Goal: Task Accomplishment & Management: Use online tool/utility

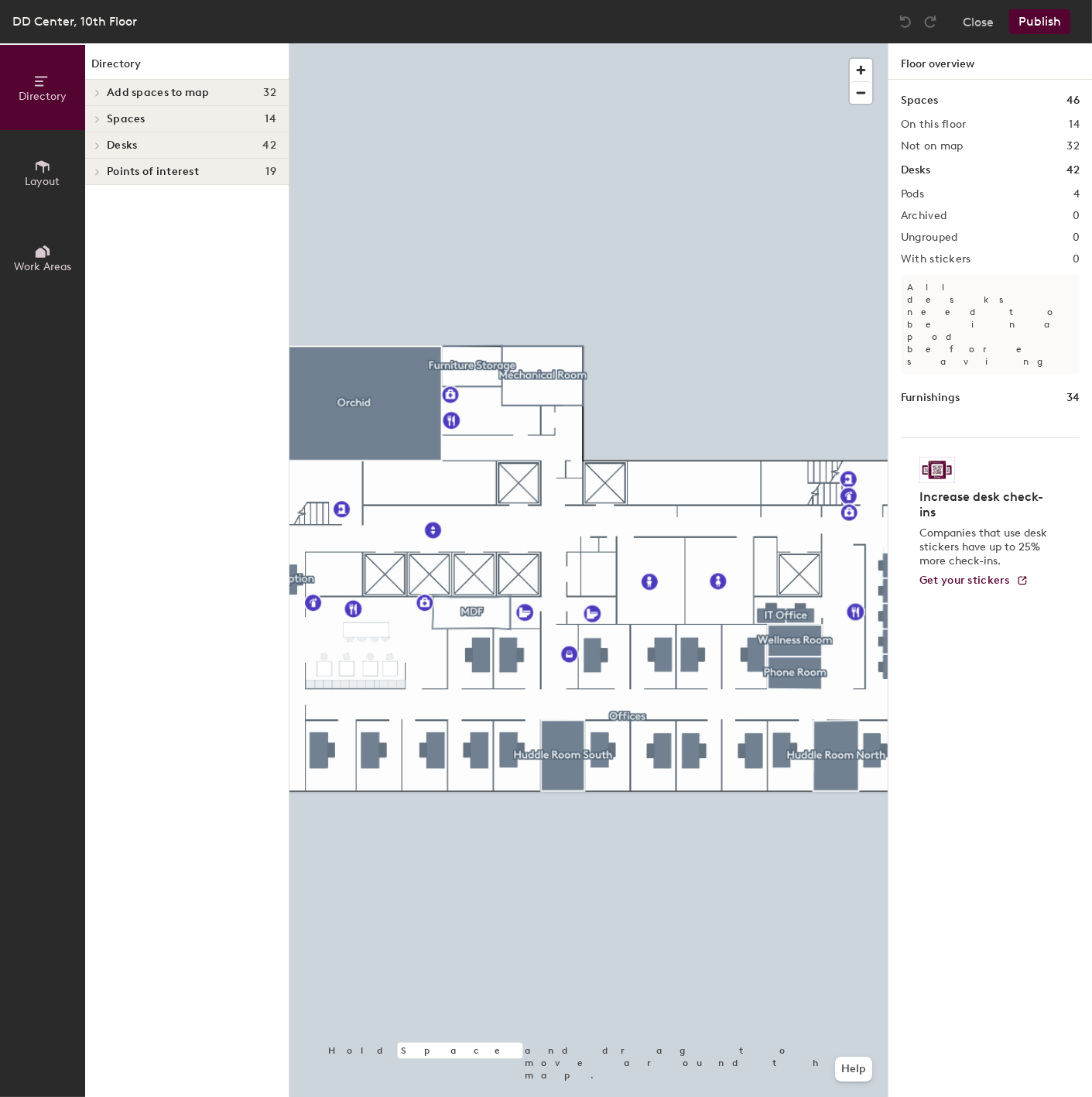
click at [166, 114] on h4 "Spaces 14" at bounding box center [192, 119] width 169 height 12
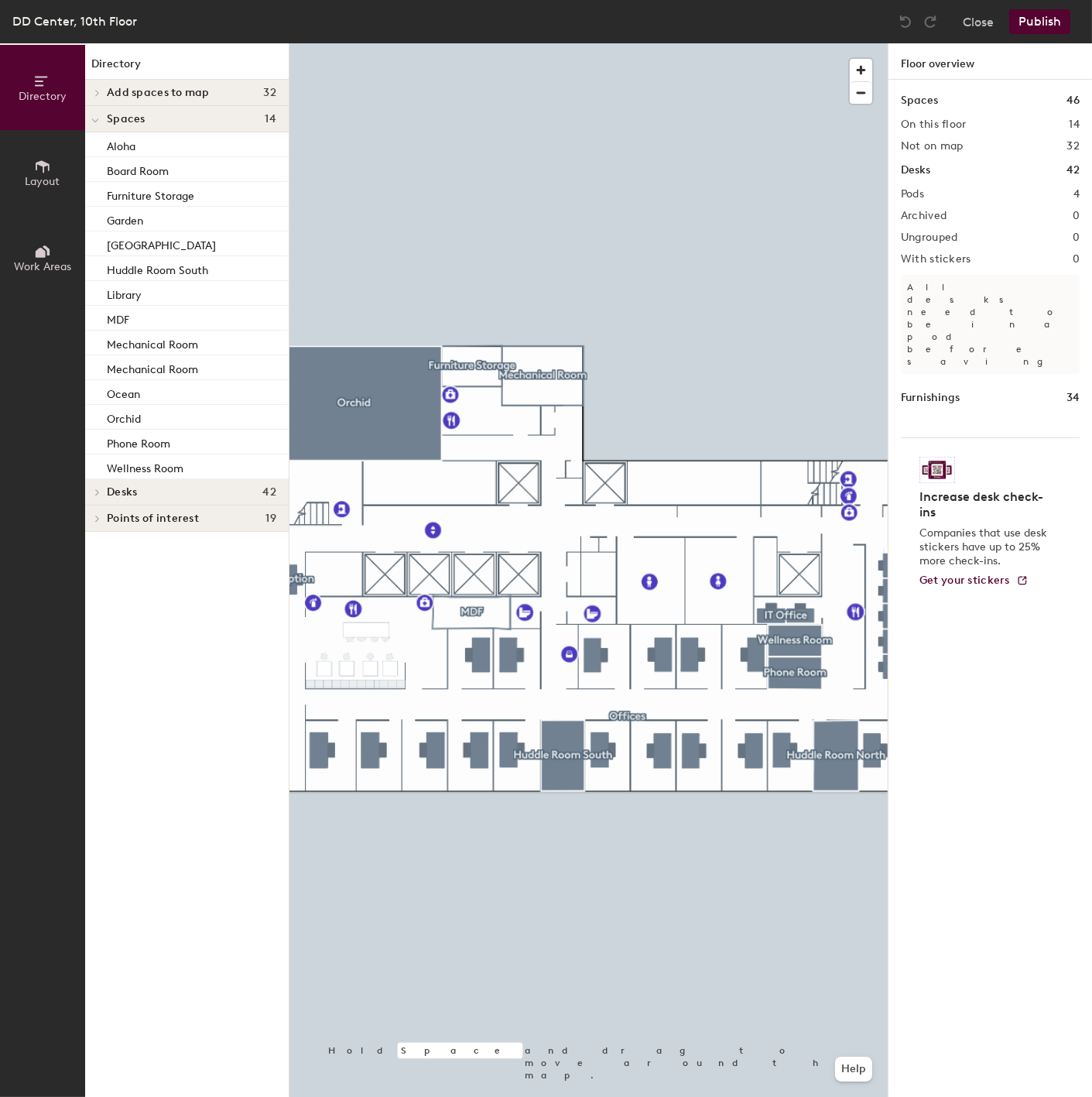
click at [133, 493] on span "Desks" at bounding box center [122, 492] width 30 height 12
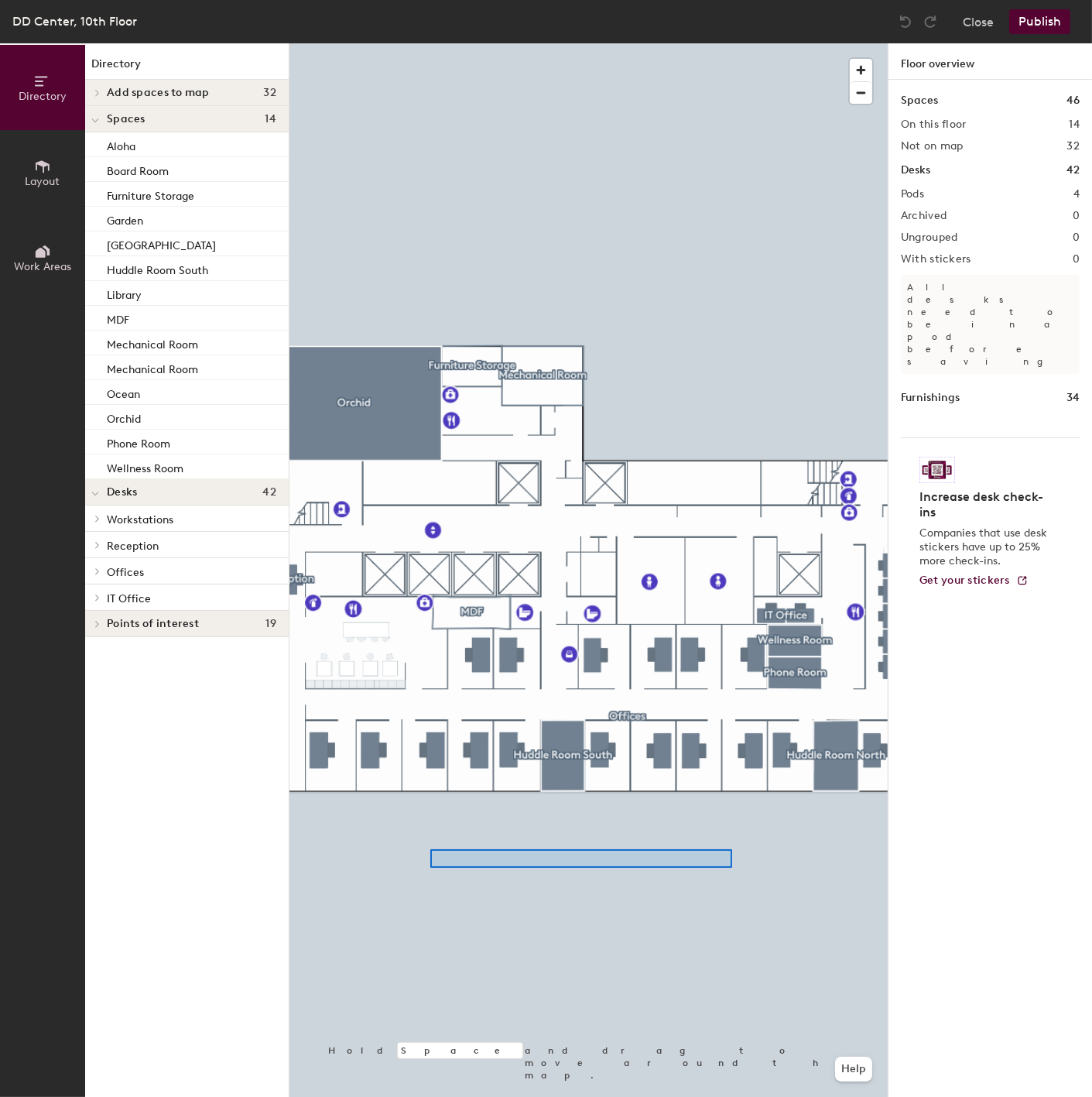
click at [458, 43] on div at bounding box center [589, 43] width 598 height 0
click at [150, 513] on span "Workstations" at bounding box center [140, 520] width 67 height 13
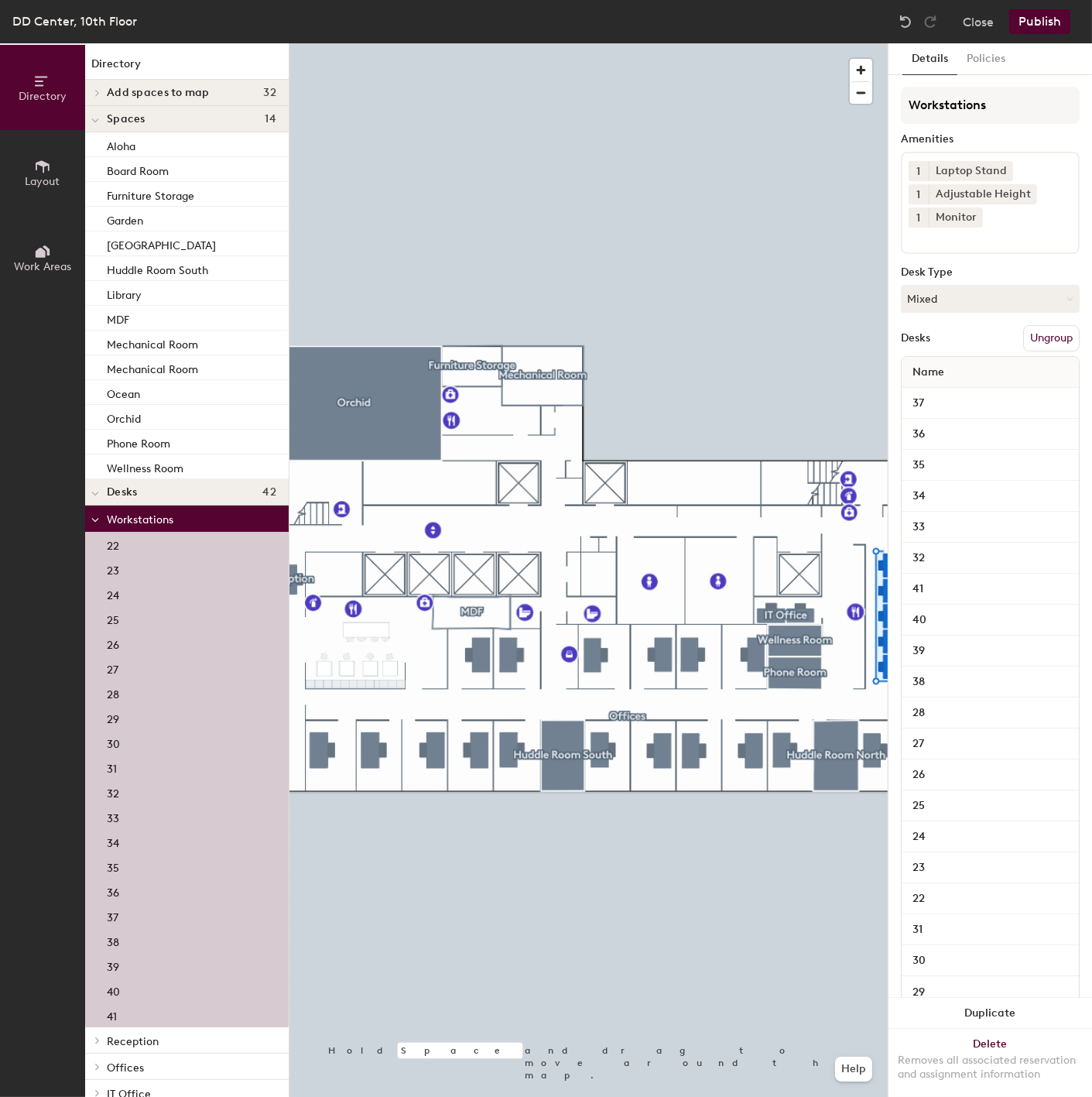
click at [116, 516] on span "Workstations" at bounding box center [140, 520] width 67 height 13
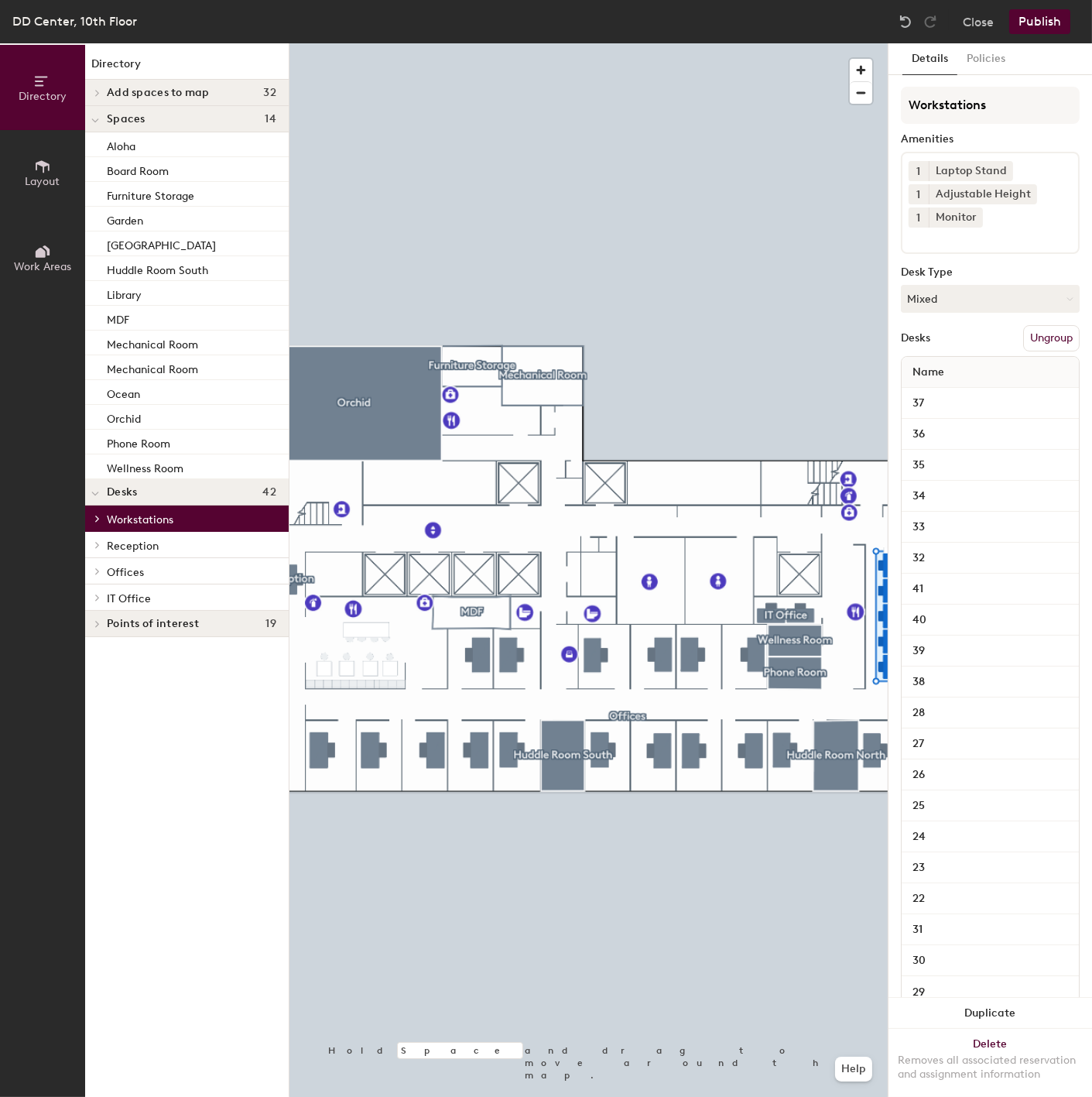
click at [116, 516] on span "Workstations" at bounding box center [140, 520] width 67 height 13
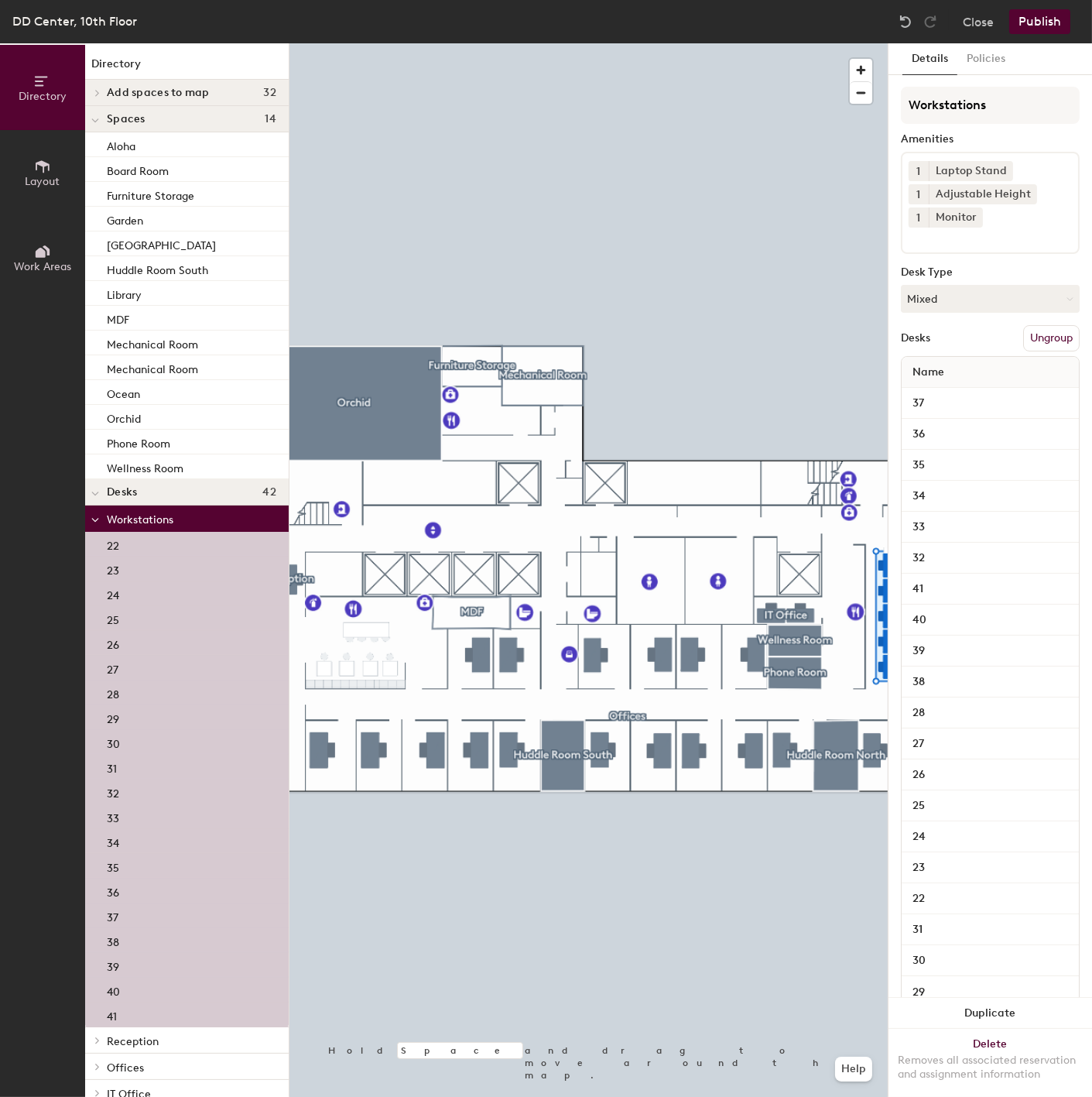
click at [132, 519] on span "Workstations" at bounding box center [140, 520] width 67 height 13
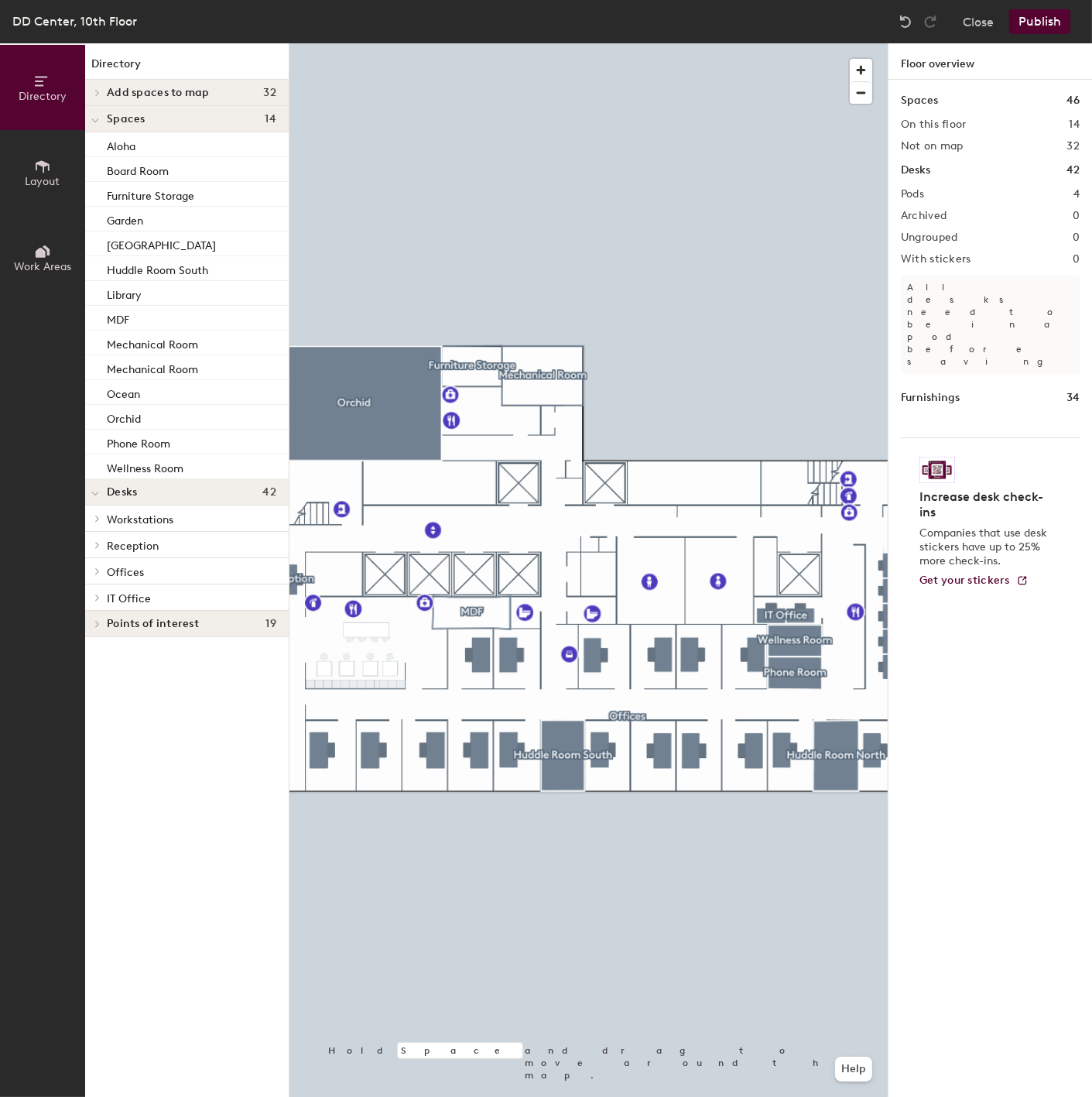
click at [104, 545] on div at bounding box center [97, 545] width 17 height 8
click at [104, 545] on div at bounding box center [94, 545] width 20 height 26
click at [31, 166] on button "Layout" at bounding box center [42, 172] width 85 height 85
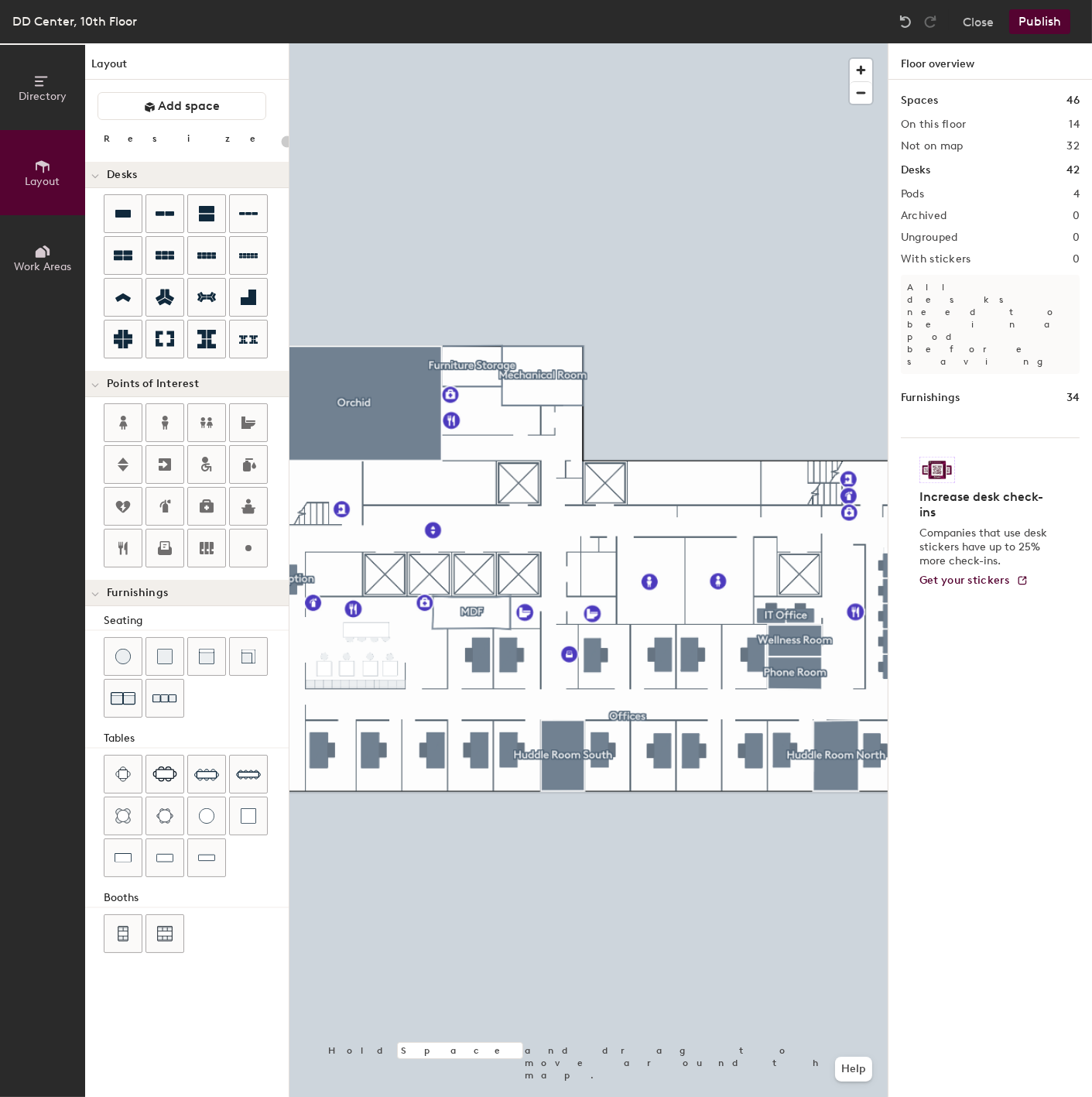
click at [27, 233] on button "Work Areas" at bounding box center [42, 258] width 85 height 85
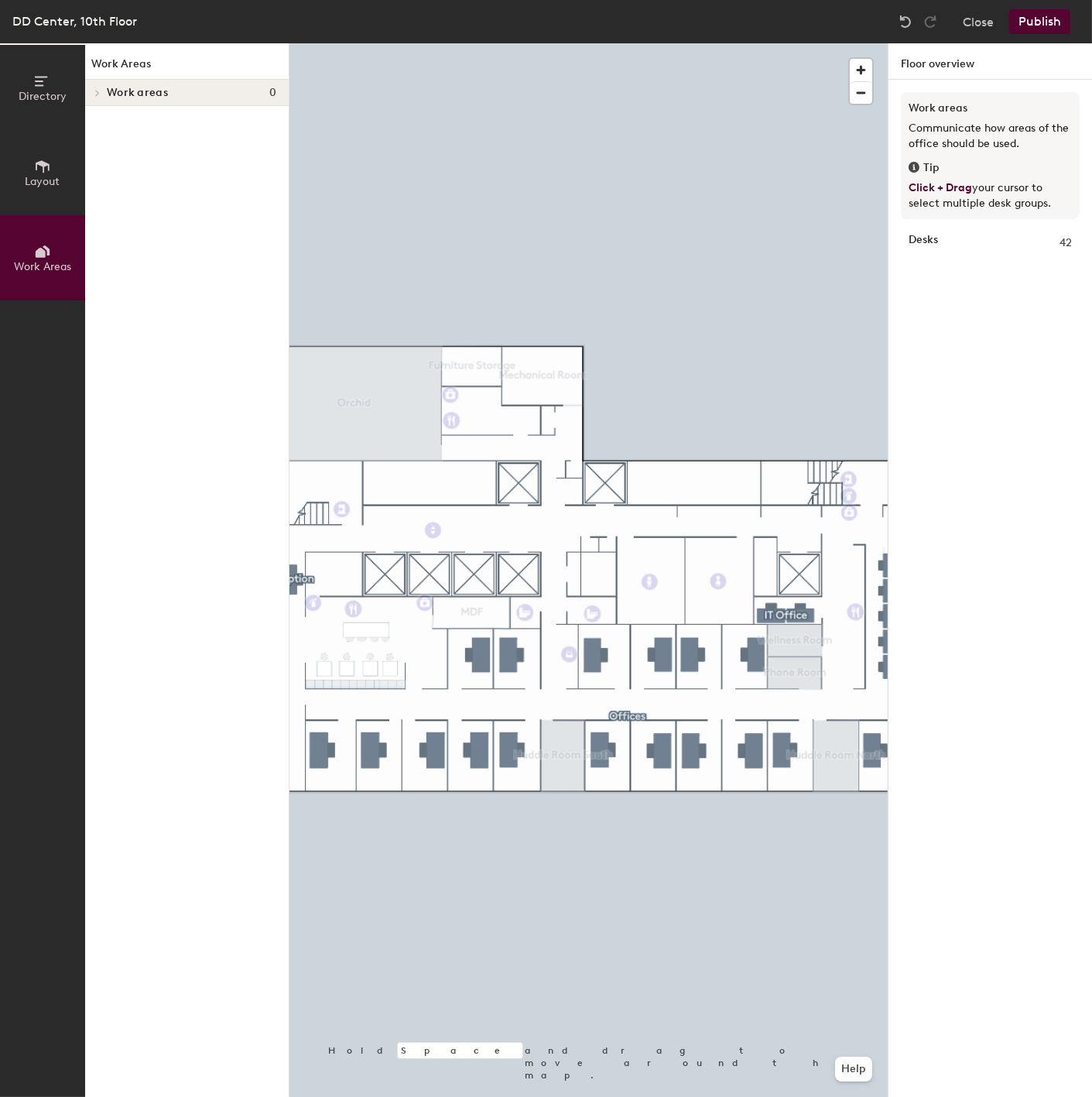
click at [104, 93] on div at bounding box center [97, 92] width 17 height 8
click at [40, 194] on button "Layout" at bounding box center [42, 172] width 85 height 85
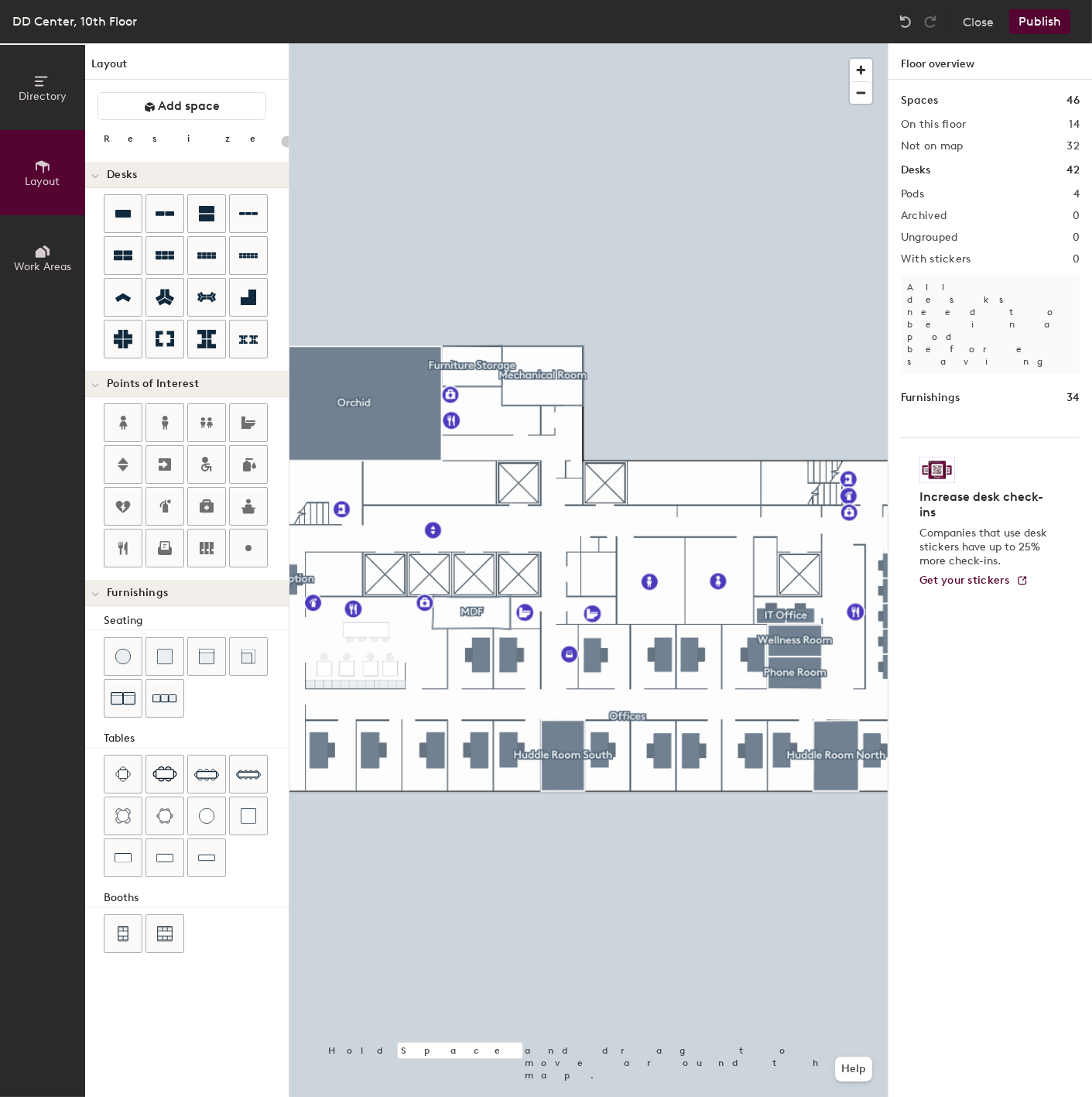
click at [16, 96] on button "Directory" at bounding box center [42, 87] width 85 height 85
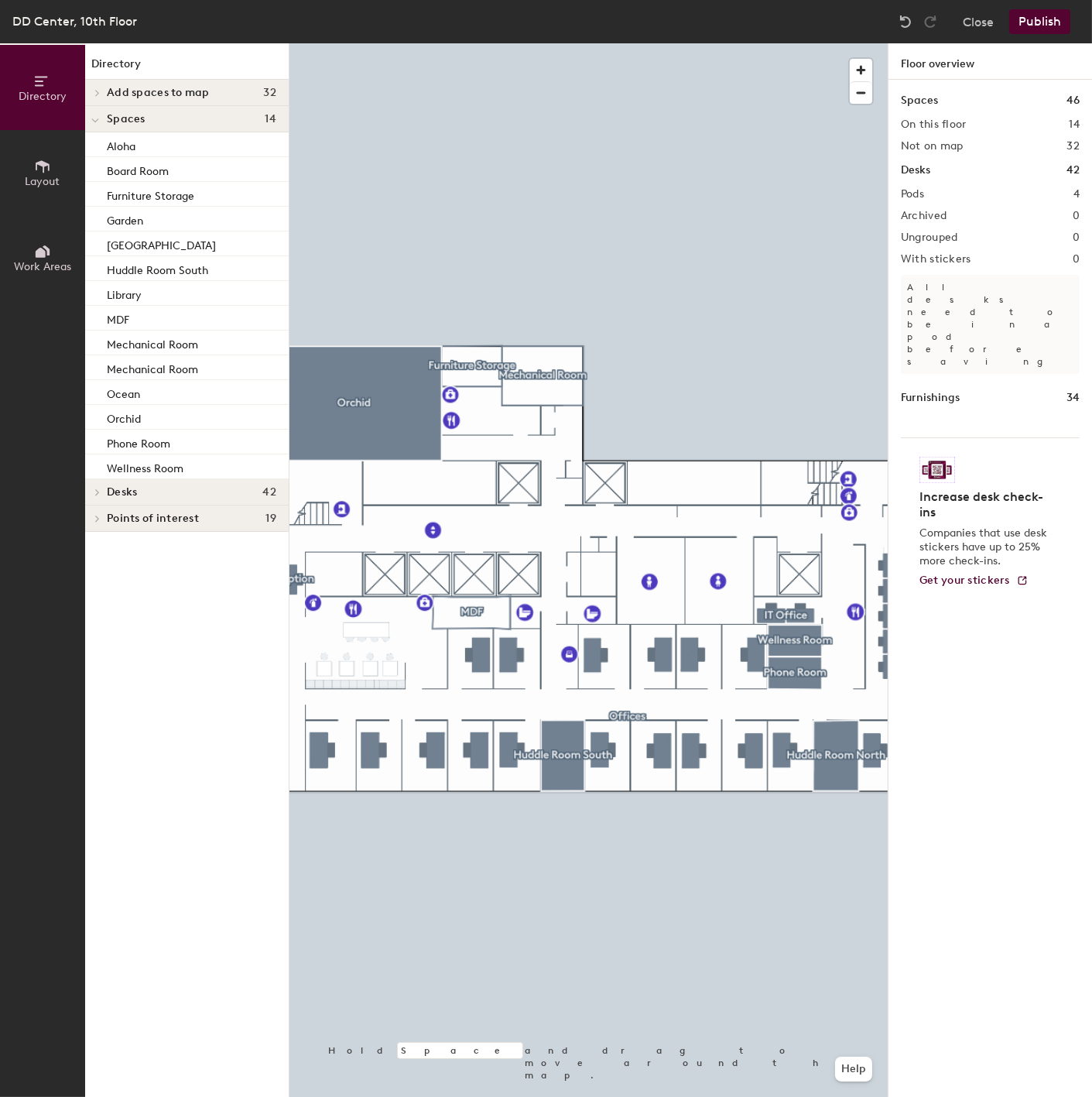
click at [99, 489] on icon at bounding box center [97, 492] width 6 height 8
click at [99, 515] on icon at bounding box center [97, 518] width 6 height 8
click at [99, 515] on div at bounding box center [94, 519] width 20 height 26
click at [97, 543] on icon at bounding box center [98, 545] width 3 height 6
click at [99, 595] on icon at bounding box center [97, 596] width 6 height 8
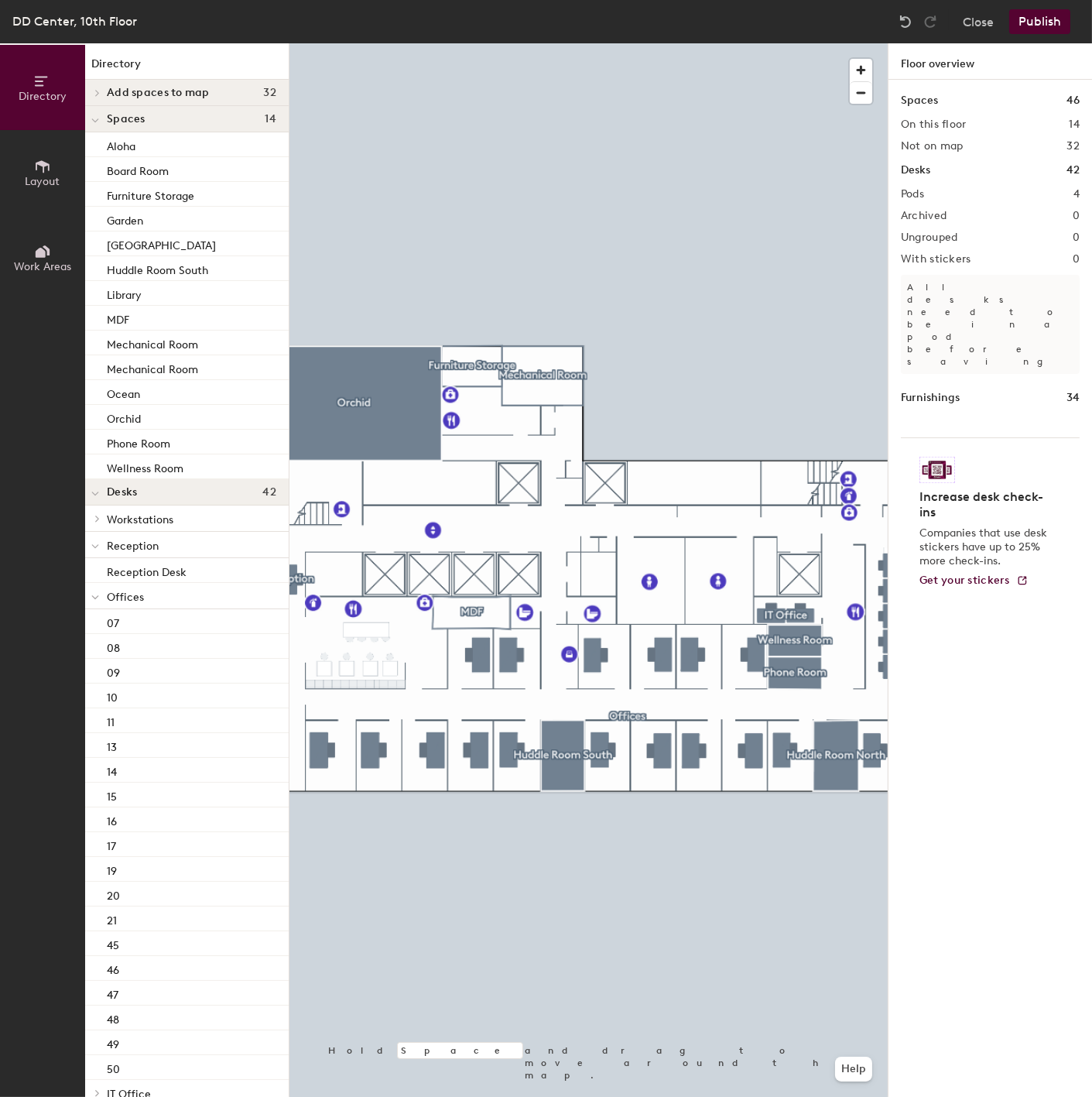
click at [99, 595] on div at bounding box center [94, 596] width 20 height 26
click at [96, 621] on icon at bounding box center [97, 622] width 6 height 8
click at [96, 621] on icon at bounding box center [95, 623] width 8 height 6
click at [105, 654] on div at bounding box center [94, 648] width 20 height 26
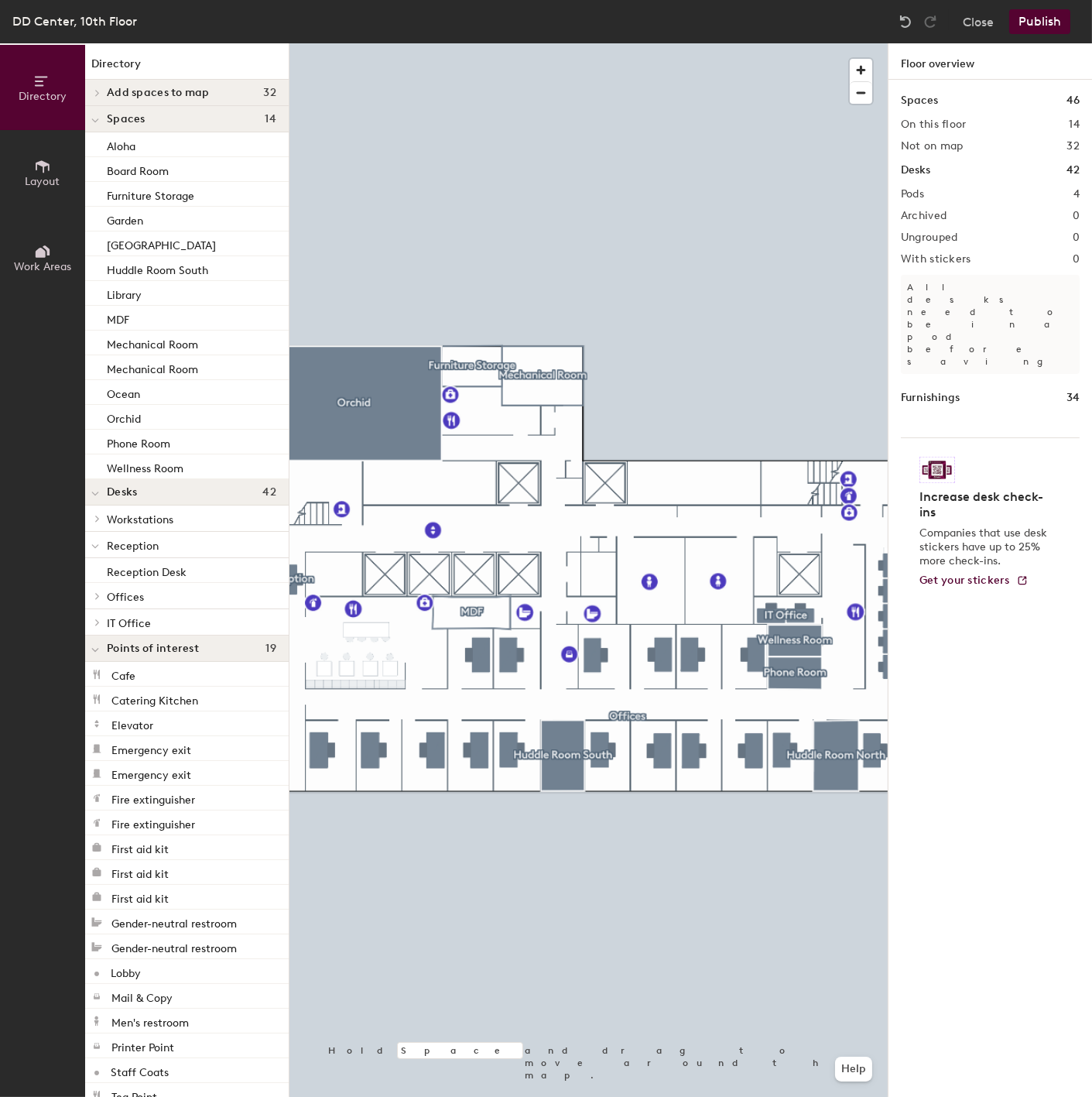
click at [95, 623] on icon at bounding box center [97, 622] width 6 height 8
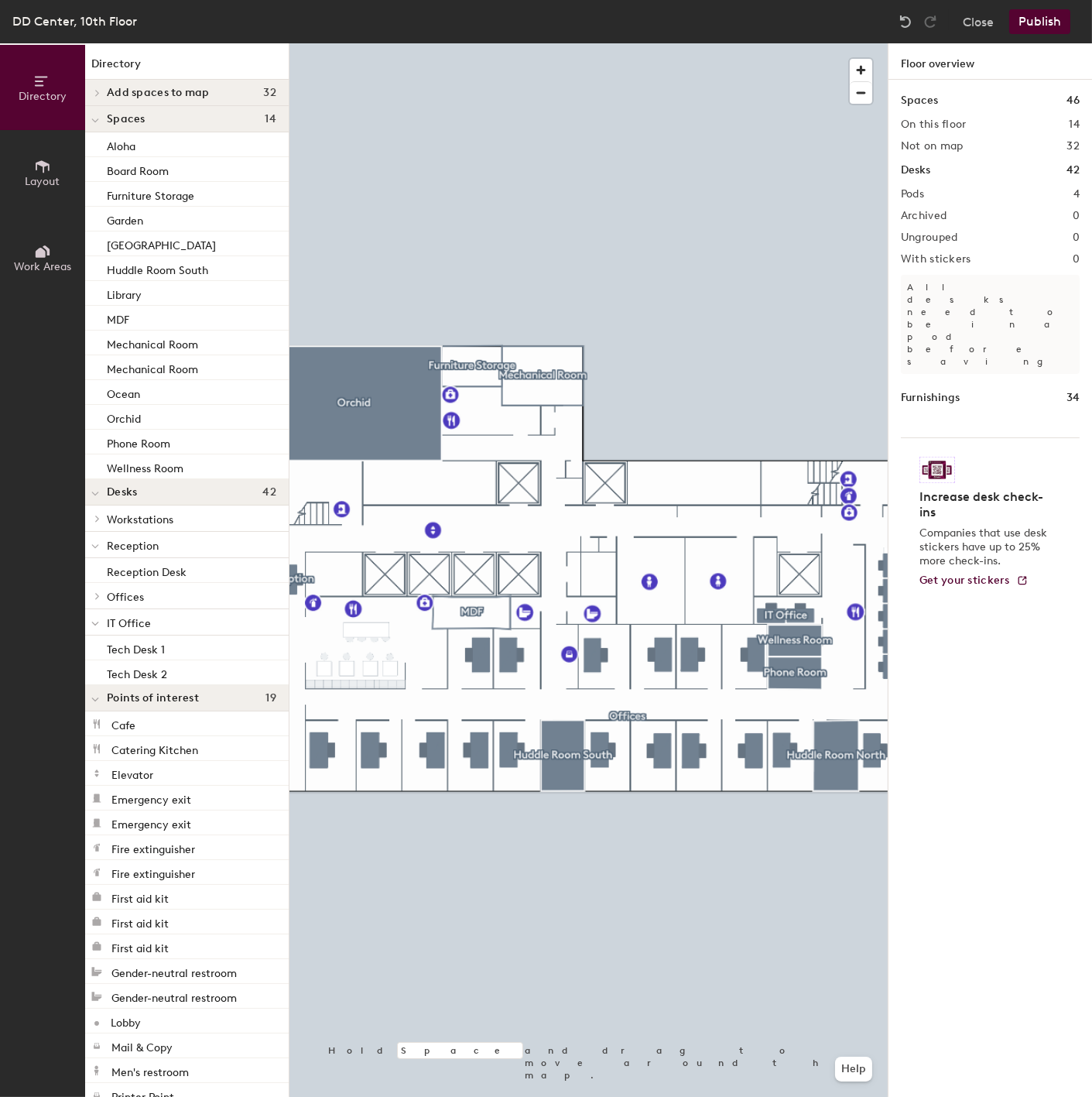
click at [95, 623] on icon at bounding box center [95, 623] width 8 height 6
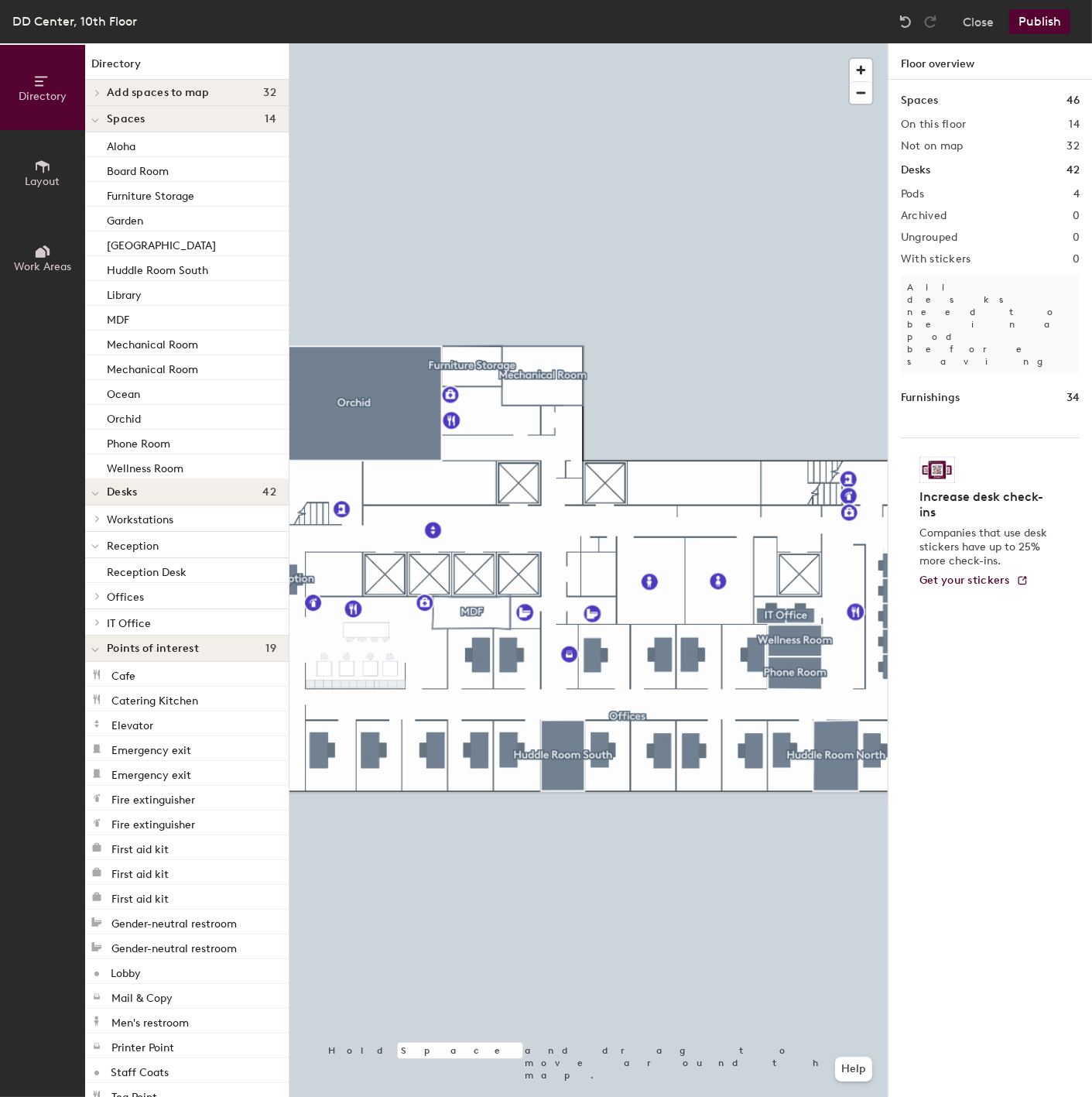
click at [96, 550] on icon at bounding box center [95, 545] width 8 height 6
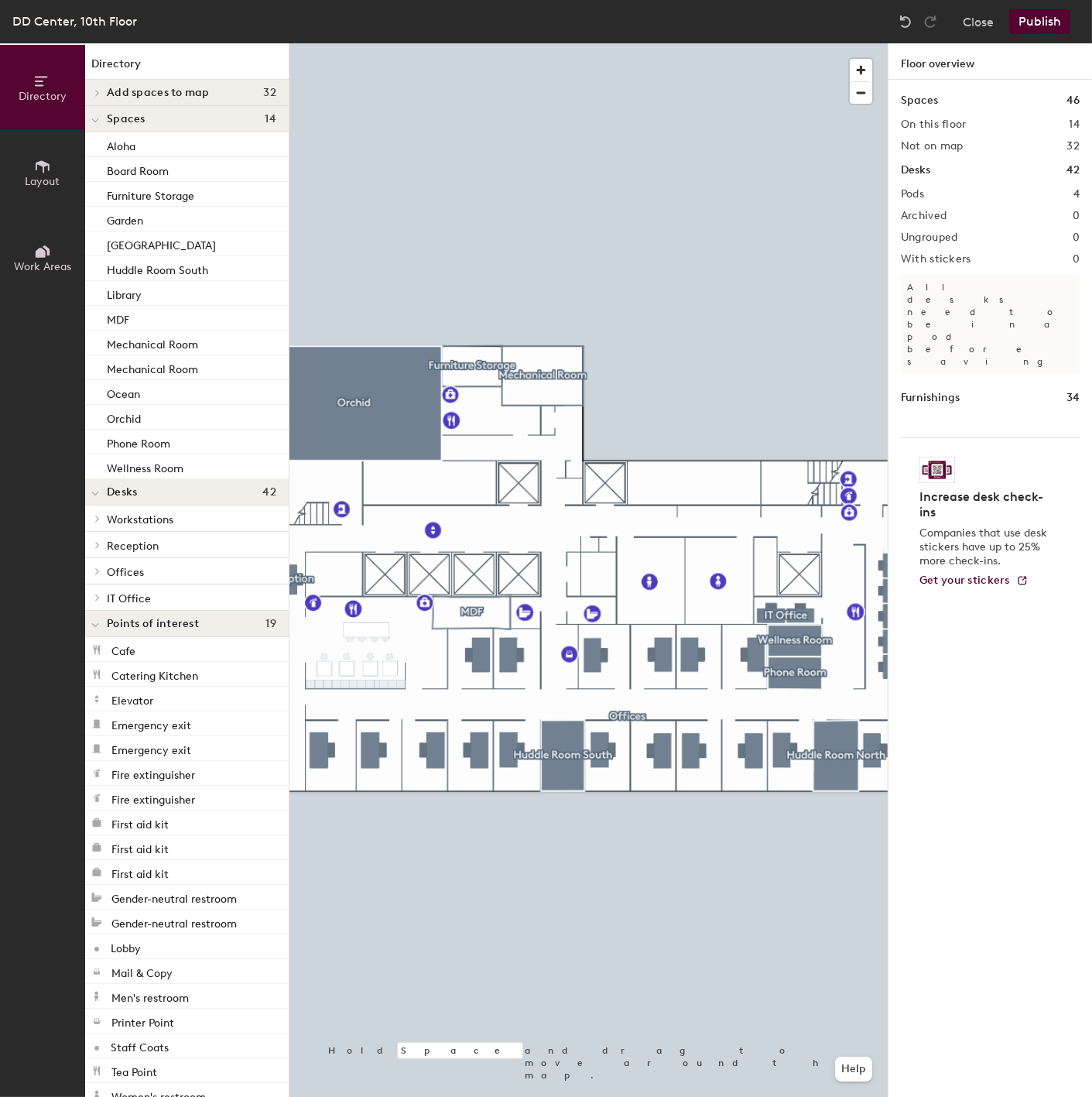
click at [96, 550] on div at bounding box center [94, 545] width 20 height 26
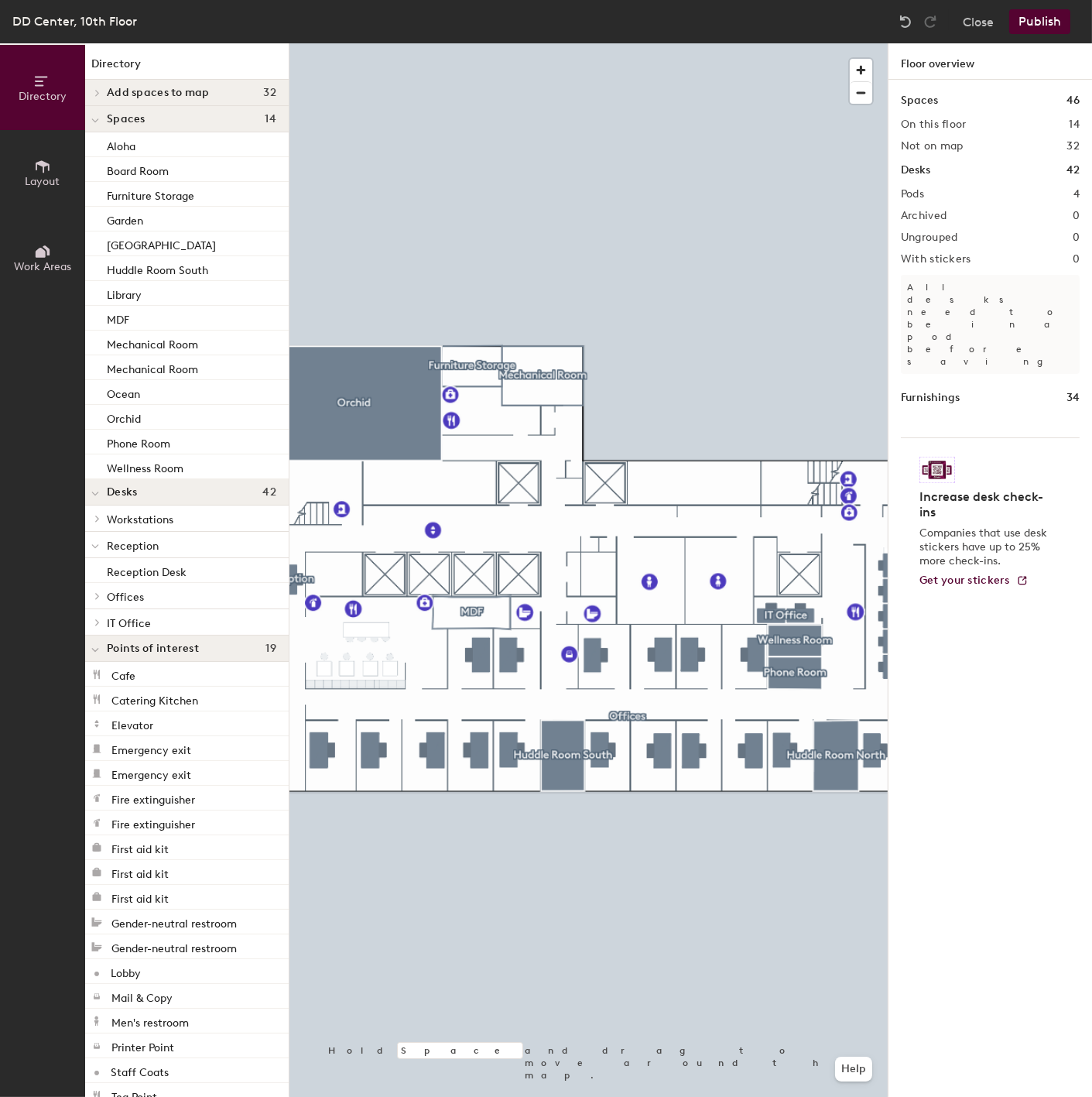
click at [96, 550] on icon at bounding box center [95, 545] width 8 height 6
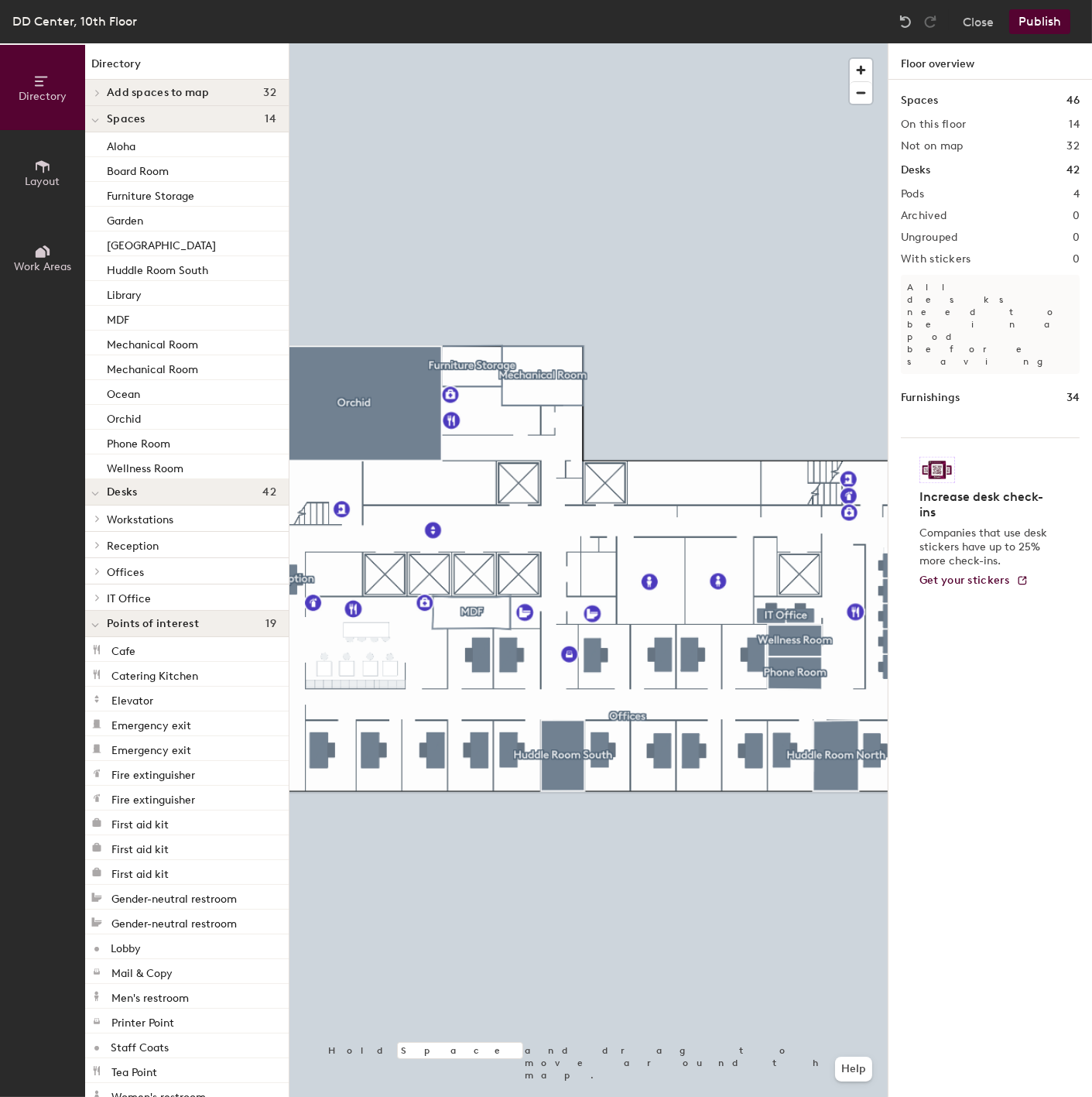
click at [100, 516] on span at bounding box center [96, 518] width 13 height 8
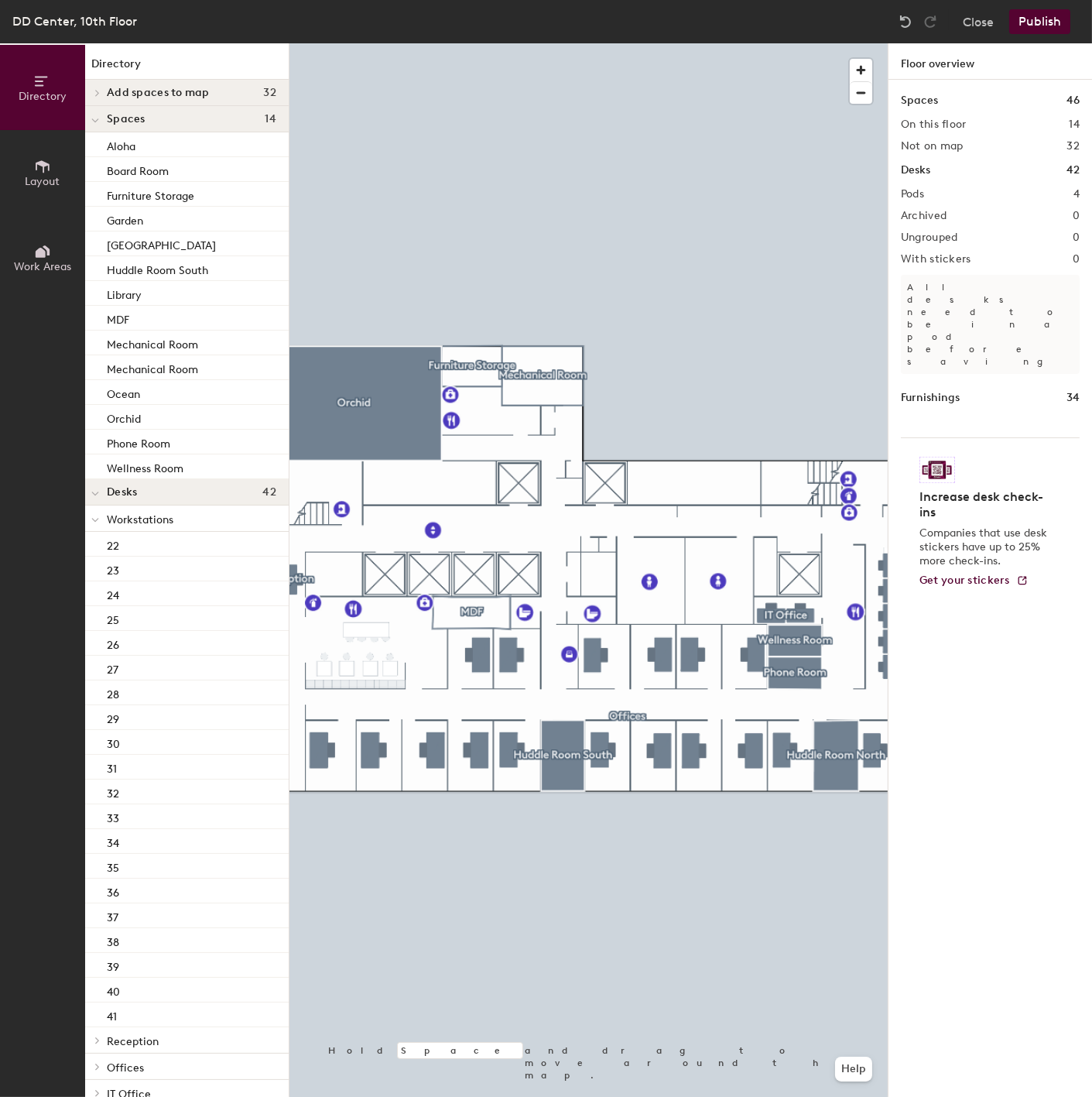
click at [94, 521] on icon at bounding box center [95, 520] width 6 height 3
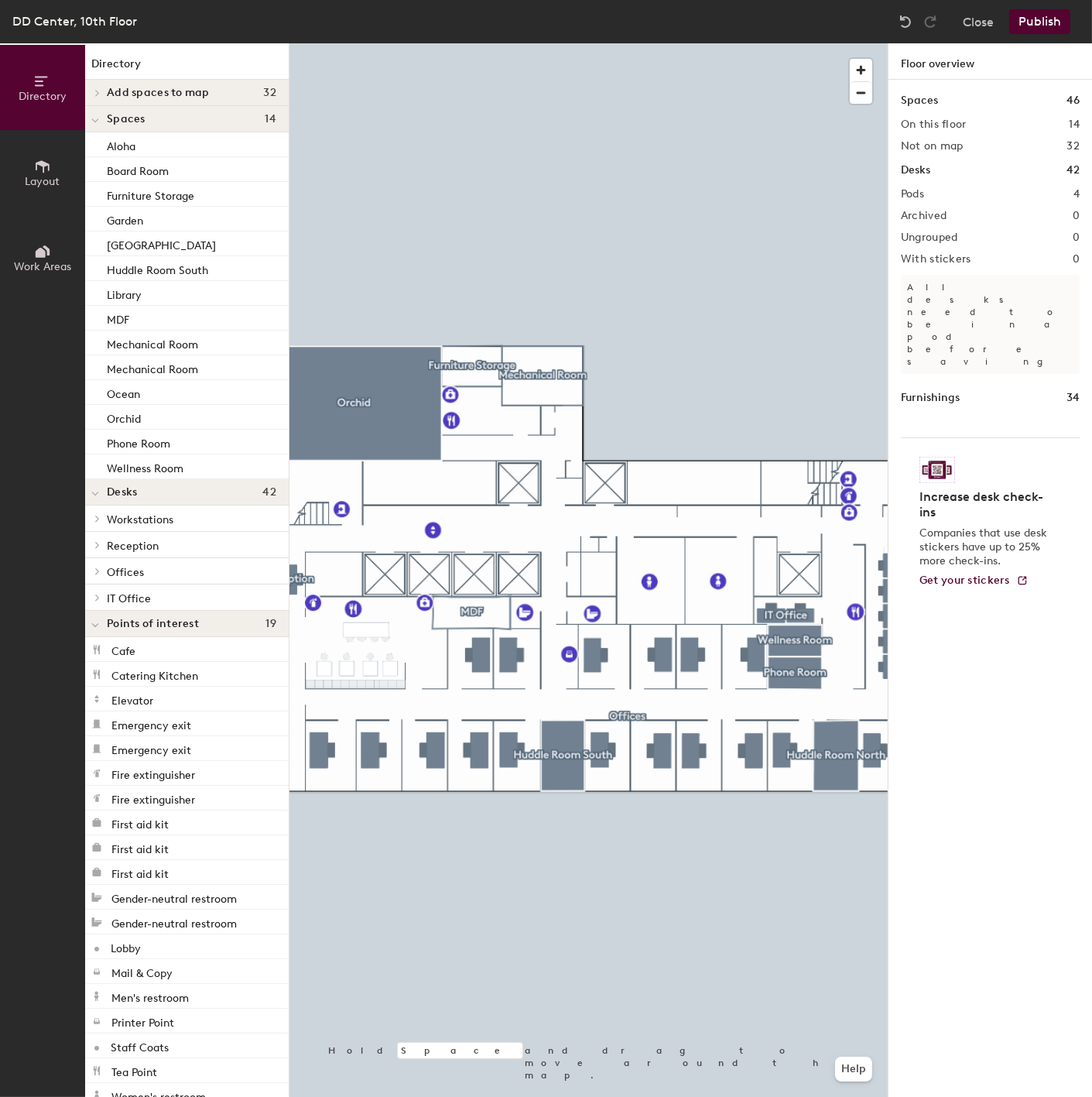
click at [105, 561] on div "Offices" at bounding box center [186, 571] width 203 height 26
click at [101, 576] on div at bounding box center [94, 571] width 20 height 26
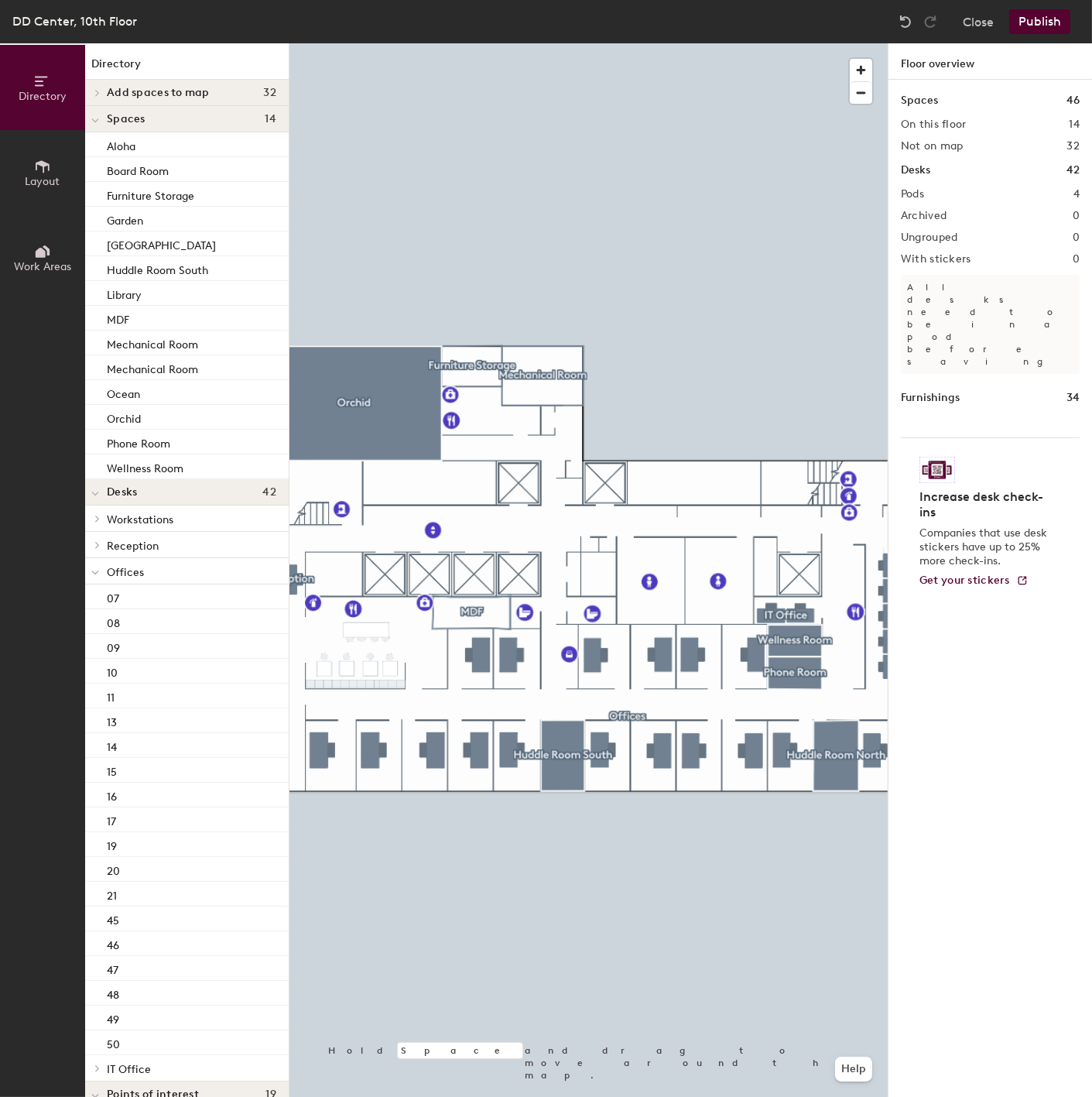
click at [99, 577] on div at bounding box center [94, 571] width 20 height 26
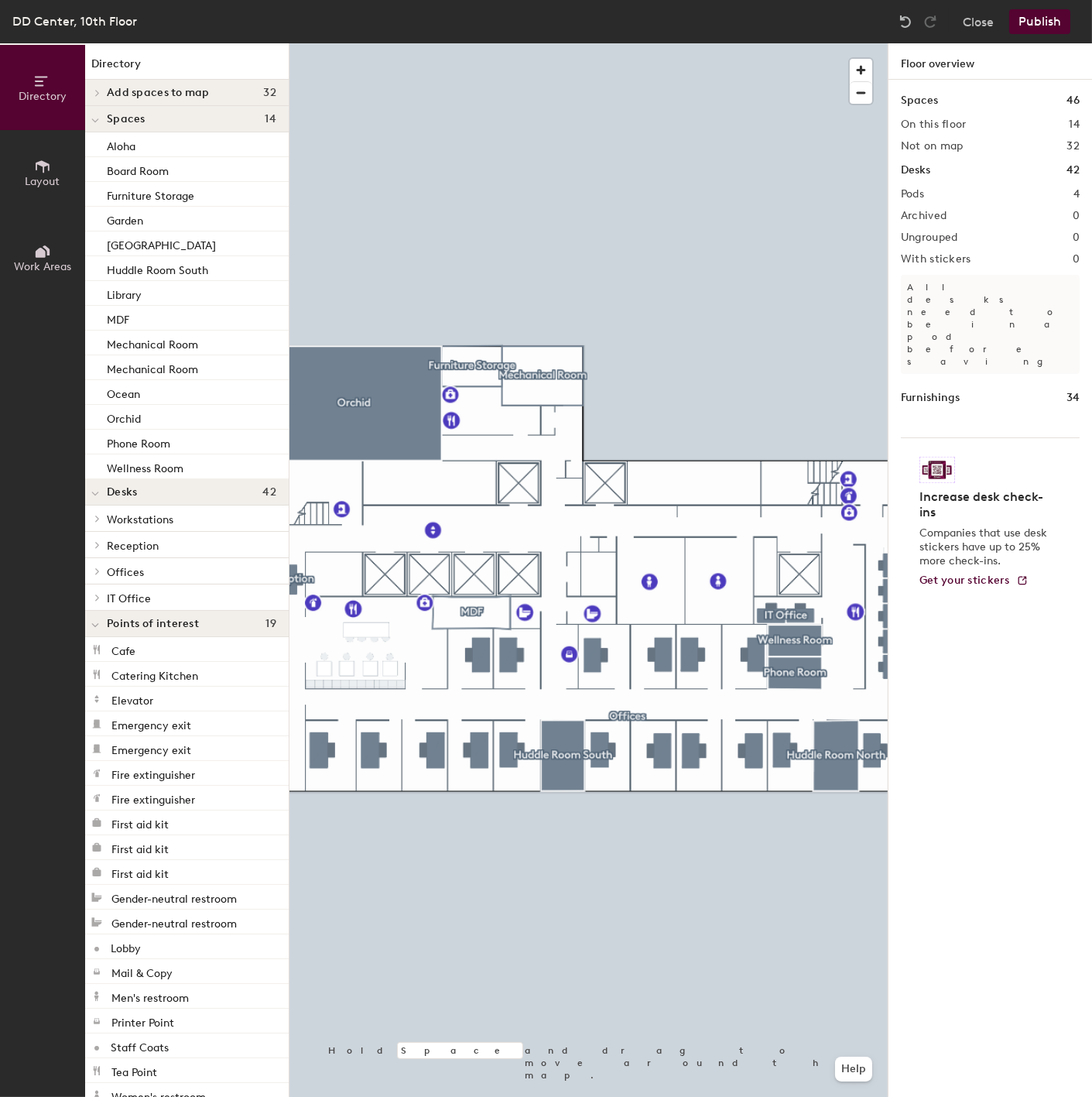
click at [160, 571] on p "Offices" at bounding box center [192, 571] width 169 height 20
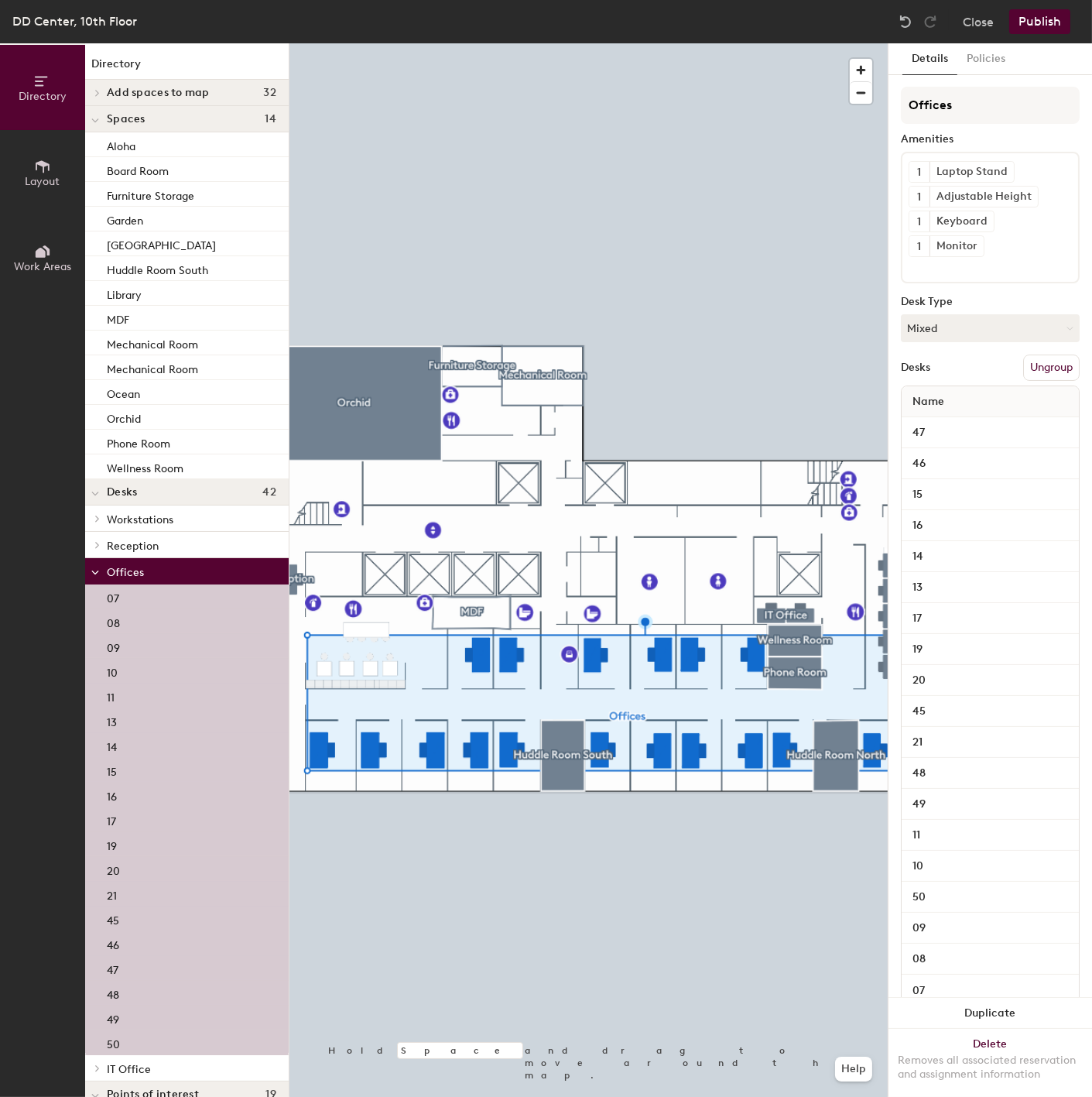
click at [179, 521] on p "Workstations" at bounding box center [192, 518] width 169 height 20
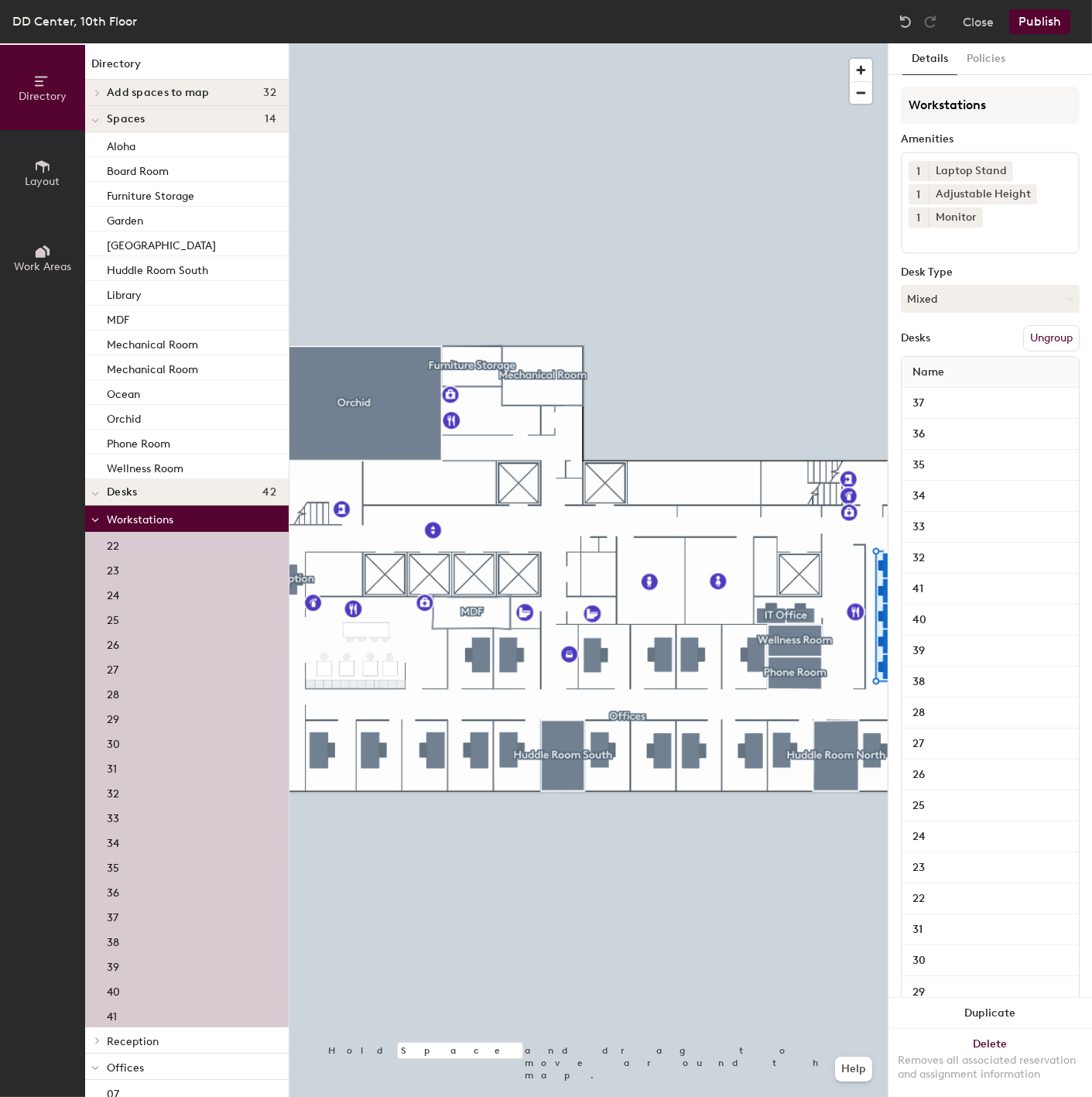
click at [98, 521] on icon at bounding box center [95, 520] width 8 height 6
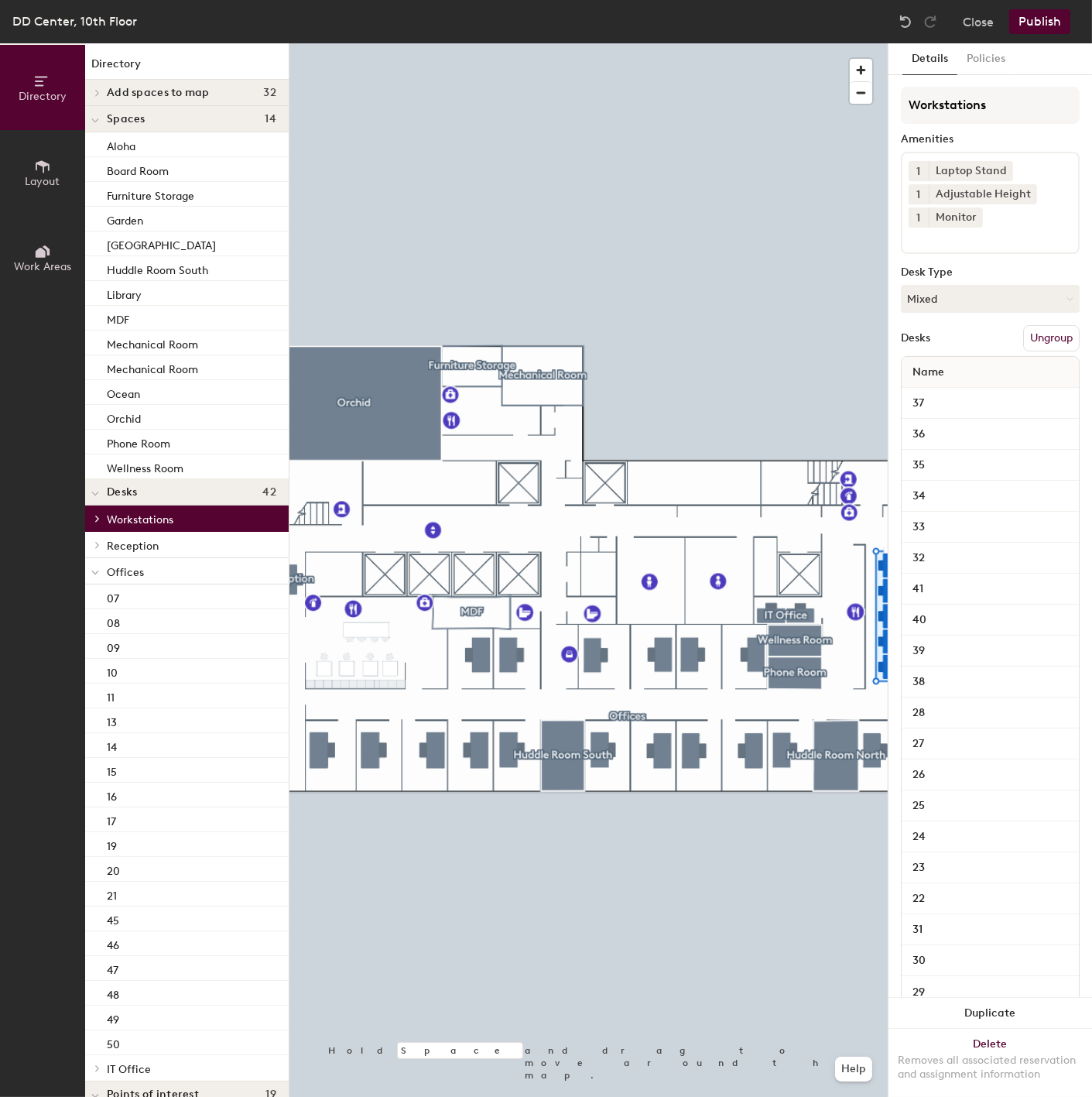
click at [110, 570] on span "Offices" at bounding box center [125, 571] width 37 height 13
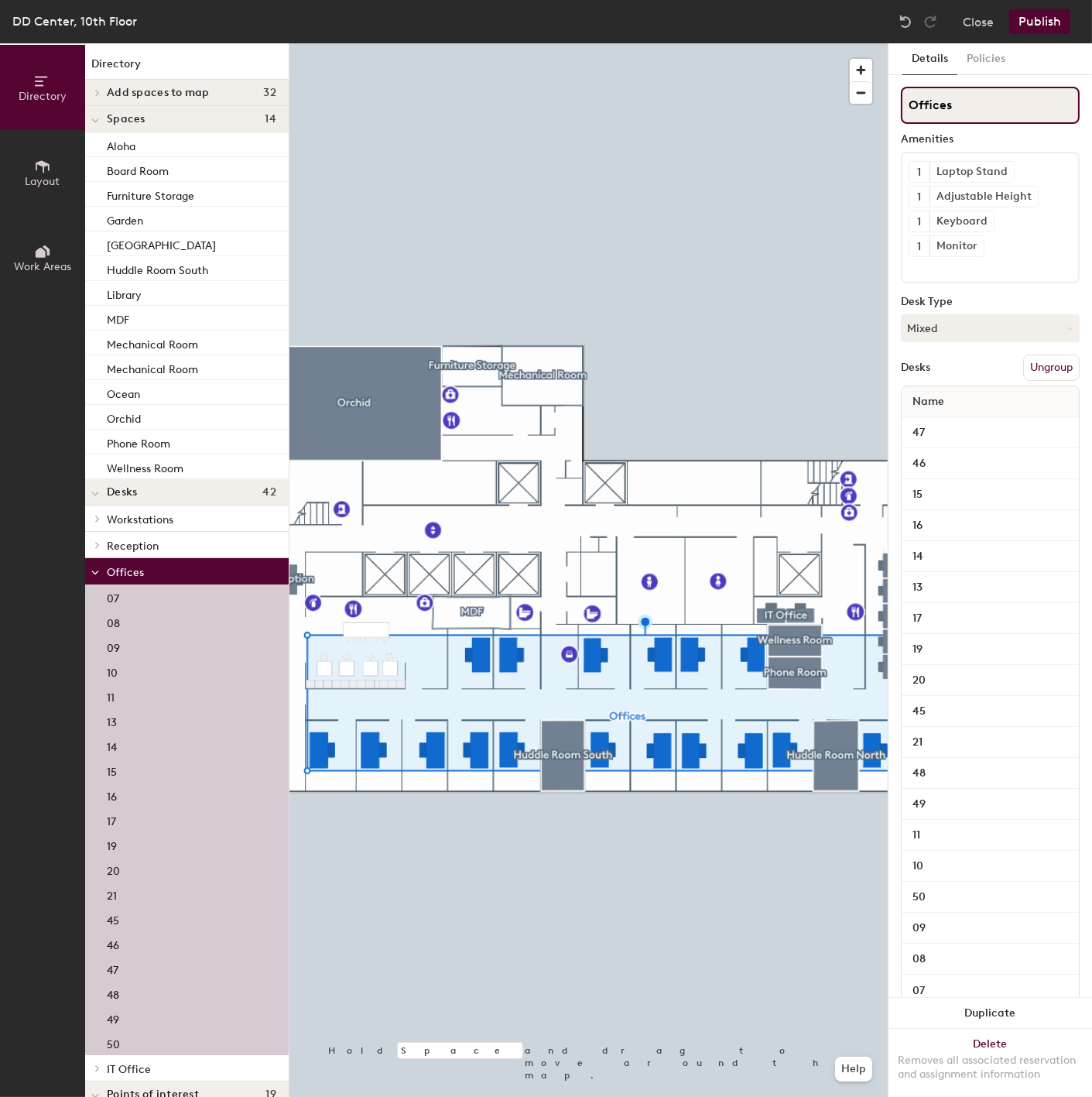
click at [903, 107] on input "Offices" at bounding box center [990, 105] width 179 height 37
type input "Private Offices"
click at [137, 648] on div "09" at bounding box center [186, 646] width 203 height 25
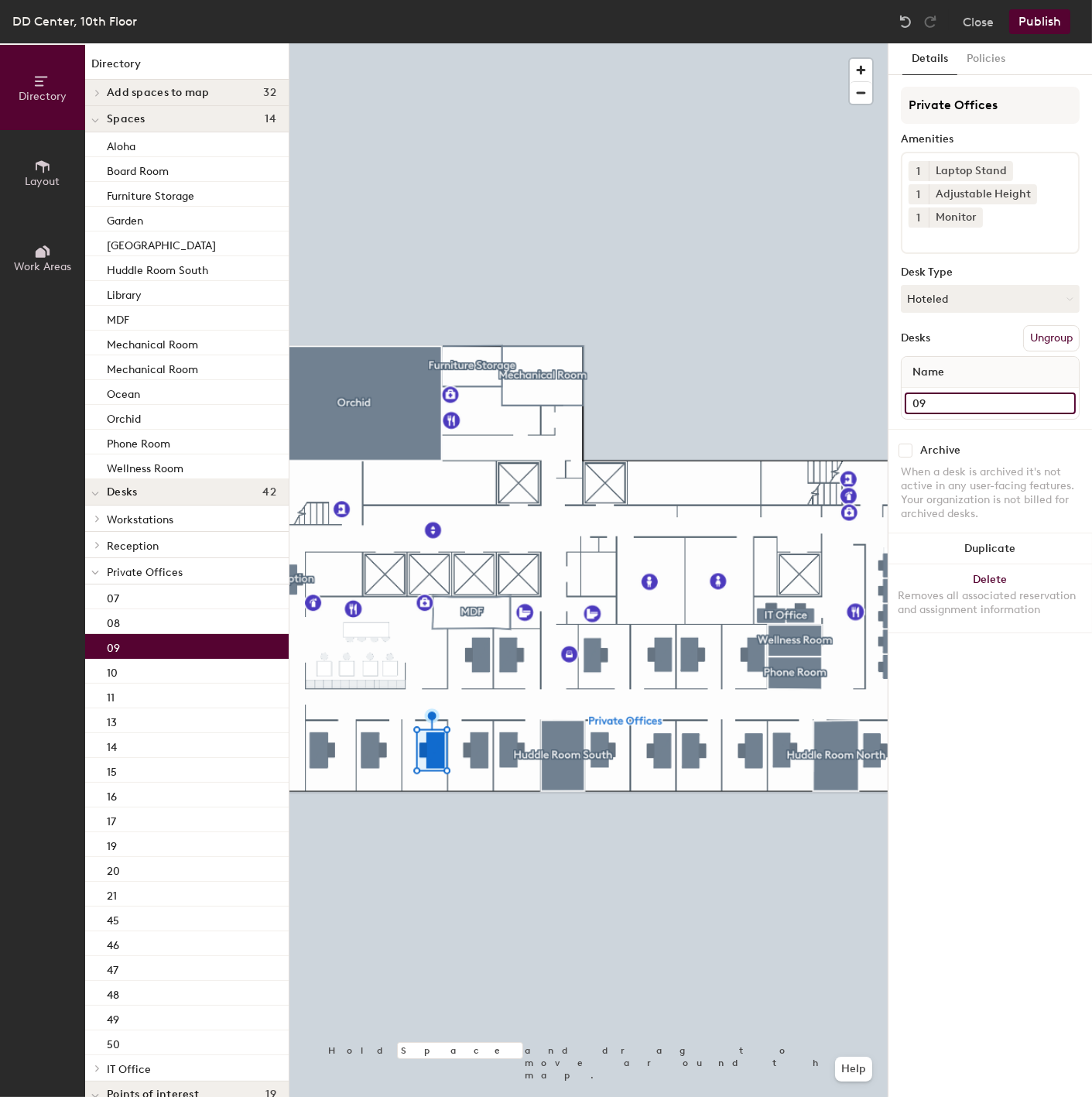
click at [912, 400] on input "09" at bounding box center [991, 403] width 171 height 22
click at [956, 398] on input "09" at bounding box center [991, 403] width 171 height 22
type input "Office 09"
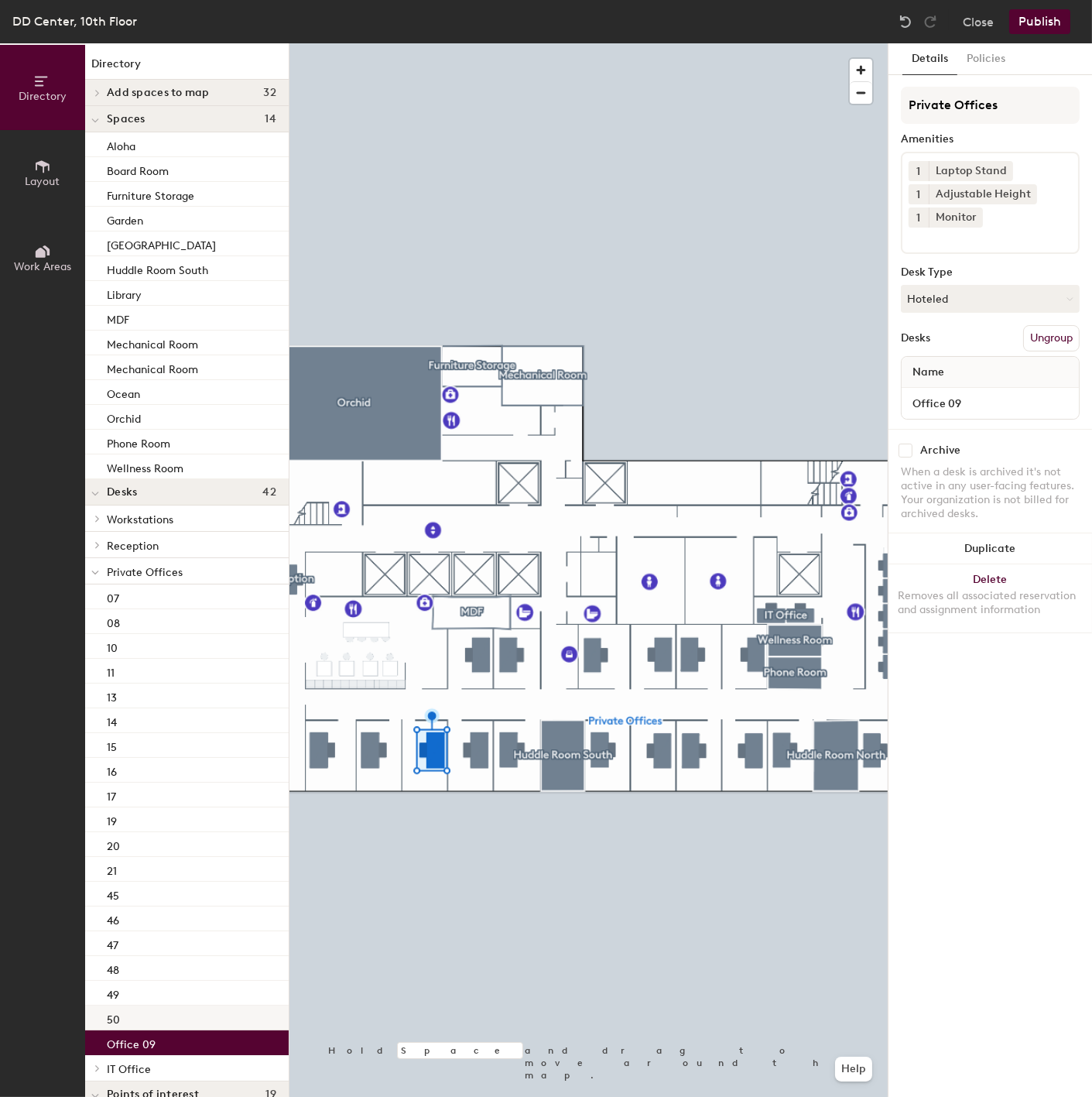
click at [124, 1017] on div "50" at bounding box center [186, 1017] width 203 height 25
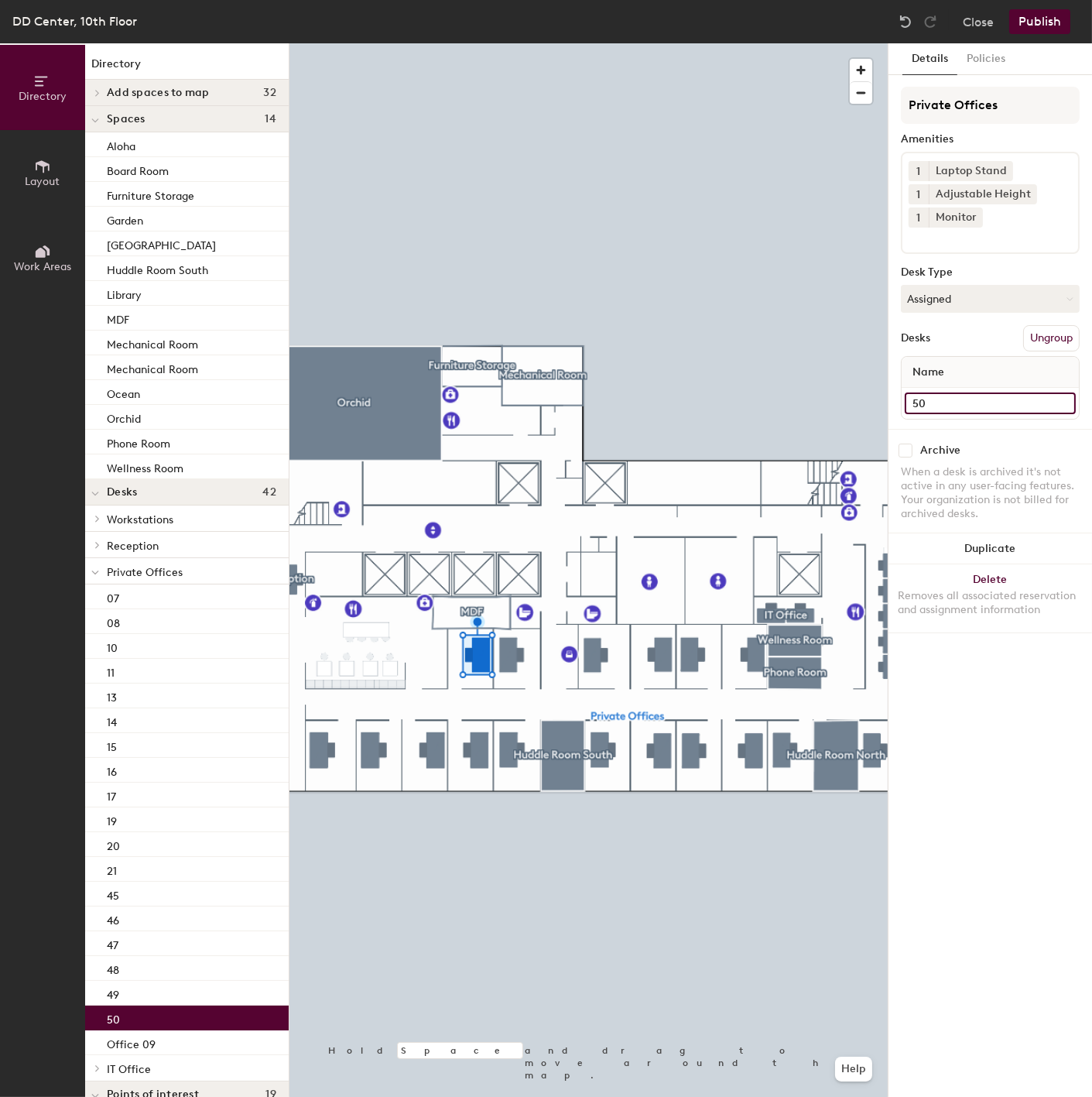
click at [913, 406] on input "50" at bounding box center [991, 403] width 171 height 22
type input "Office 50"
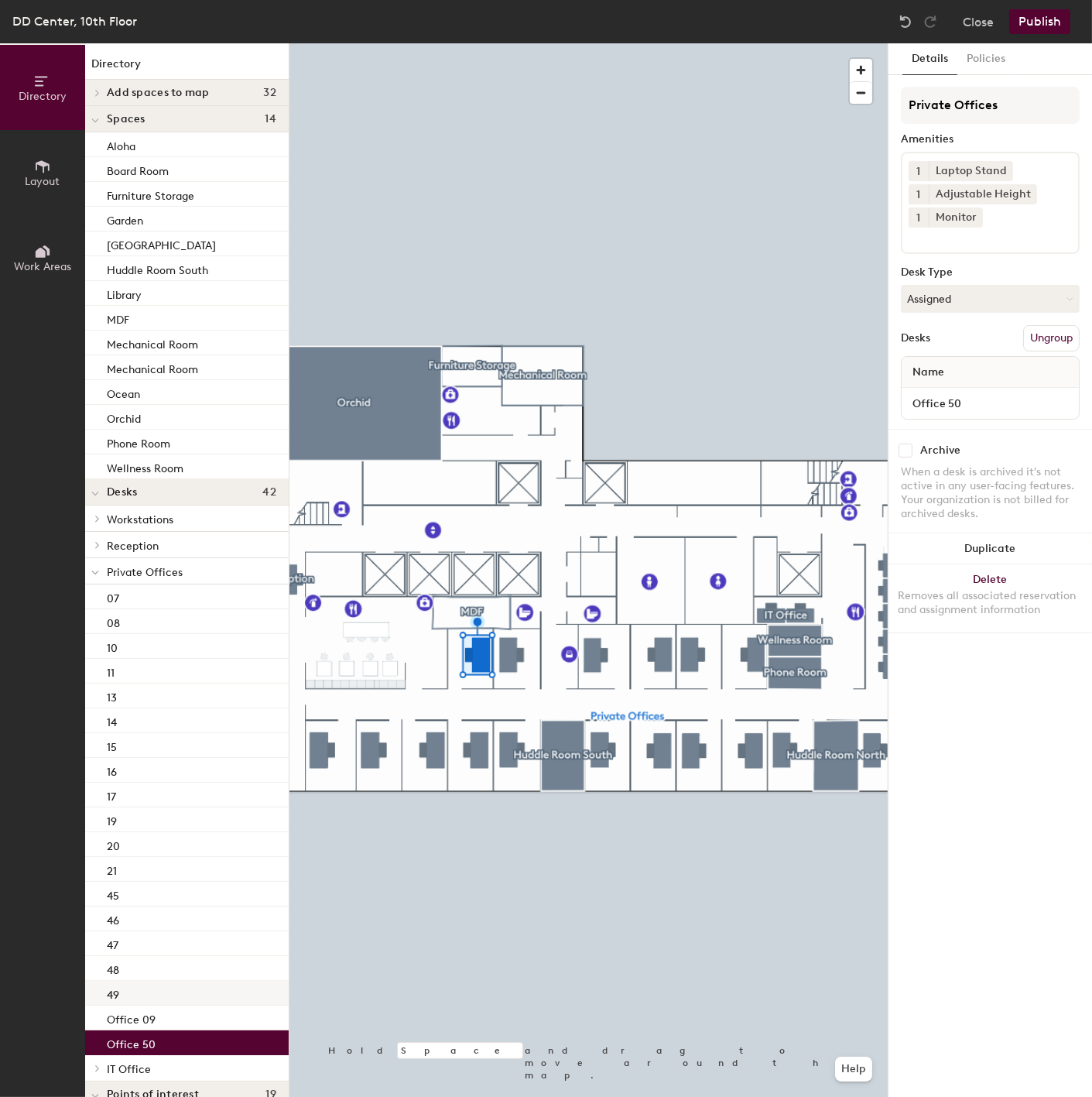
click at [124, 995] on div "49" at bounding box center [186, 992] width 203 height 25
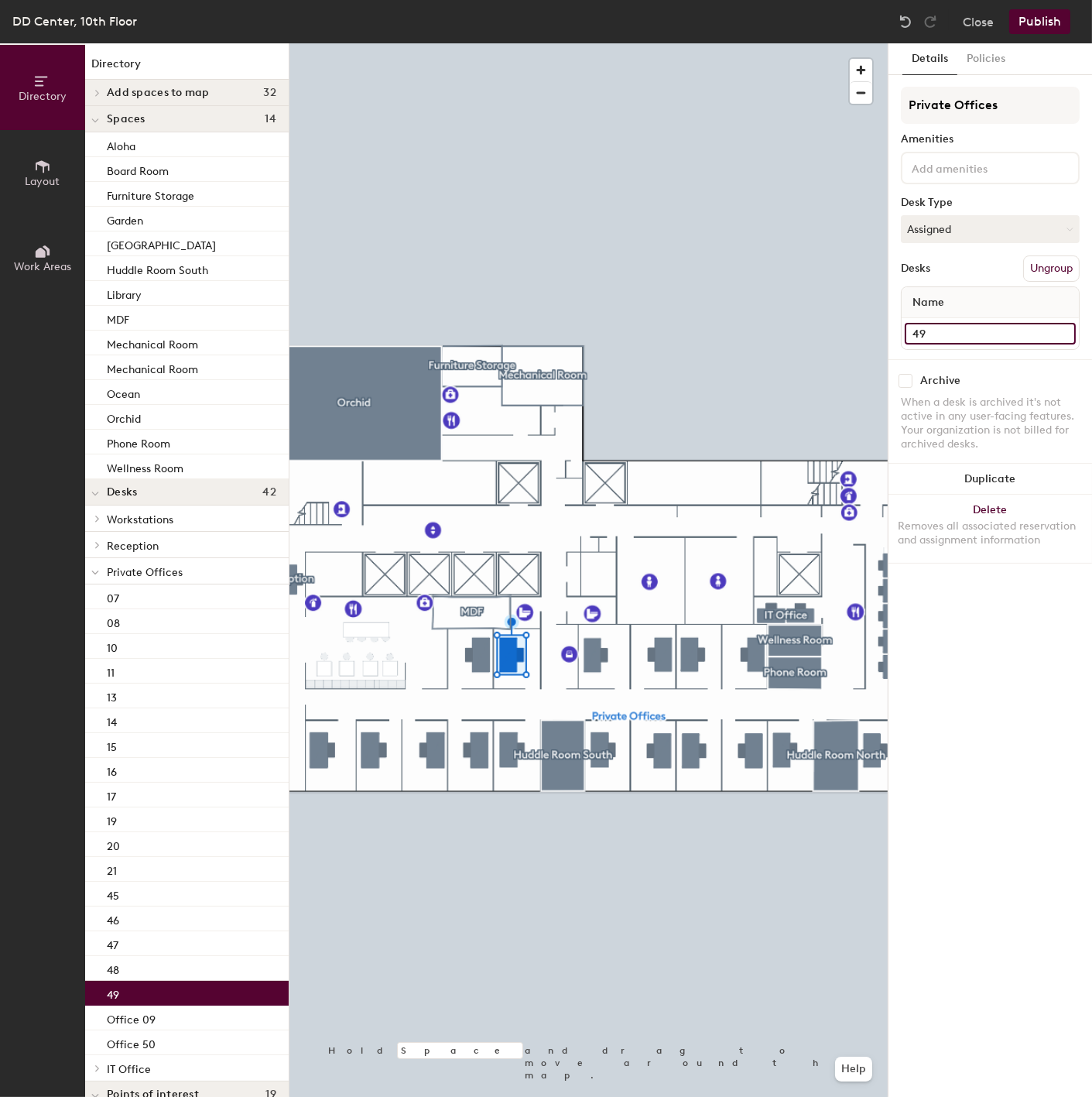
click at [912, 333] on input "49" at bounding box center [991, 333] width 171 height 22
type input "Office 49"
click at [832, 328] on div "Directory Layout Work Areas Directory Add spaces to map 32 Coats Mail & Copy Sp…" at bounding box center [546, 570] width 1092 height 1053
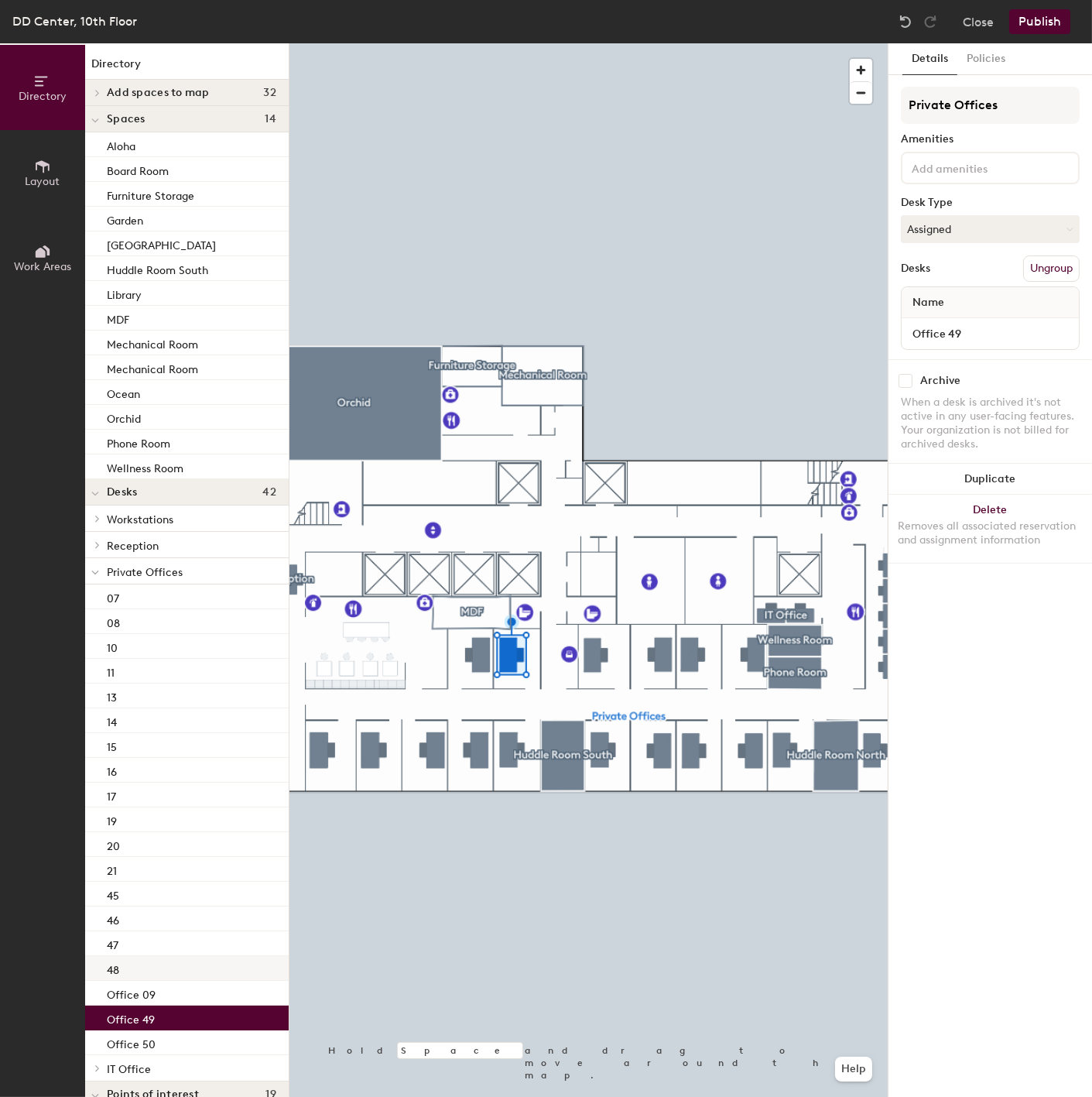
click at [144, 970] on div "48" at bounding box center [186, 968] width 203 height 25
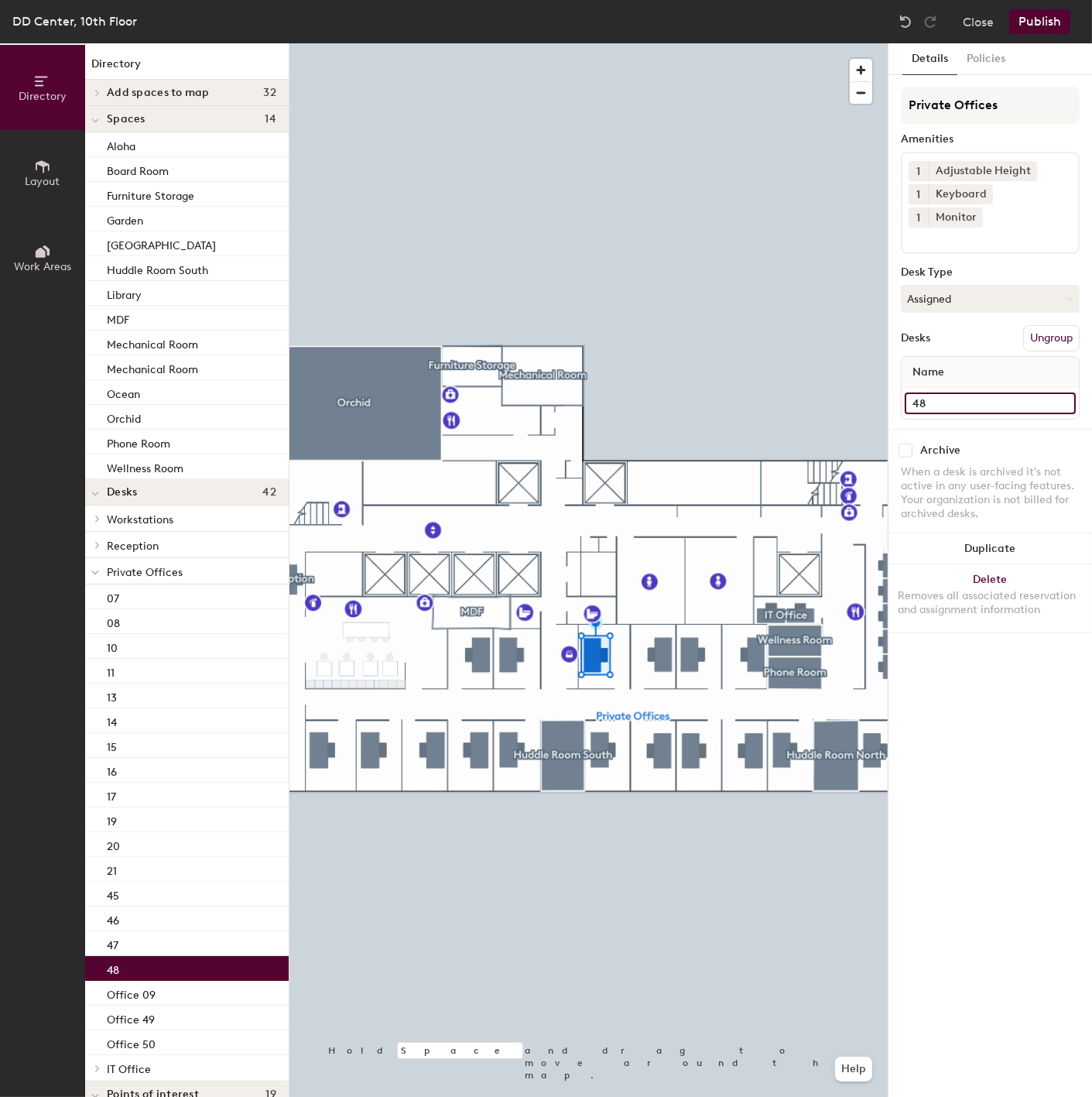
click at [913, 392] on input "48" at bounding box center [991, 403] width 171 height 22
click at [915, 392] on input "48" at bounding box center [991, 403] width 171 height 22
paste input "Office"
type input "Office 48"
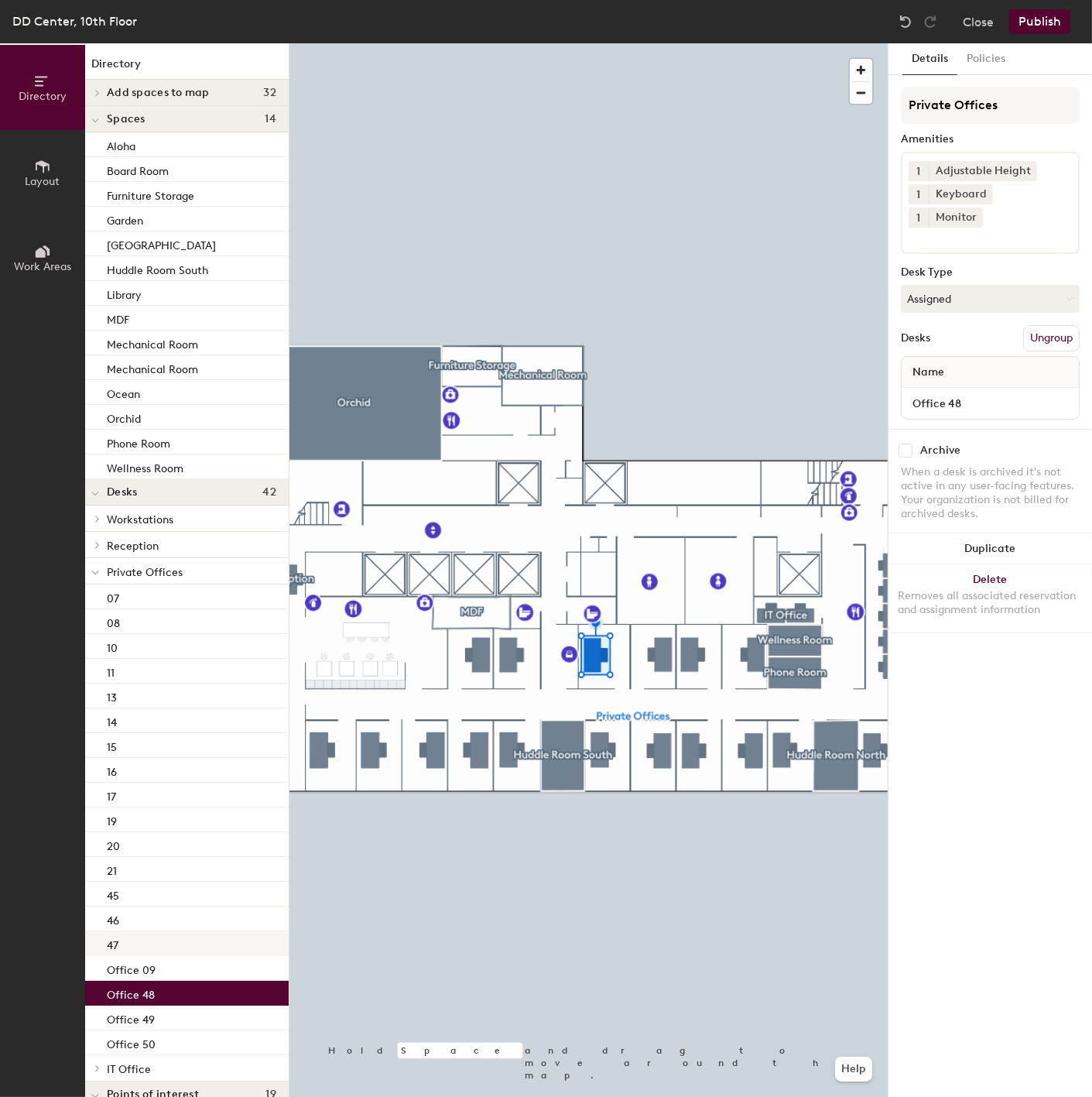
click at [147, 934] on div "47" at bounding box center [186, 943] width 203 height 25
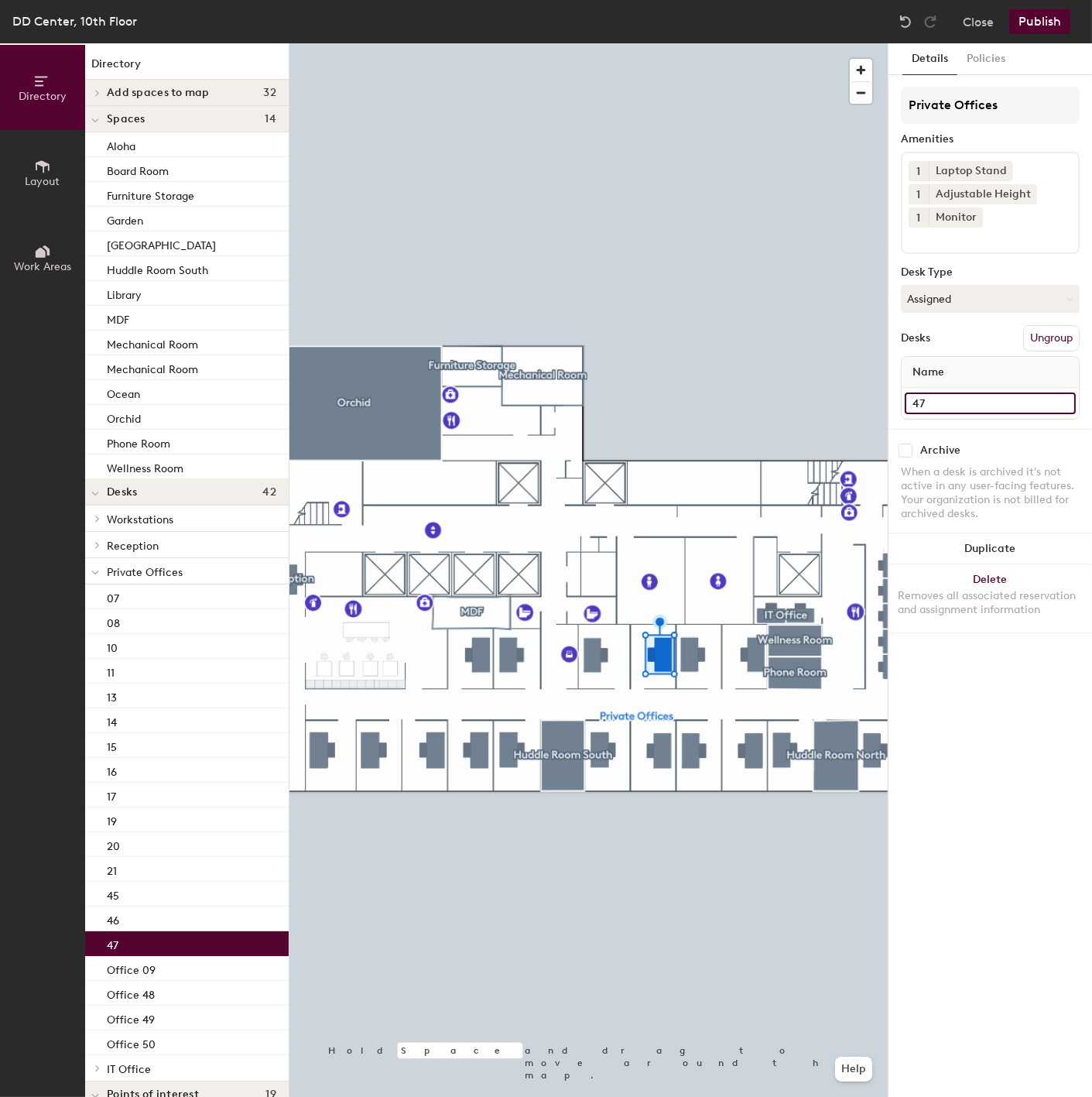
click at [909, 399] on input "47" at bounding box center [991, 403] width 171 height 22
click at [910, 399] on input "47" at bounding box center [991, 403] width 171 height 22
paste input "Office"
type input "Office 47"
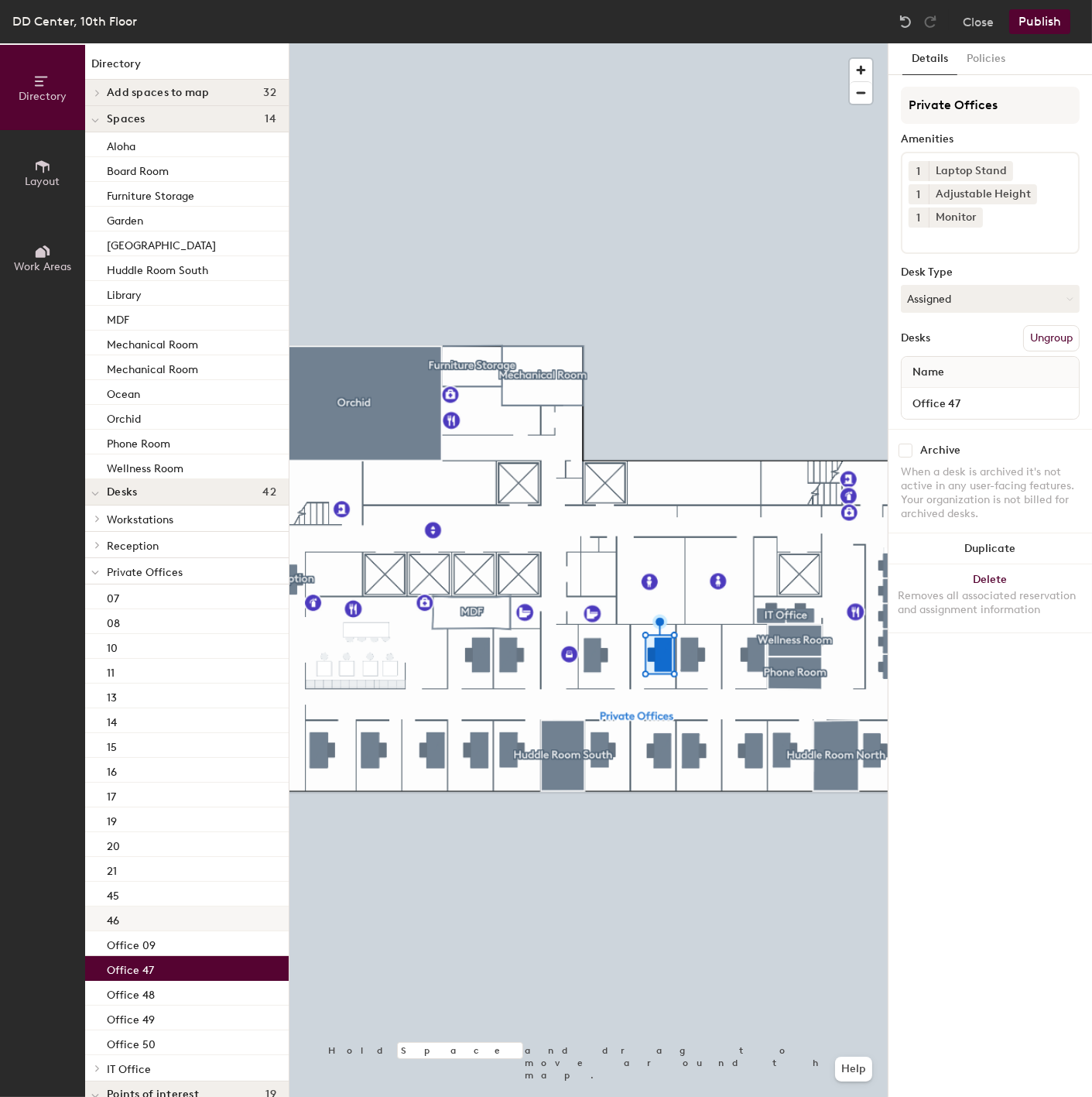
click at [132, 919] on div "46" at bounding box center [186, 918] width 203 height 25
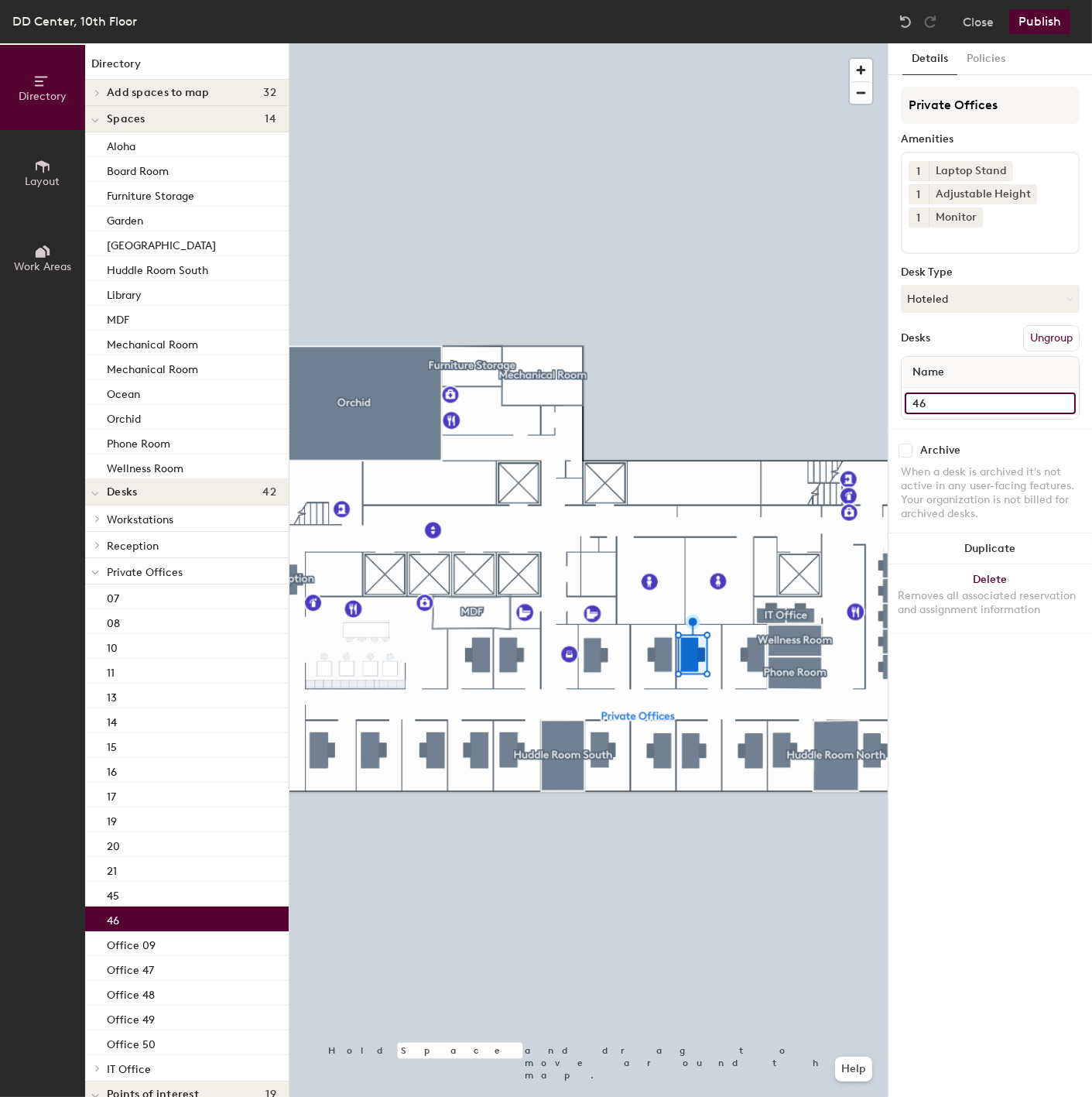
click at [913, 395] on input "46" at bounding box center [991, 403] width 171 height 22
click at [910, 399] on input "46" at bounding box center [991, 403] width 171 height 22
paste input "Office"
type input "Office 46"
click at [134, 900] on div "45" at bounding box center [186, 894] width 203 height 25
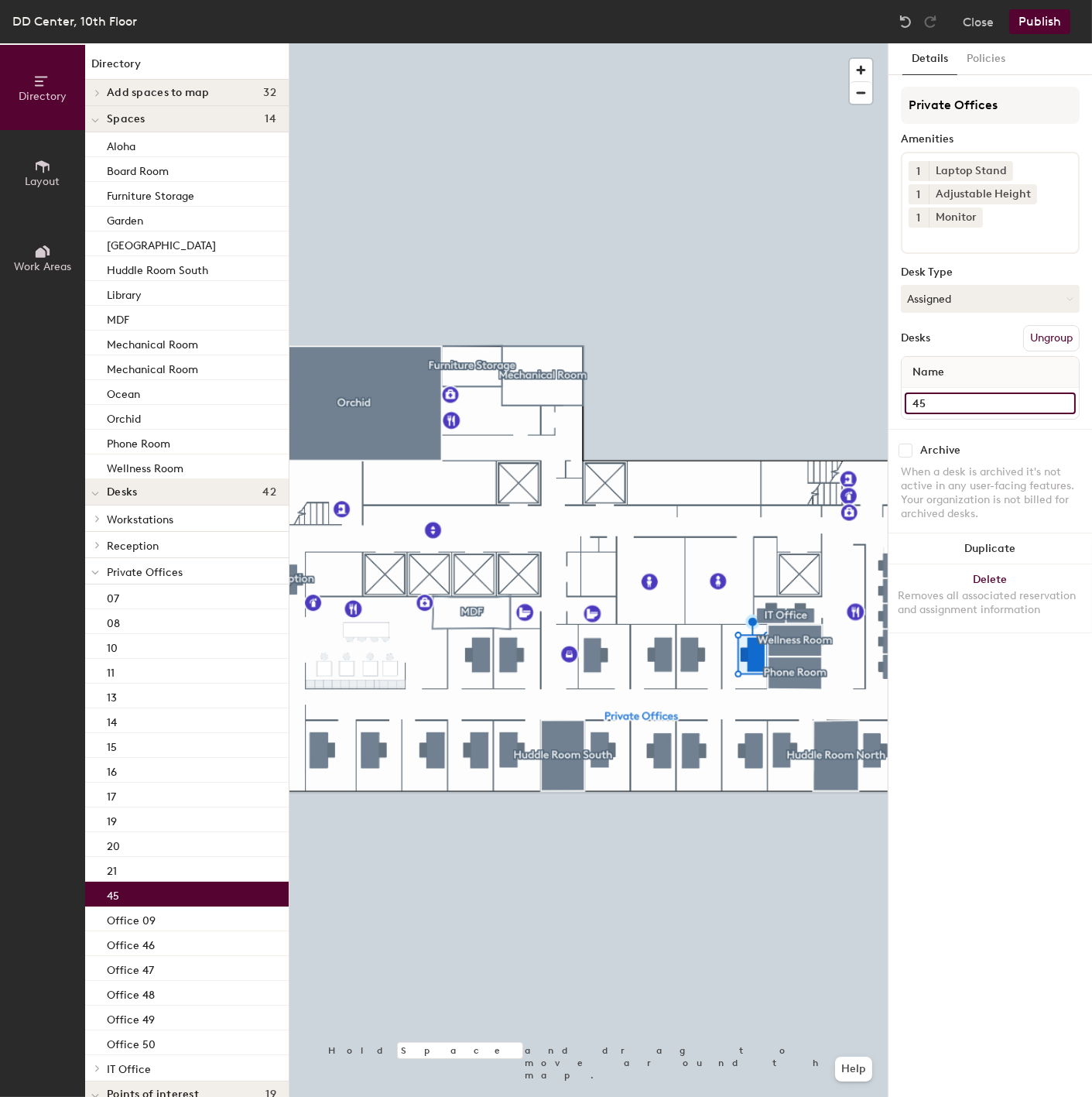
click at [910, 397] on input "45" at bounding box center [991, 403] width 171 height 22
paste input "Office"
type input "Office 45"
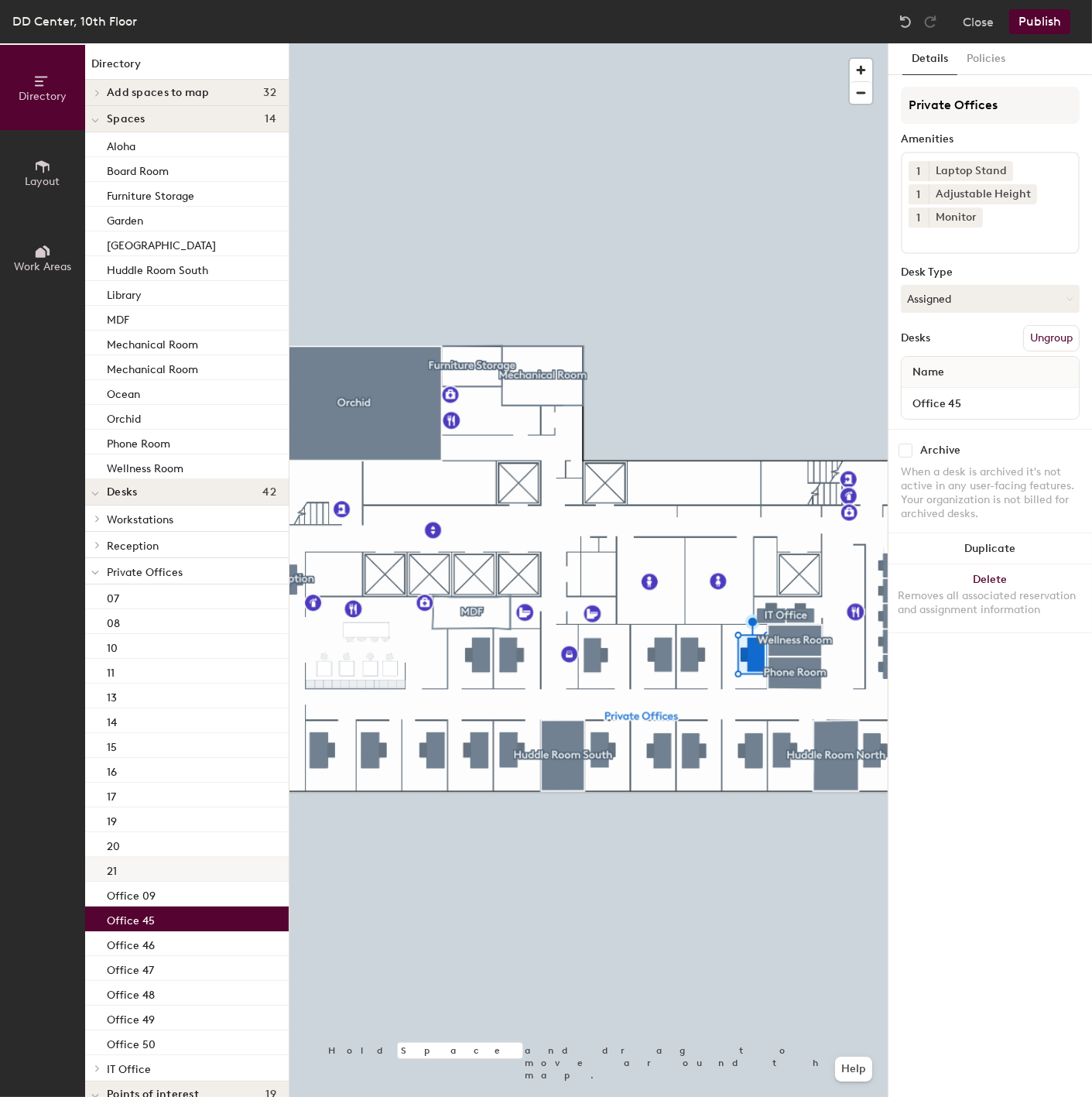
click at [140, 872] on div "21" at bounding box center [186, 869] width 203 height 25
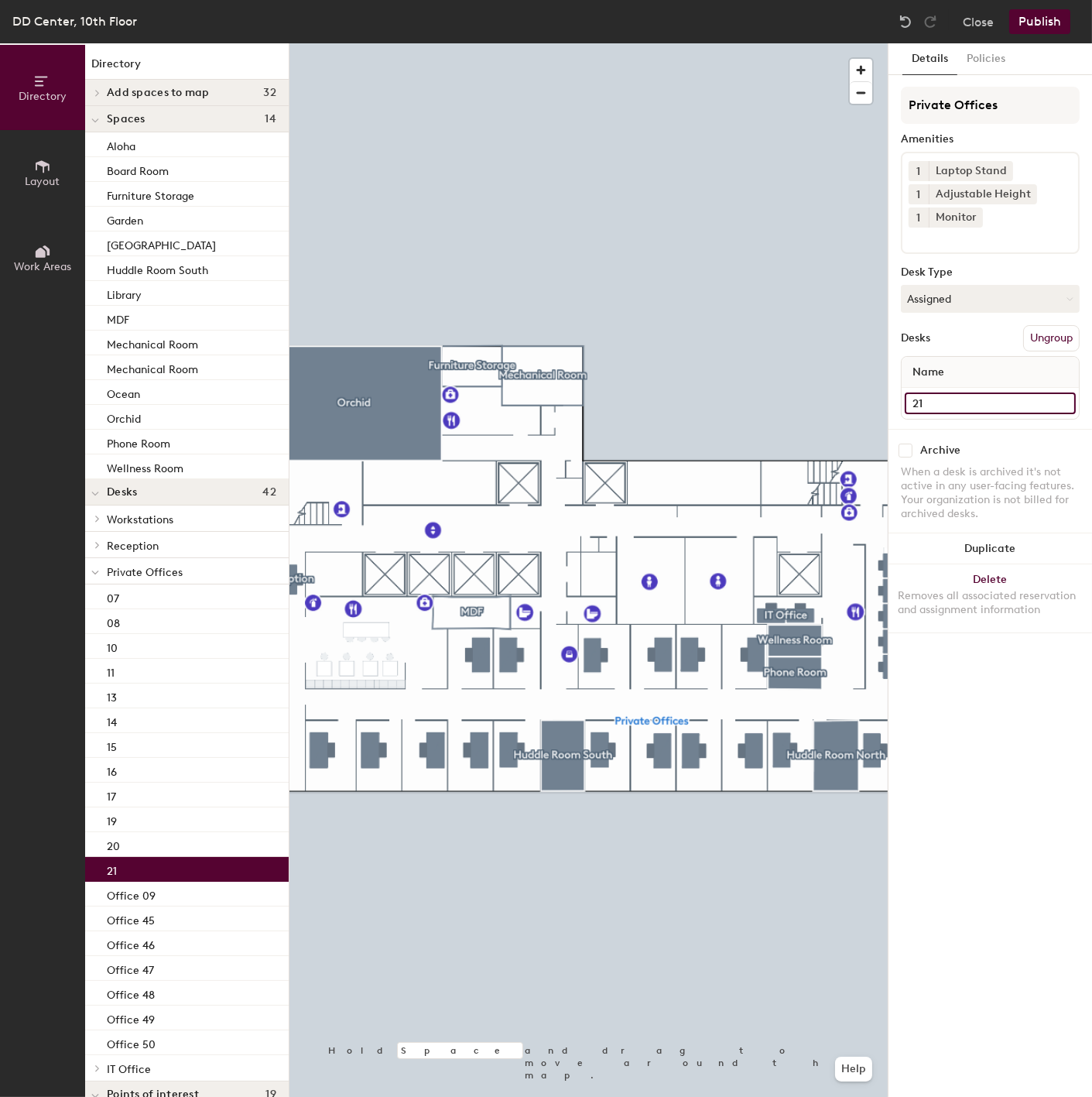
click at [938, 396] on input "21" at bounding box center [991, 403] width 171 height 22
click at [907, 399] on input "21" at bounding box center [991, 403] width 171 height 22
paste input "Office"
type input "Office 21"
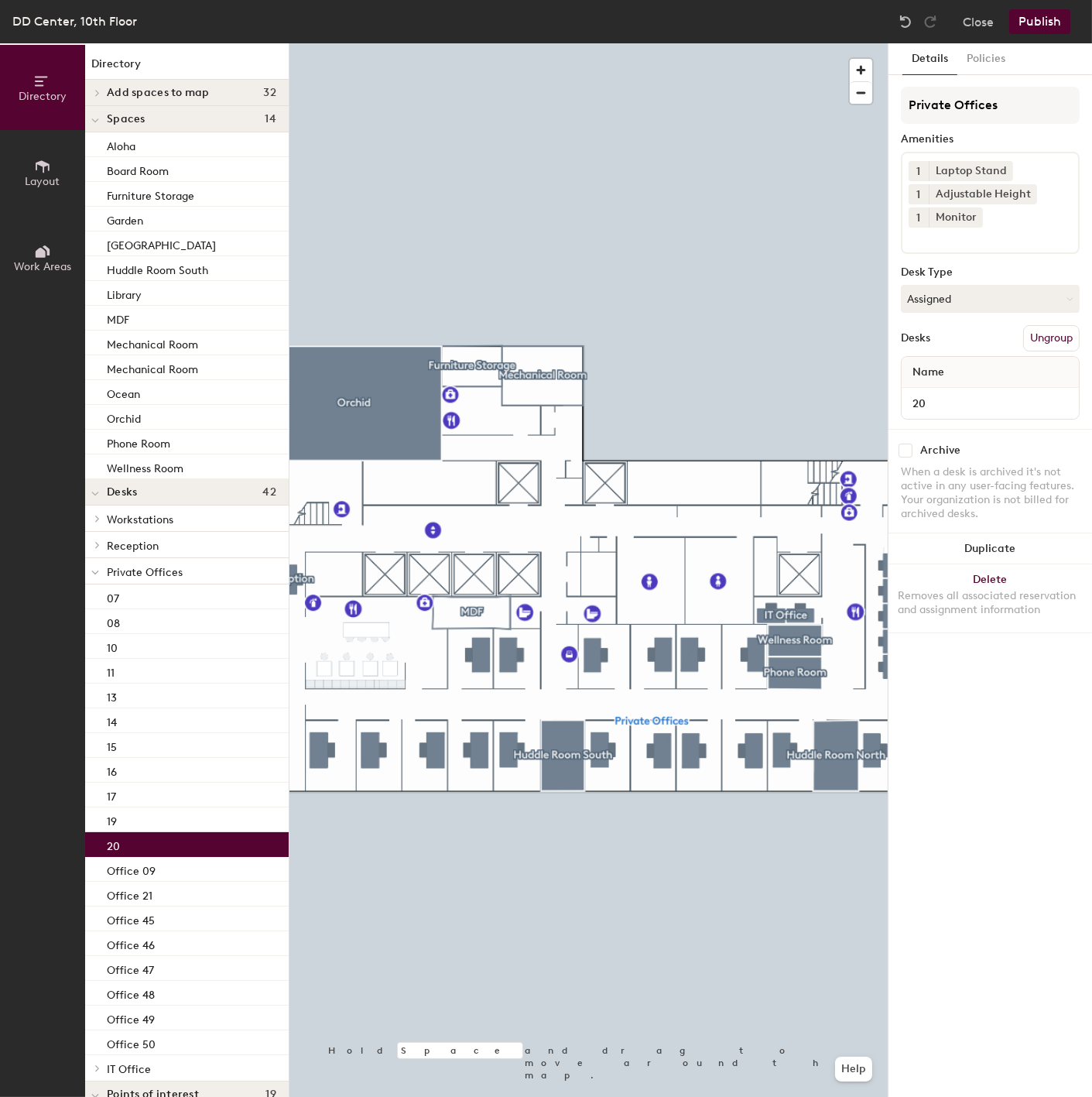
click at [122, 845] on div "20" at bounding box center [186, 844] width 203 height 25
click at [922, 398] on input "20" at bounding box center [991, 403] width 171 height 22
click at [914, 398] on input "20" at bounding box center [991, 403] width 171 height 22
paste input "Office"
type input "Office 20"
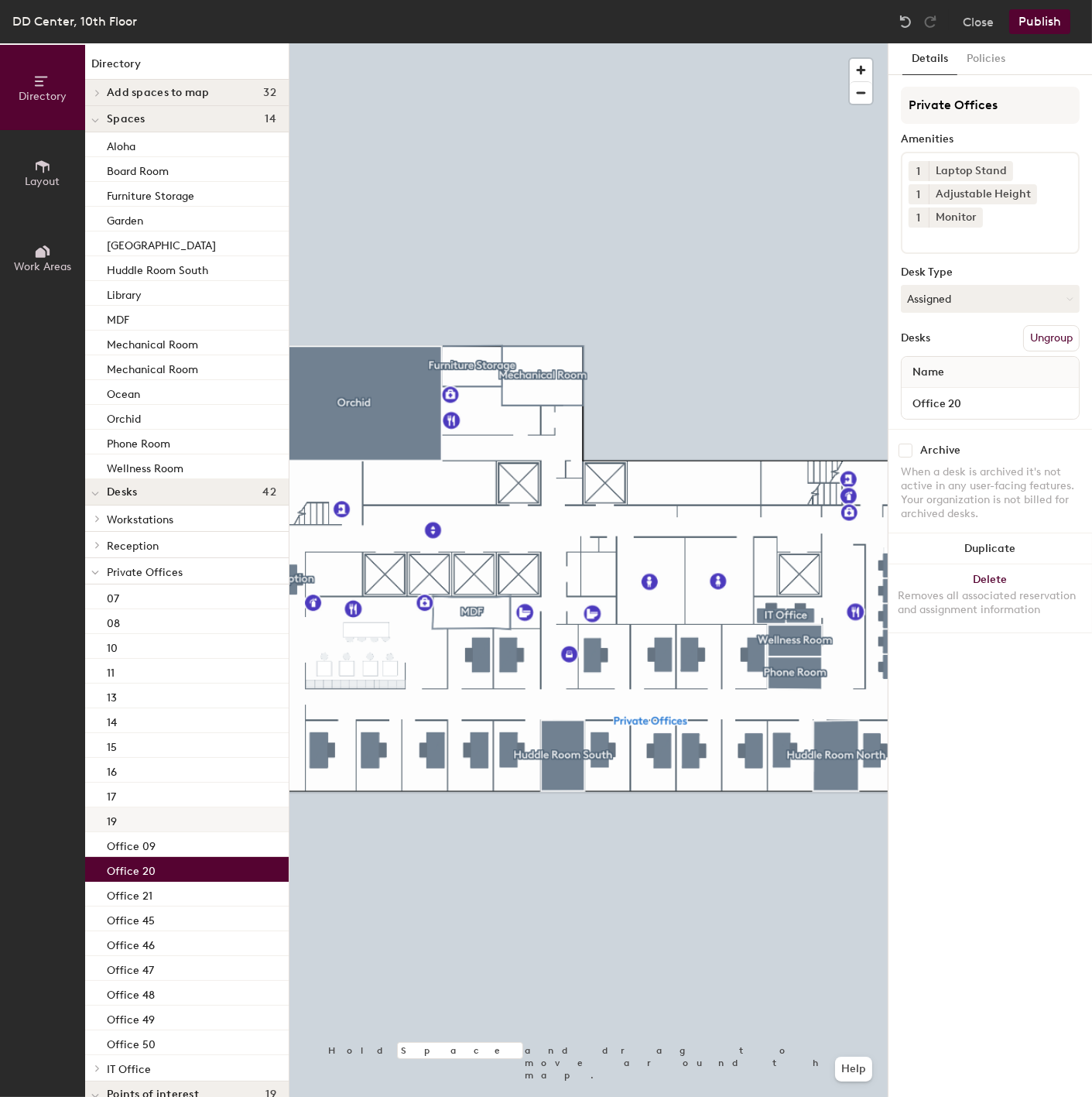
click at [191, 824] on div "19" at bounding box center [186, 820] width 203 height 25
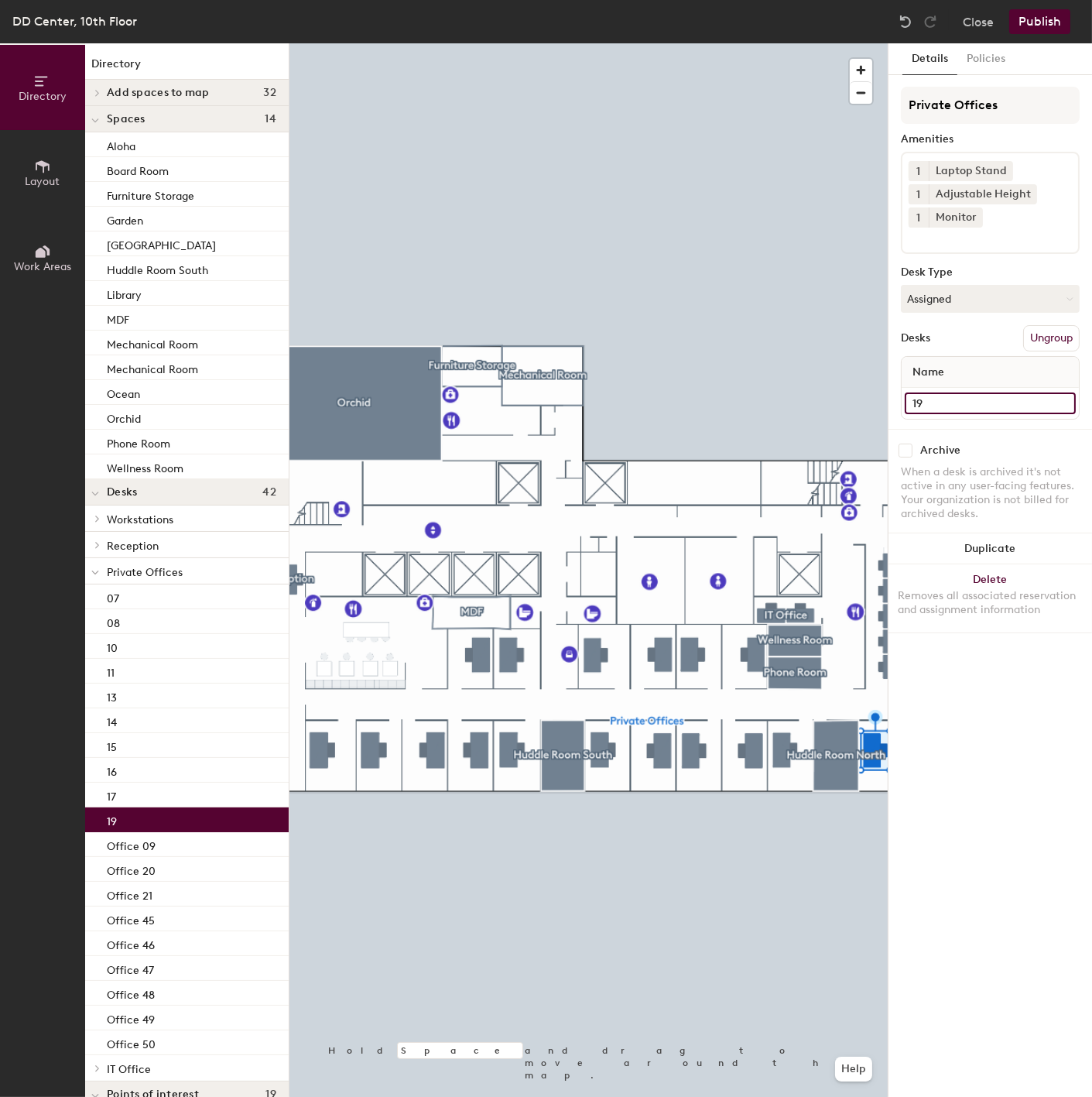
click at [906, 396] on input "19" at bounding box center [991, 403] width 171 height 22
click at [910, 393] on input "19" at bounding box center [991, 403] width 171 height 22
paste input "Office"
type input "Office 19"
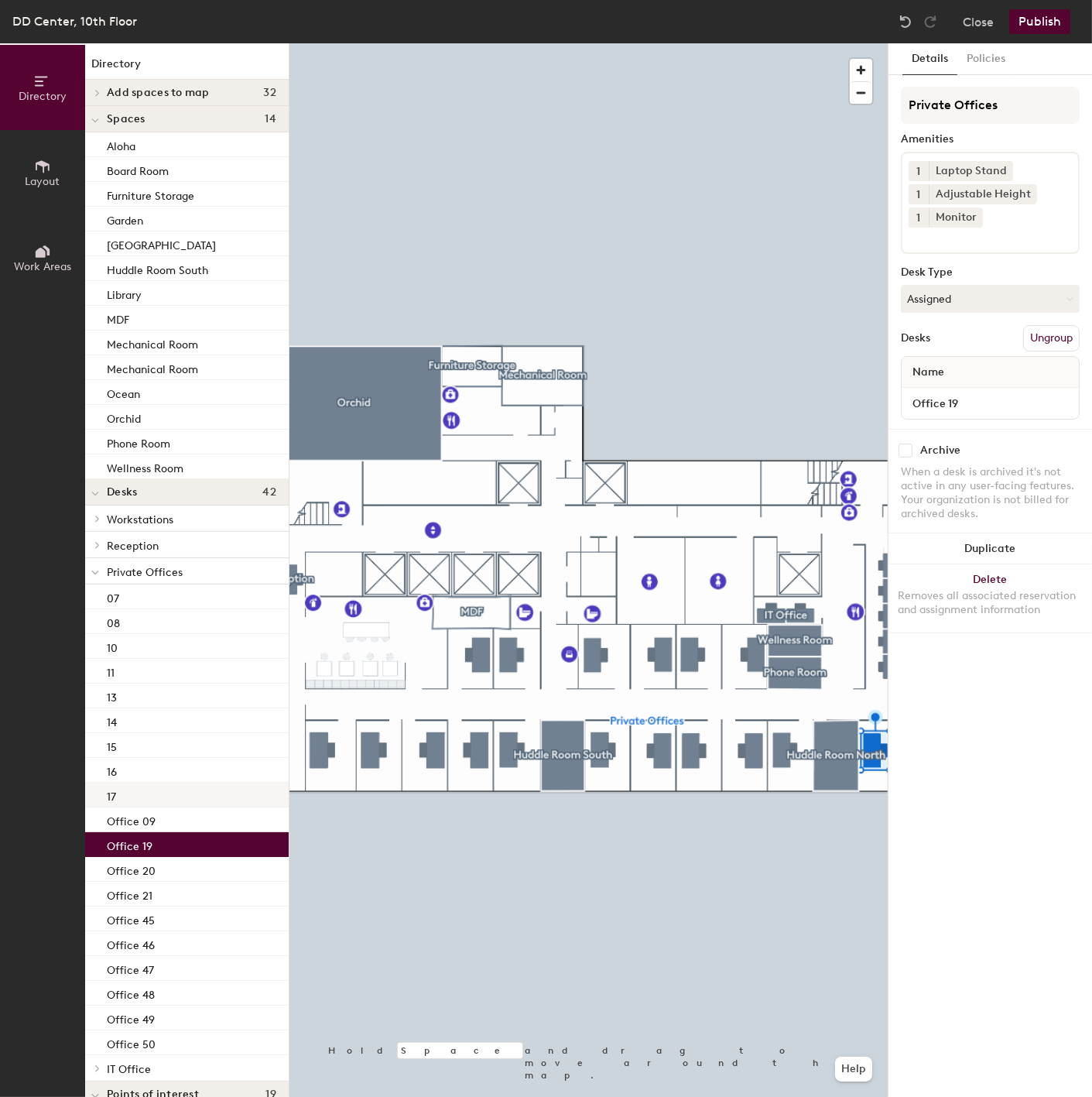
click at [153, 795] on div "17" at bounding box center [186, 794] width 203 height 25
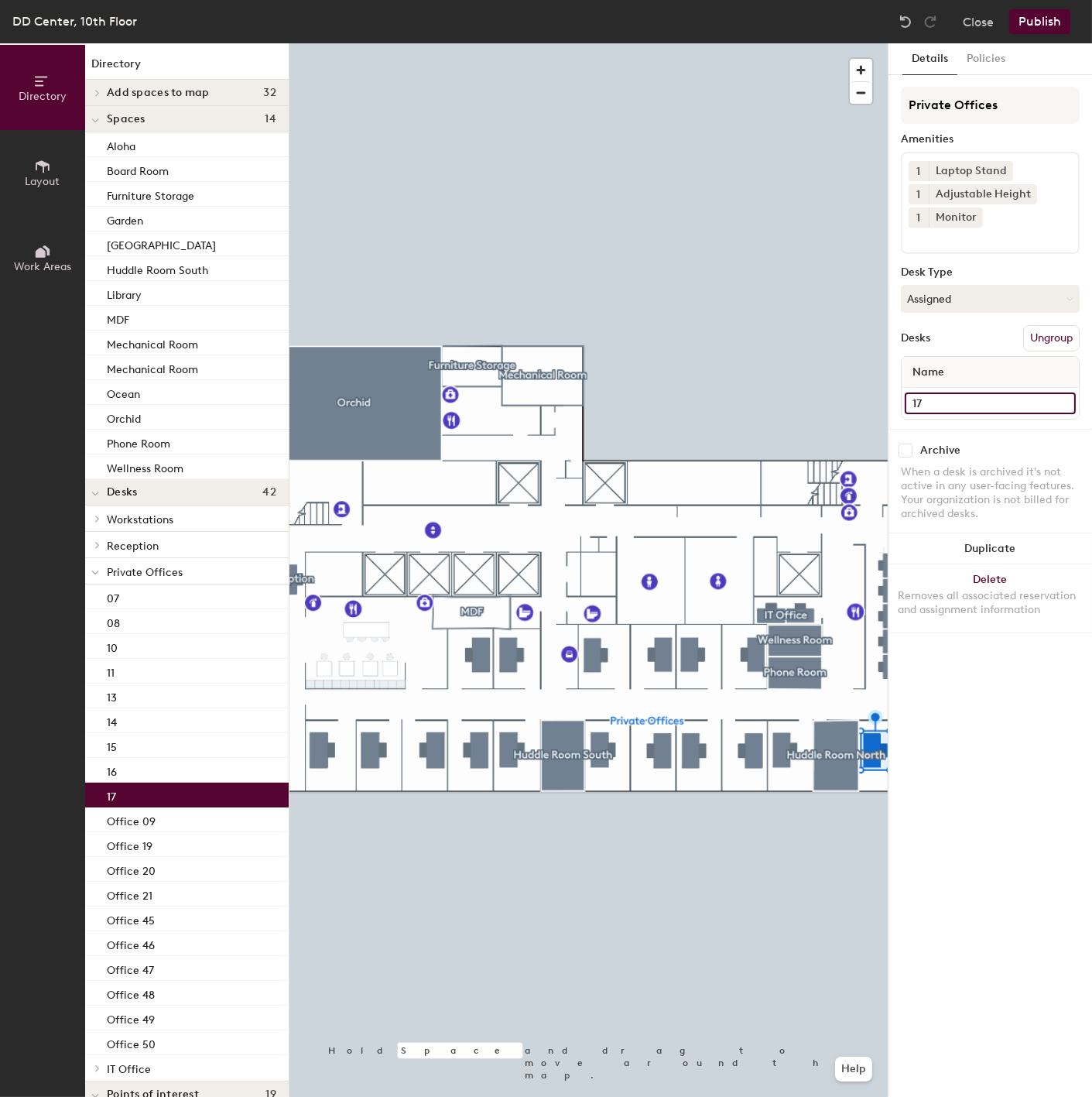
click at [917, 397] on input "17" at bounding box center [991, 403] width 171 height 22
click at [911, 397] on input "17" at bounding box center [991, 403] width 171 height 22
paste input "Office"
type input "Office 17"
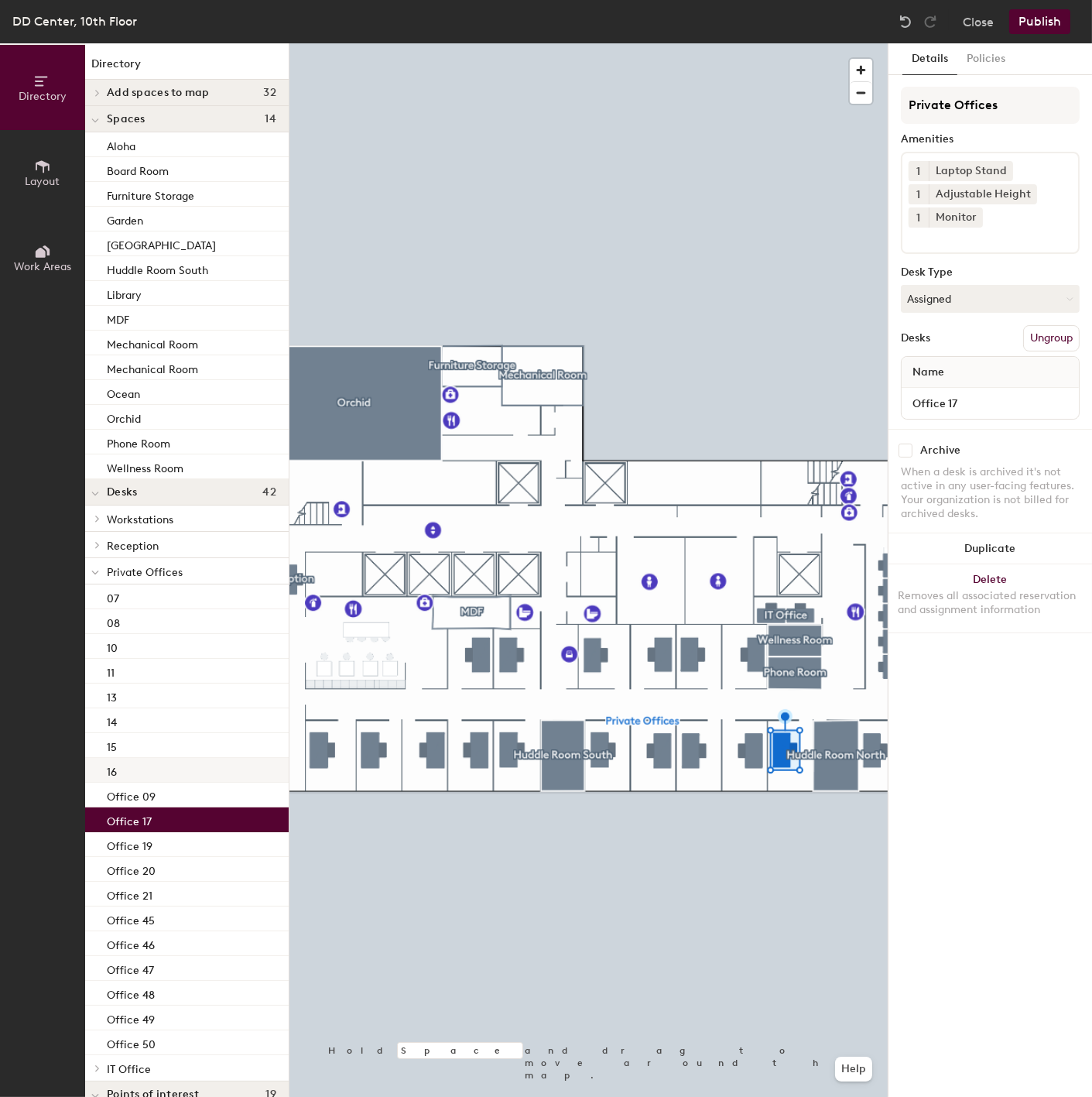
click at [166, 766] on div "16" at bounding box center [186, 769] width 203 height 25
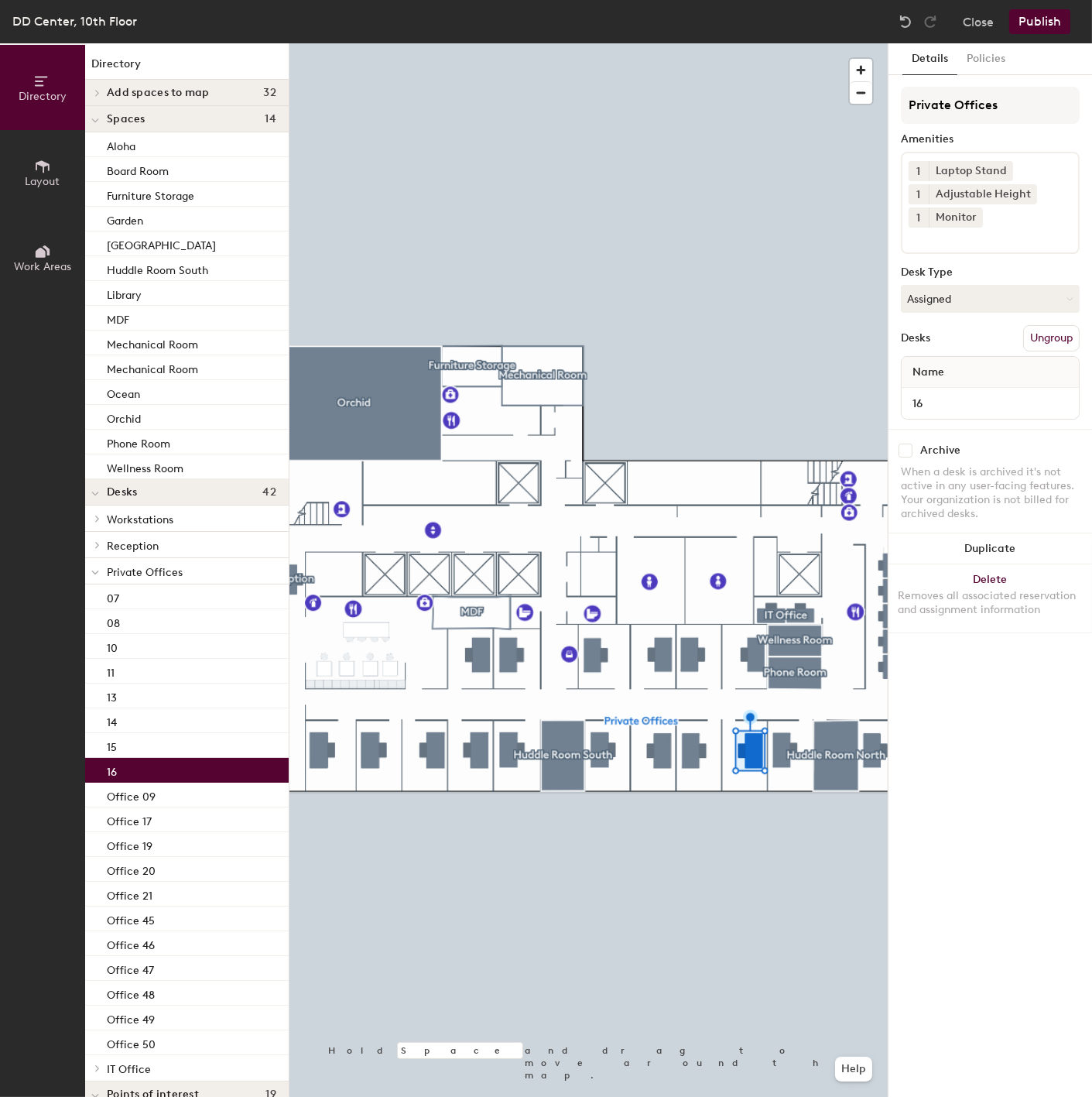
click at [952, 388] on div "16" at bounding box center [990, 404] width 177 height 31
click at [909, 399] on input "16" at bounding box center [991, 403] width 171 height 22
click at [918, 401] on input "16" at bounding box center [991, 403] width 171 height 22
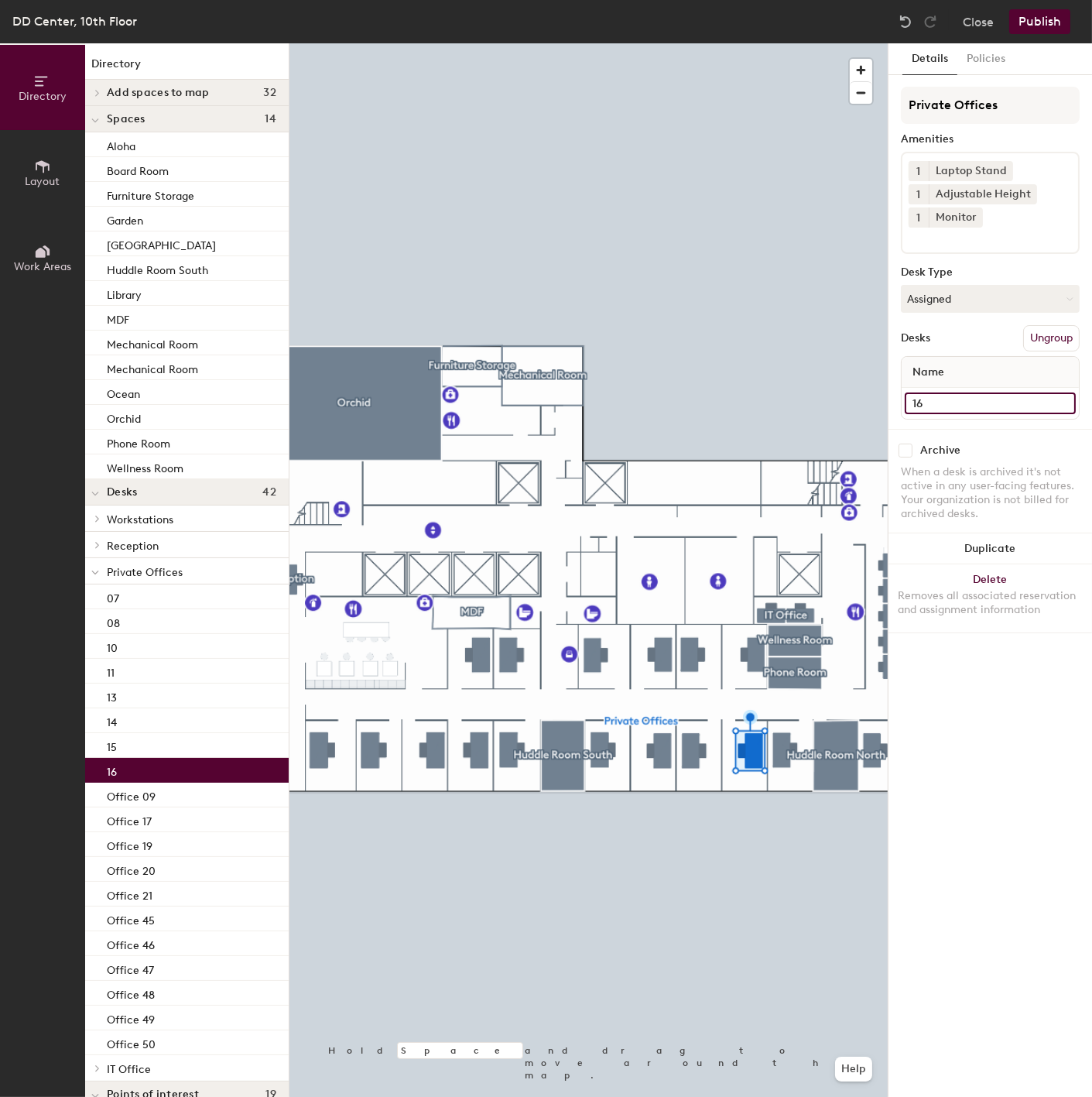
click at [907, 401] on input "16" at bounding box center [991, 403] width 171 height 22
click at [905, 399] on input "16" at bounding box center [991, 403] width 171 height 22
paste input "Office"
type input "Office 16"
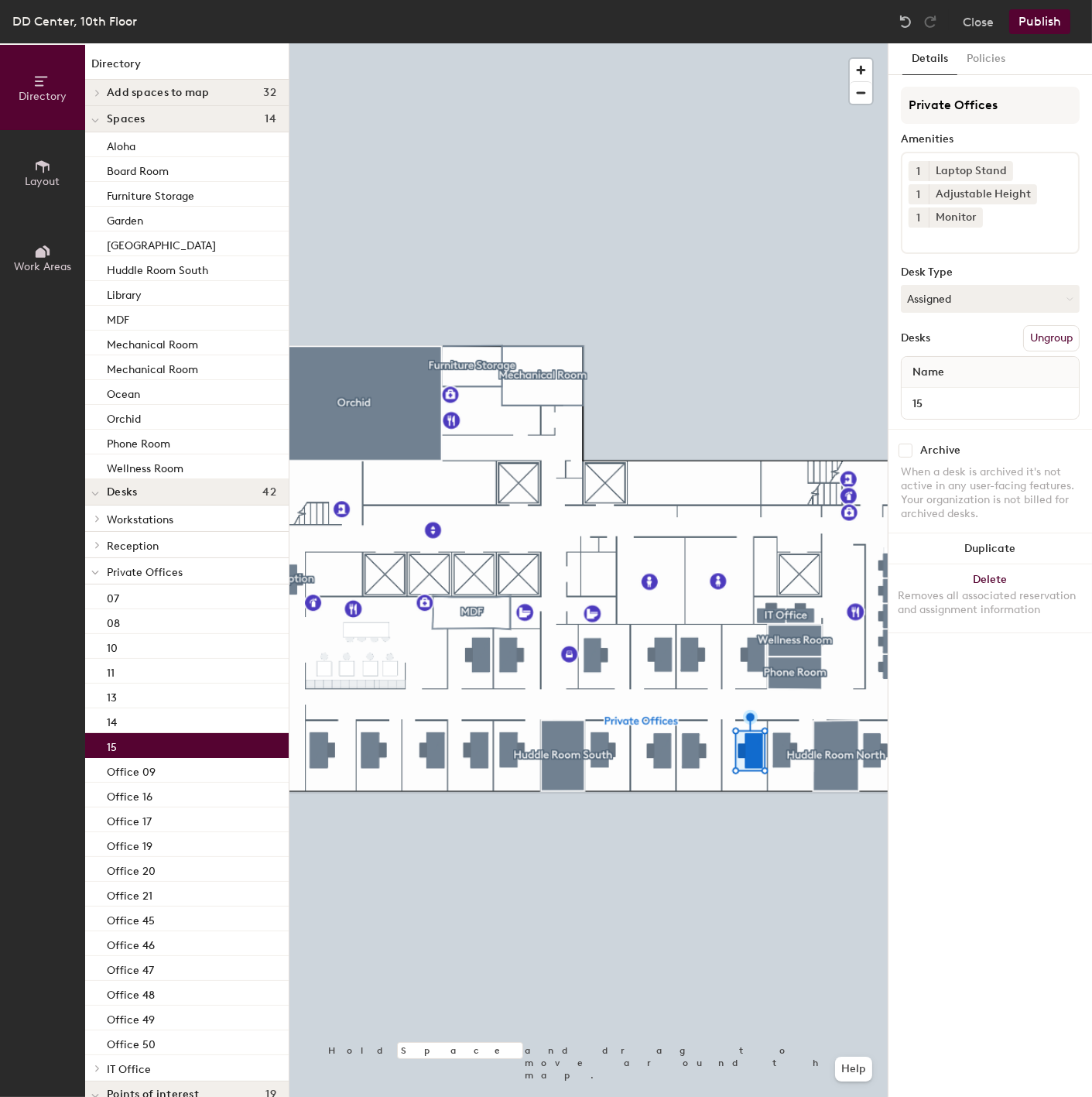
click at [144, 746] on div "15" at bounding box center [186, 745] width 203 height 25
click at [910, 401] on input "15" at bounding box center [991, 403] width 171 height 22
click at [910, 401] on input "15" at bounding box center [991, 403] width 171 height 22
paste input "Office"
type input "Office 15"
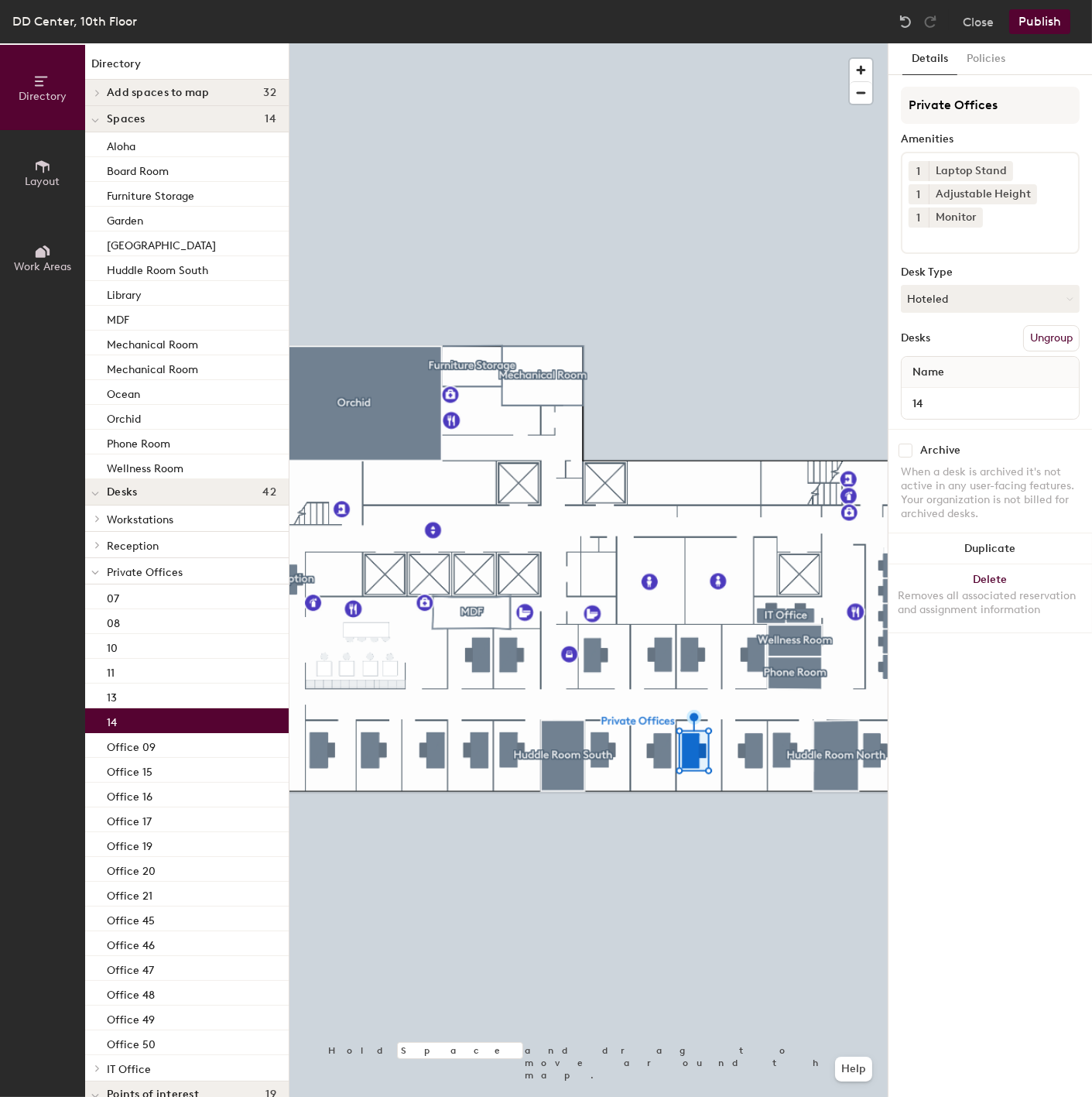
click at [156, 720] on div "14" at bounding box center [186, 720] width 203 height 25
click at [914, 399] on input "14" at bounding box center [991, 403] width 171 height 22
click at [910, 399] on input "14" at bounding box center [991, 403] width 171 height 22
paste input "Office"
type input "Office 14"
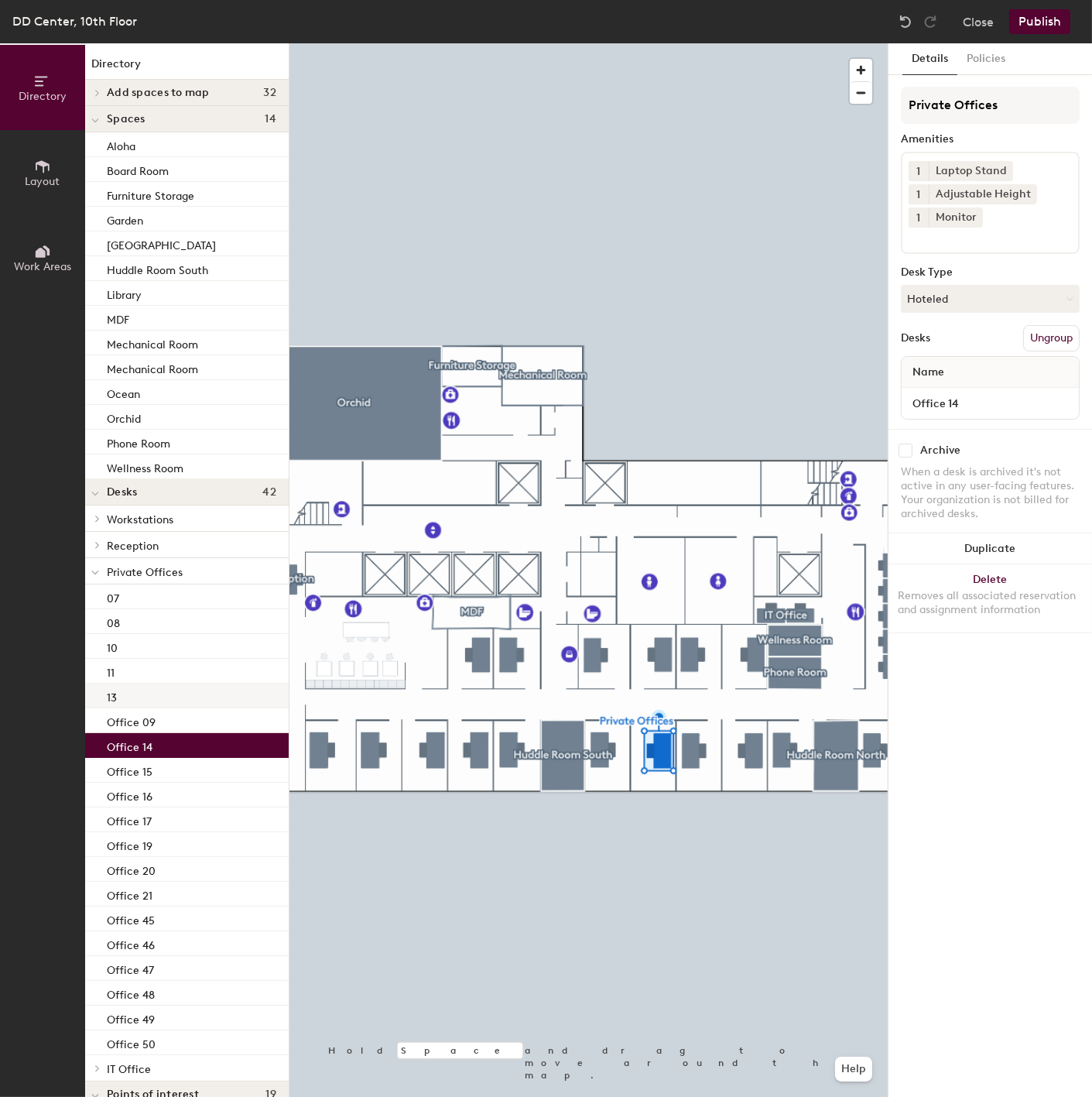
click at [173, 698] on div "13" at bounding box center [186, 696] width 203 height 25
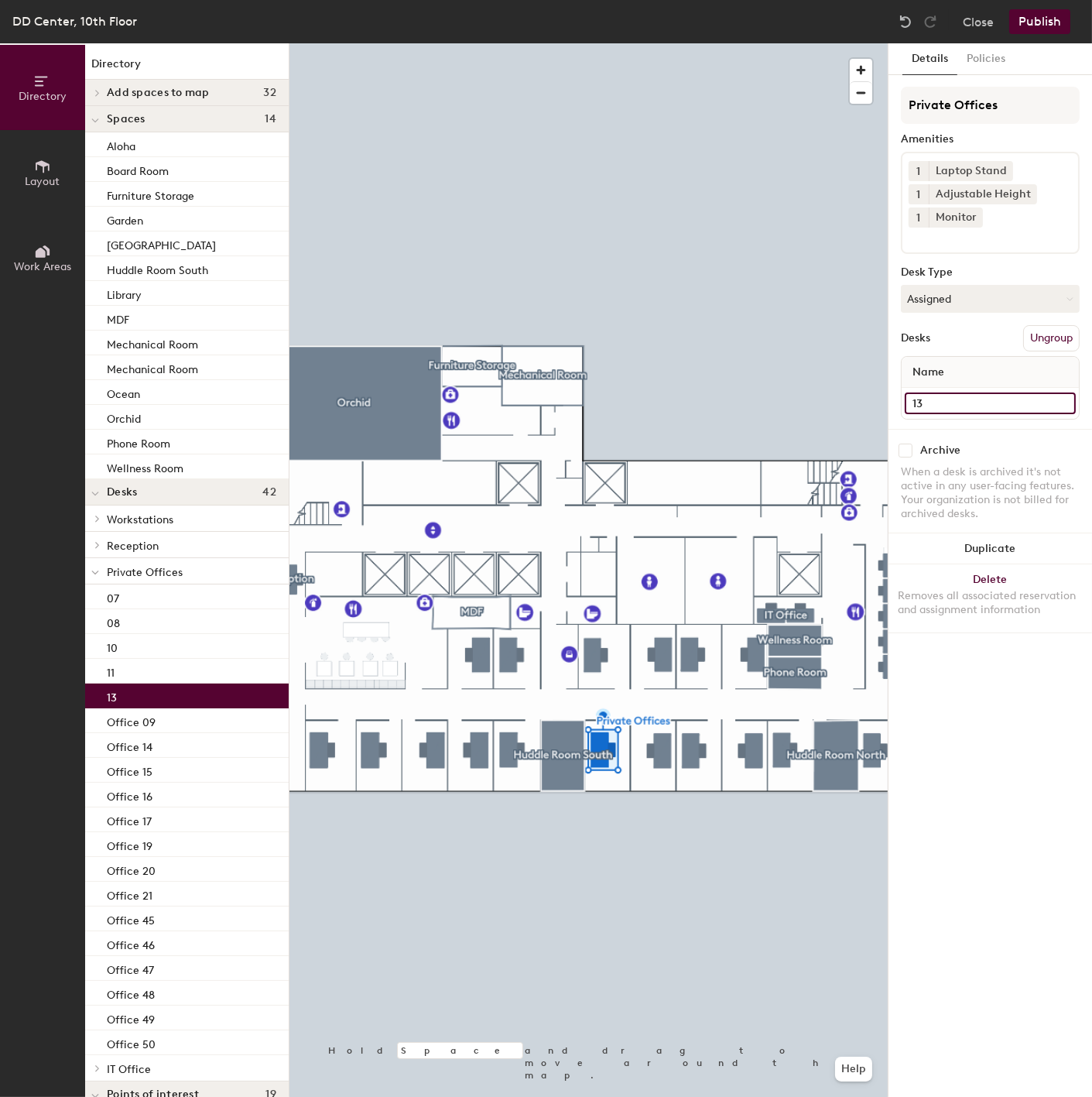
click at [915, 395] on input "13" at bounding box center [991, 403] width 171 height 22
click at [909, 399] on input "13" at bounding box center [991, 403] width 171 height 22
paste input "Office"
type input "Office 13"
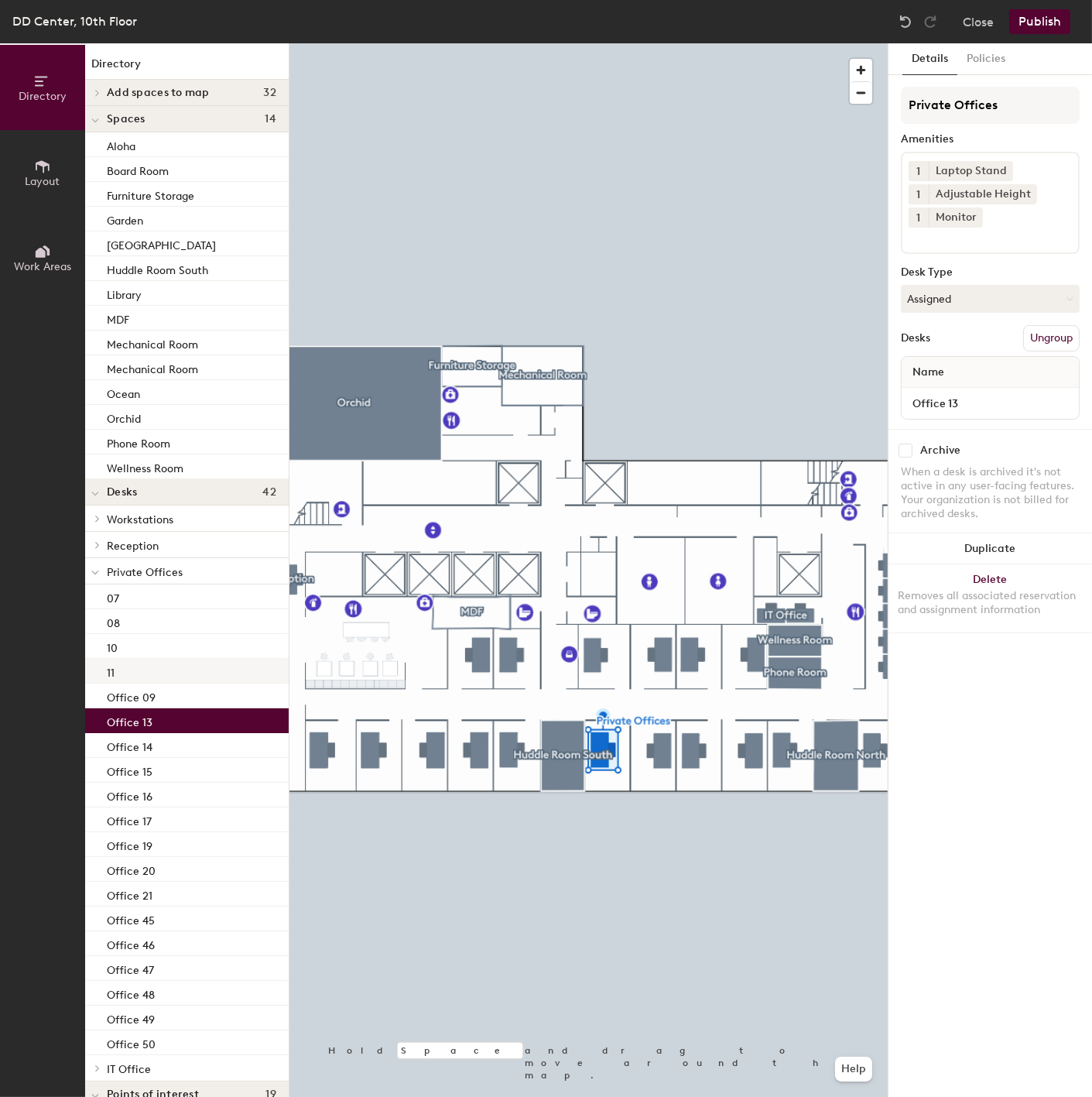
click at [153, 667] on div "11" at bounding box center [186, 671] width 203 height 25
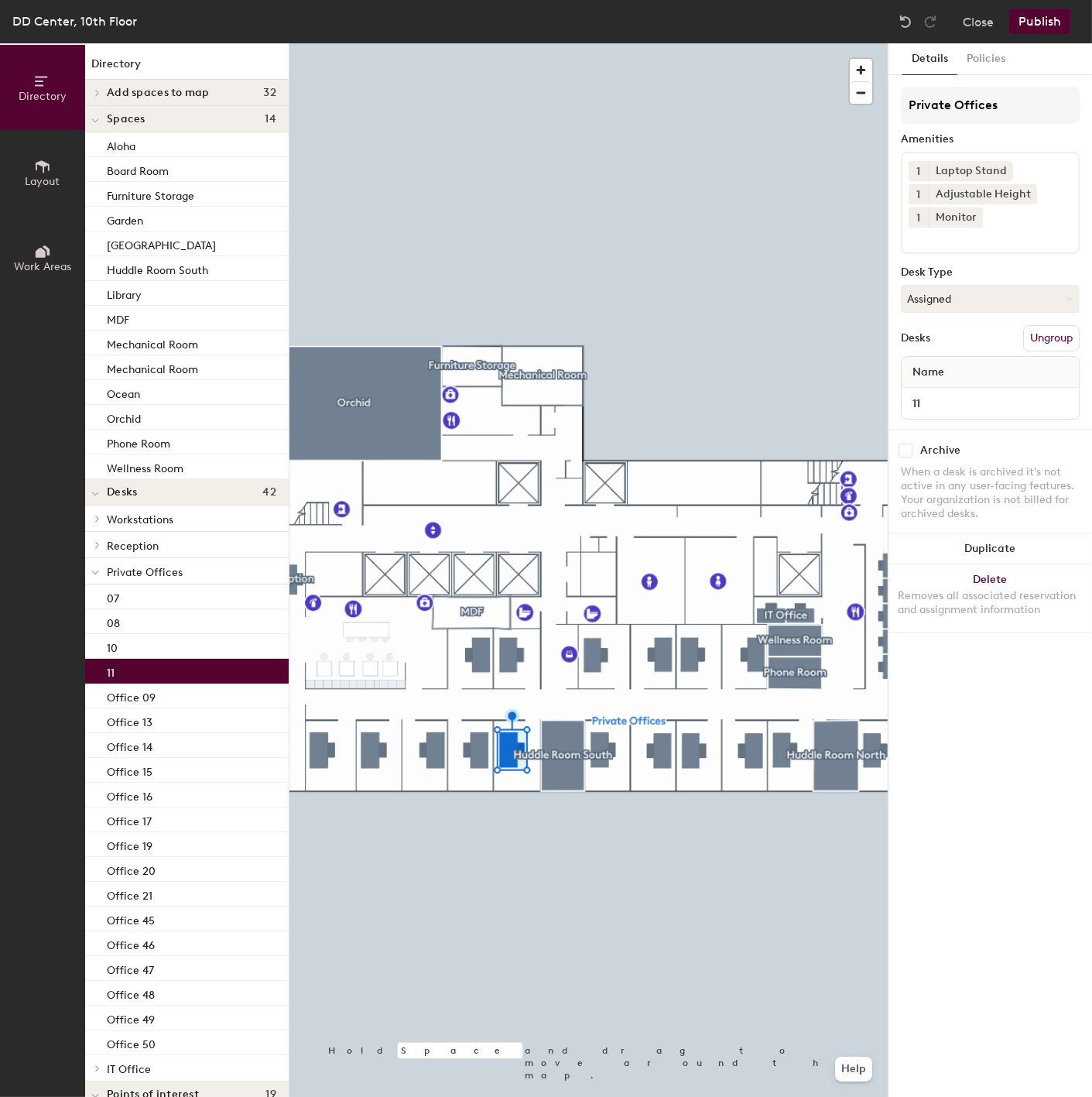
click at [923, 388] on div "11" at bounding box center [990, 404] width 177 height 31
click at [921, 400] on input "11" at bounding box center [991, 403] width 171 height 22
click at [912, 403] on input "11" at bounding box center [991, 403] width 171 height 22
paste input "Office"
type input "Office 11"
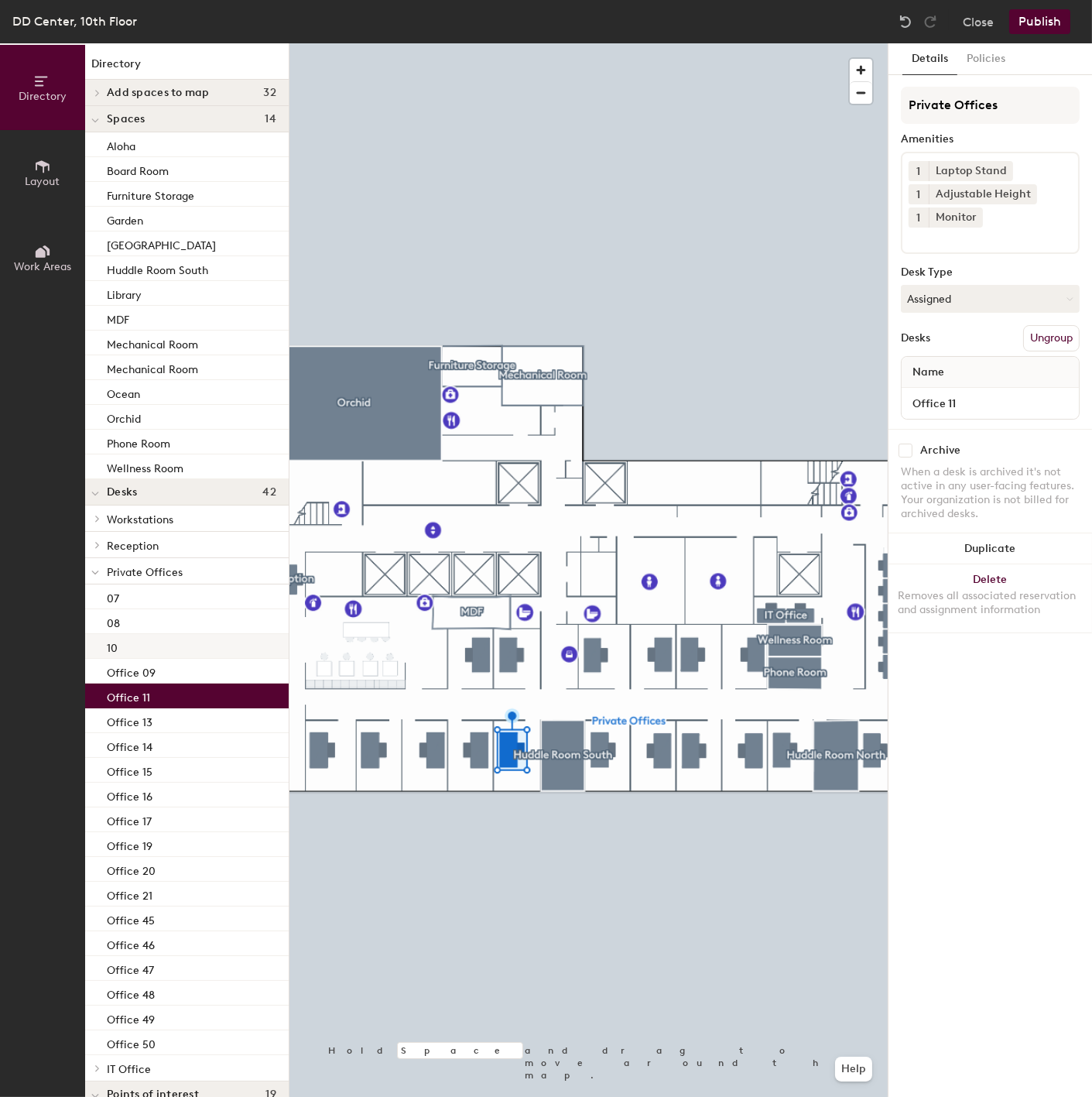
click at [119, 642] on div "10" at bounding box center [186, 646] width 203 height 25
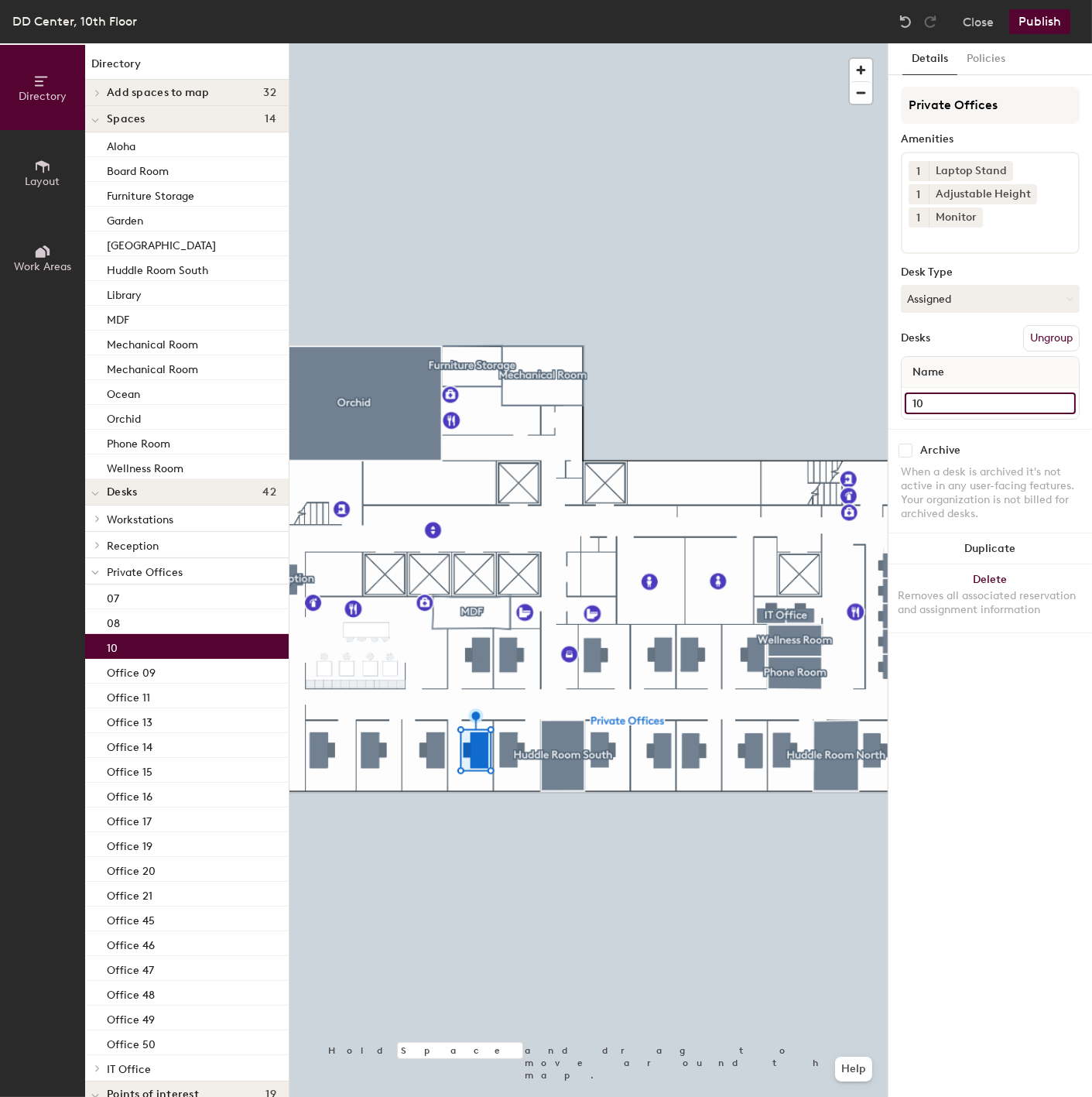
click at [910, 399] on input "10" at bounding box center [991, 403] width 171 height 22
click at [912, 397] on input "10" at bounding box center [991, 403] width 171 height 22
paste input "Office"
type input "Office 10"
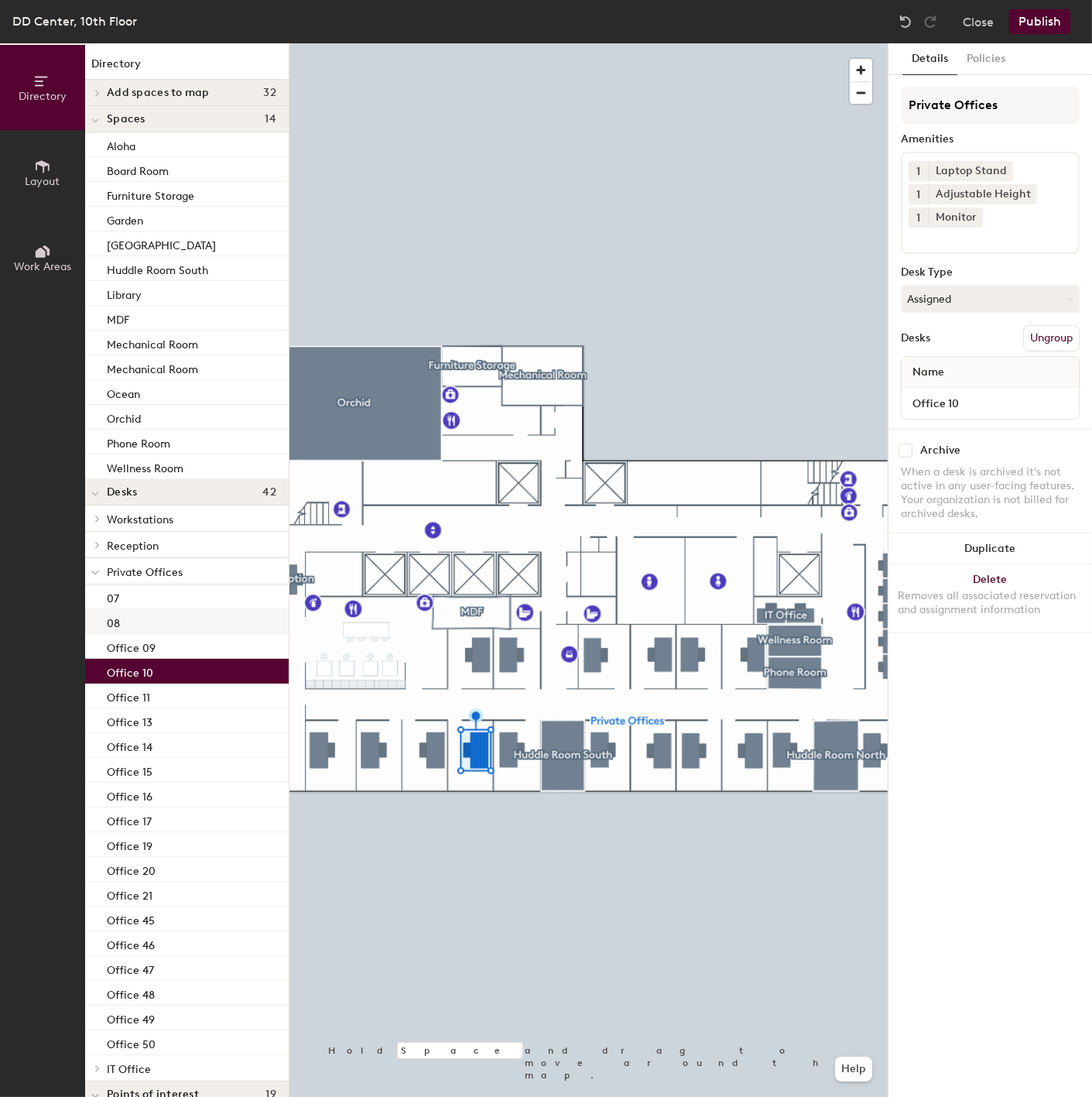
click at [133, 622] on div "08" at bounding box center [186, 622] width 203 height 25
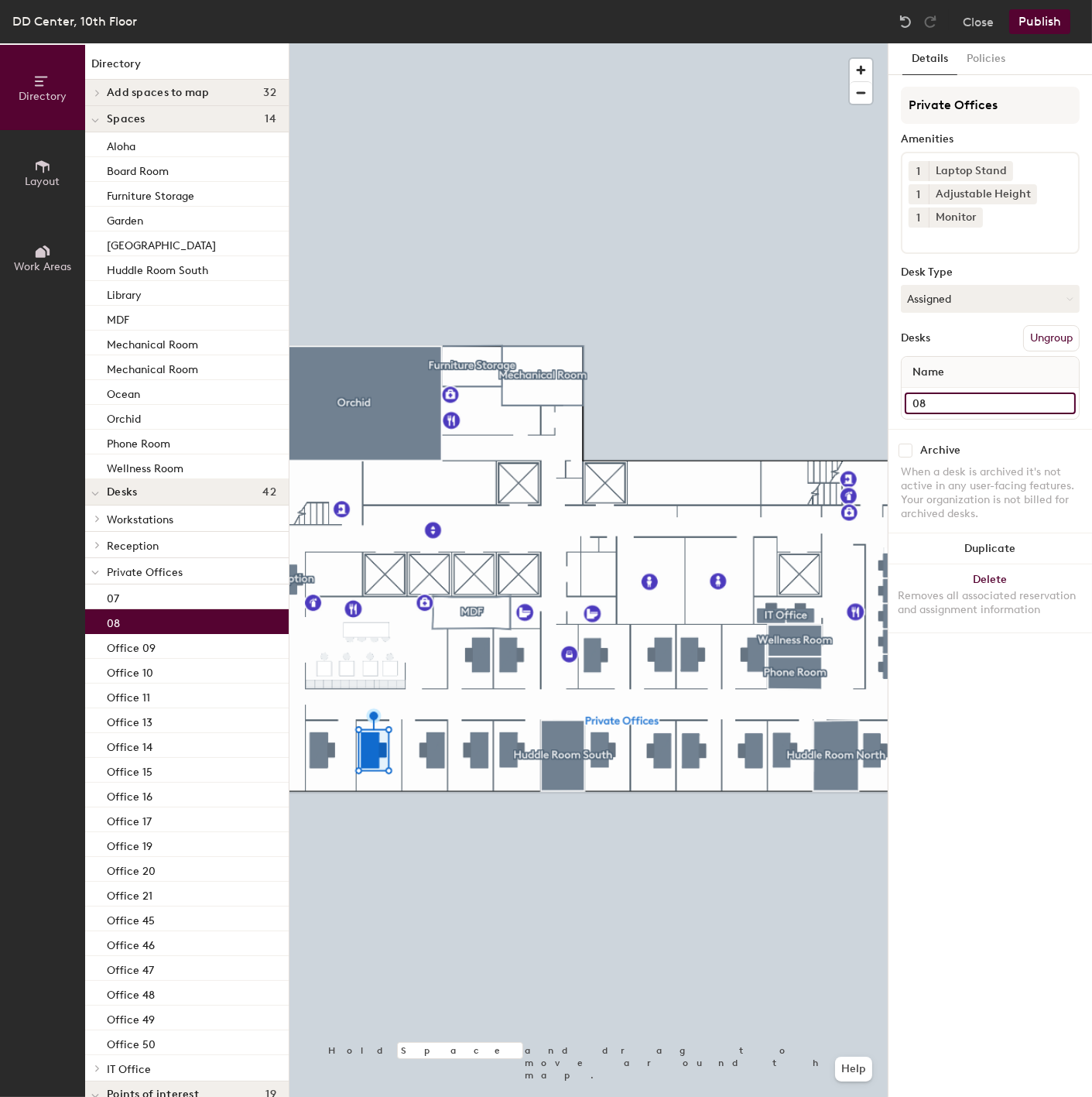
click at [915, 393] on input "08" at bounding box center [991, 403] width 171 height 22
click at [908, 405] on input "08" at bounding box center [991, 403] width 171 height 22
paste input "Office"
type input "Office 08"
click at [121, 599] on div "07" at bounding box center [186, 596] width 203 height 25
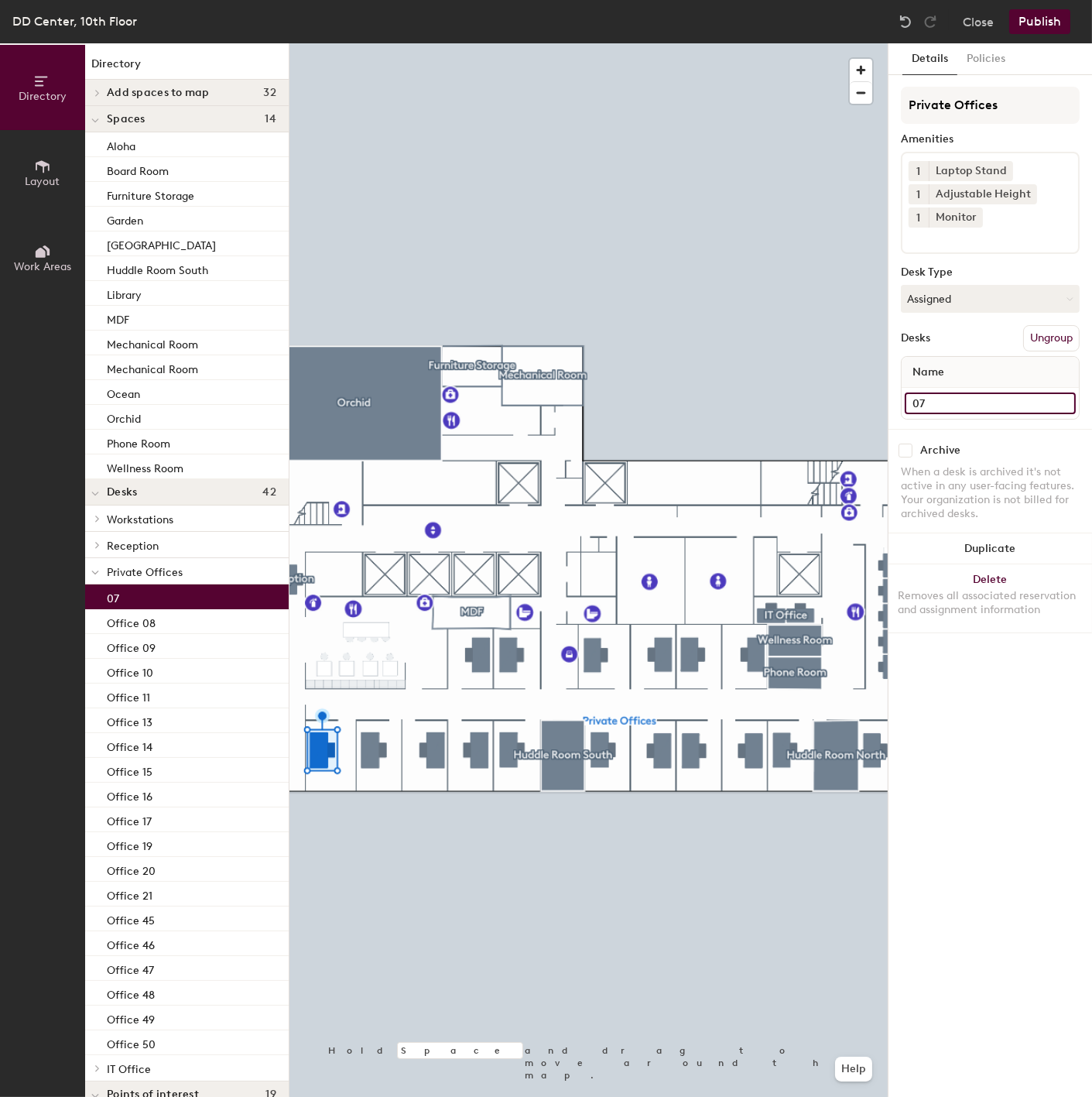
click at [914, 398] on input "07" at bounding box center [991, 403] width 171 height 22
click at [910, 398] on input "07" at bounding box center [991, 403] width 171 height 22
paste input "Office"
type input "Office 07"
click at [954, 698] on div "Details Policies Private Offices Amenities 1 Laptop Stand 1 Adjustable Height 1…" at bounding box center [990, 570] width 203 height 1053
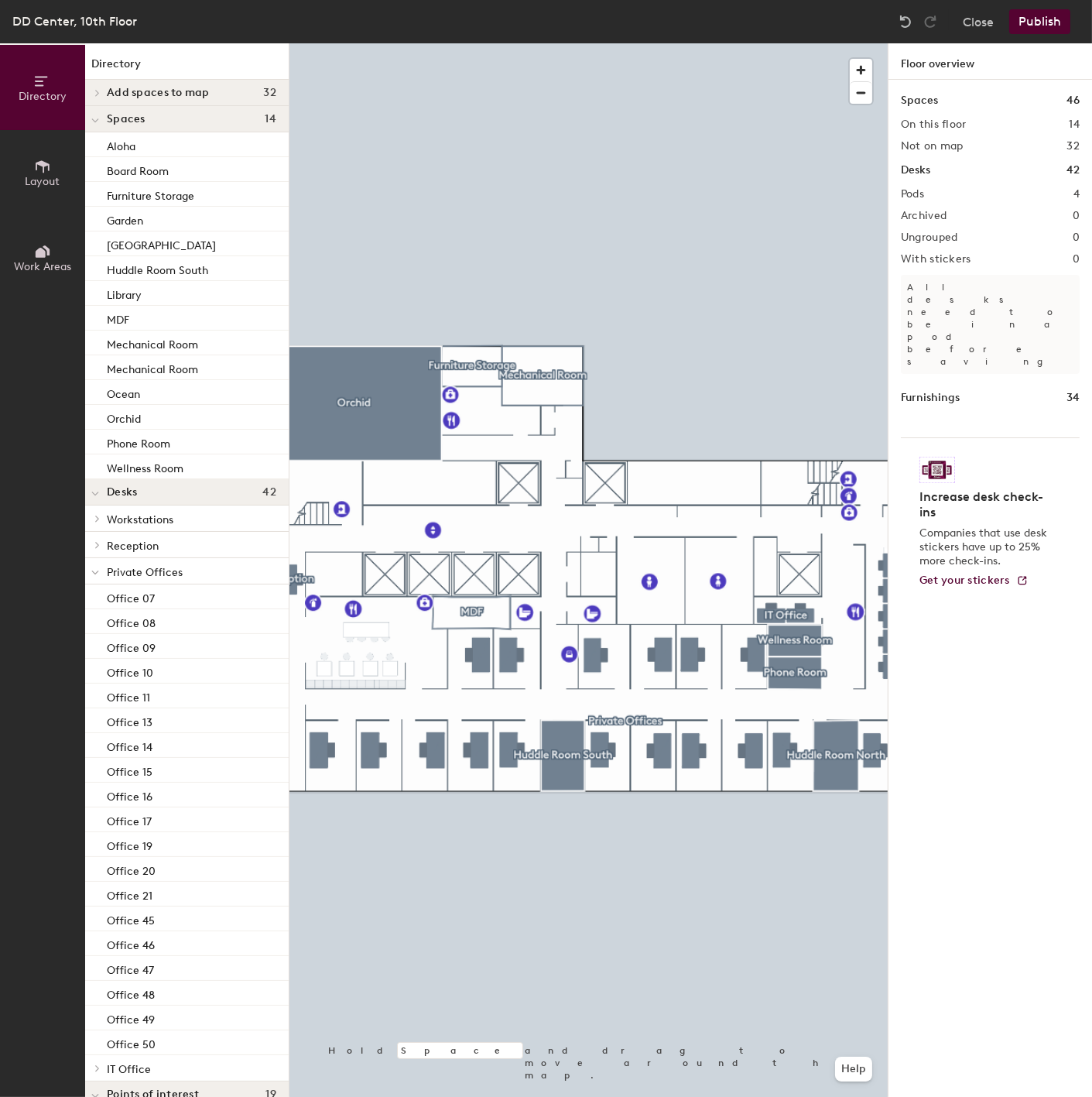
click at [95, 523] on div at bounding box center [94, 519] width 20 height 26
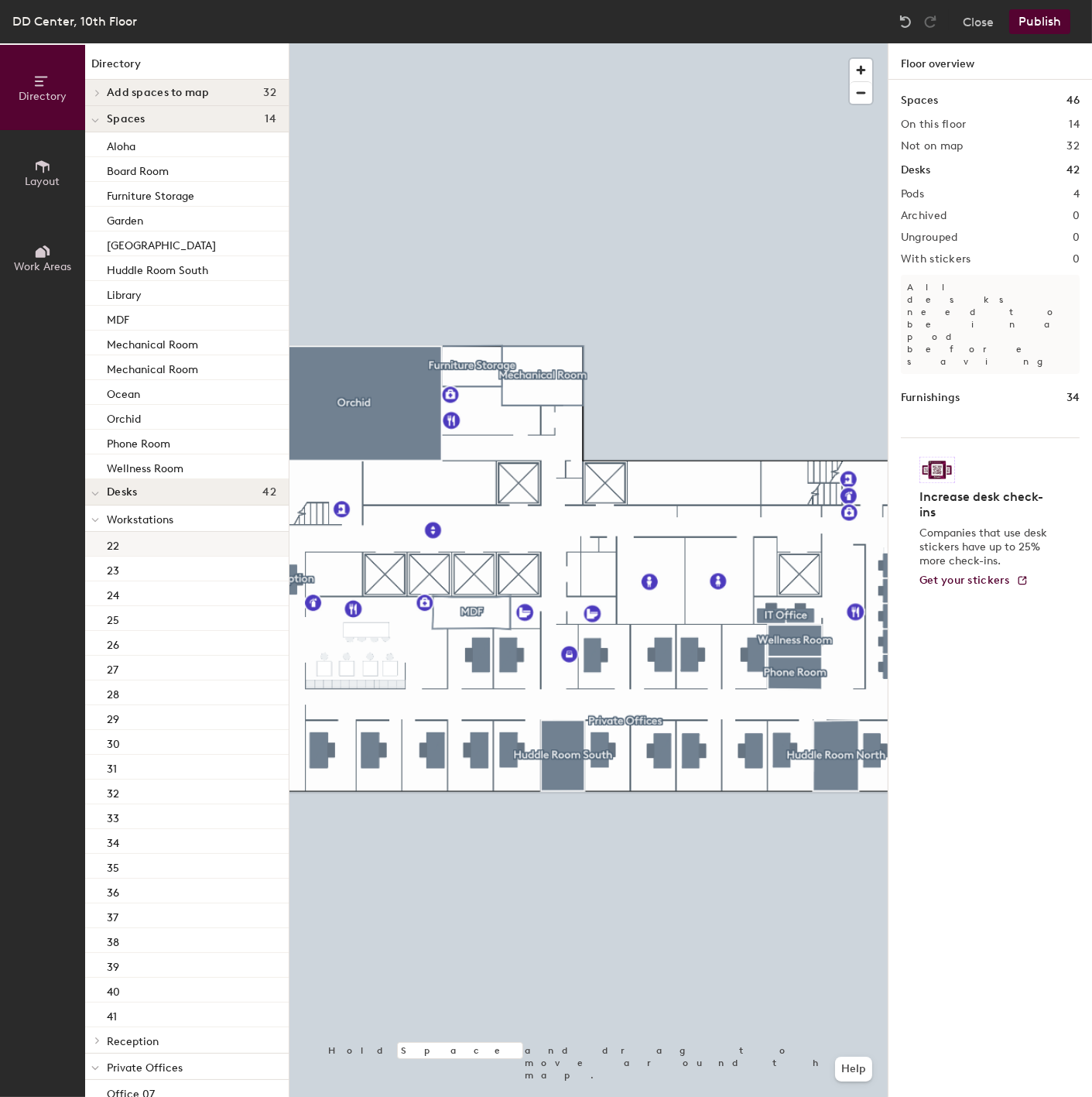
click at [144, 542] on div "22" at bounding box center [186, 544] width 203 height 25
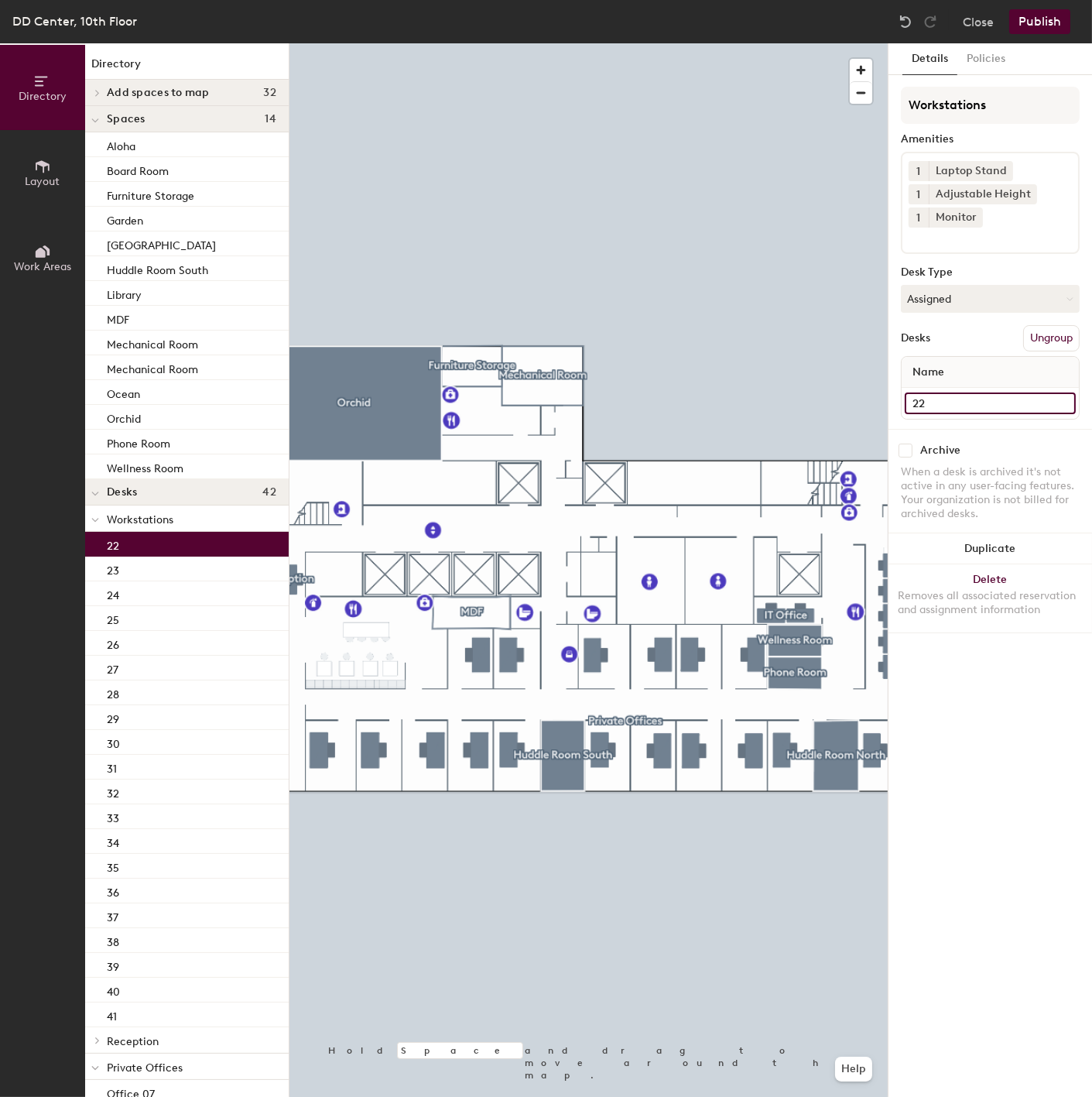
click at [911, 403] on input "22" at bounding box center [991, 403] width 171 height 22
click at [910, 397] on input "22" at bounding box center [991, 403] width 171 height 22
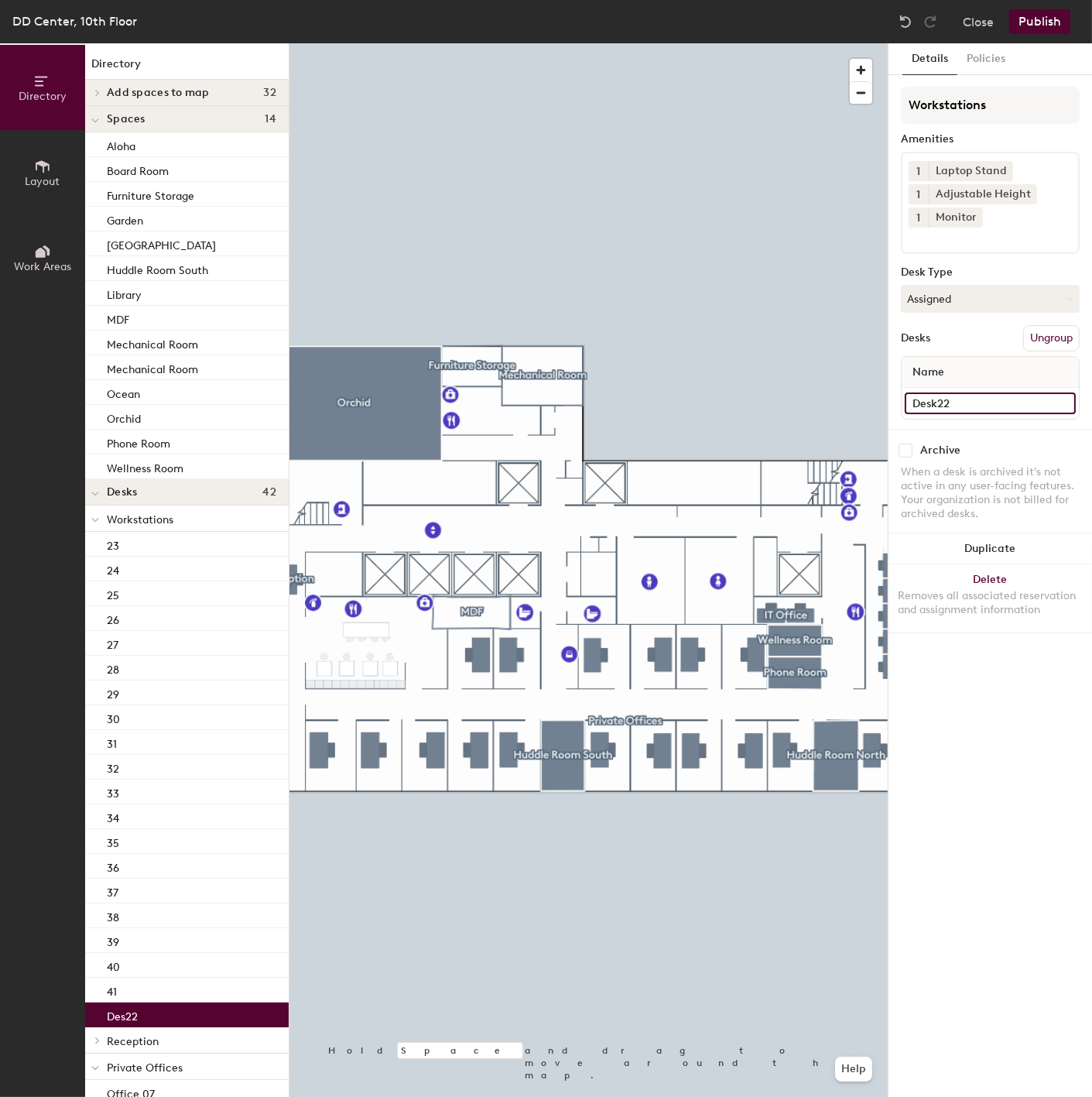
type input "Desk 22"
click at [976, 399] on input "Desk 22" at bounding box center [991, 403] width 171 height 22
click at [949, 399] on input "Desk 22" at bounding box center [991, 403] width 171 height 22
click at [854, 399] on div "Directory Layout Work Areas Directory Add spaces to map 32 Coats Mail & Copy Sp…" at bounding box center [546, 570] width 1092 height 1053
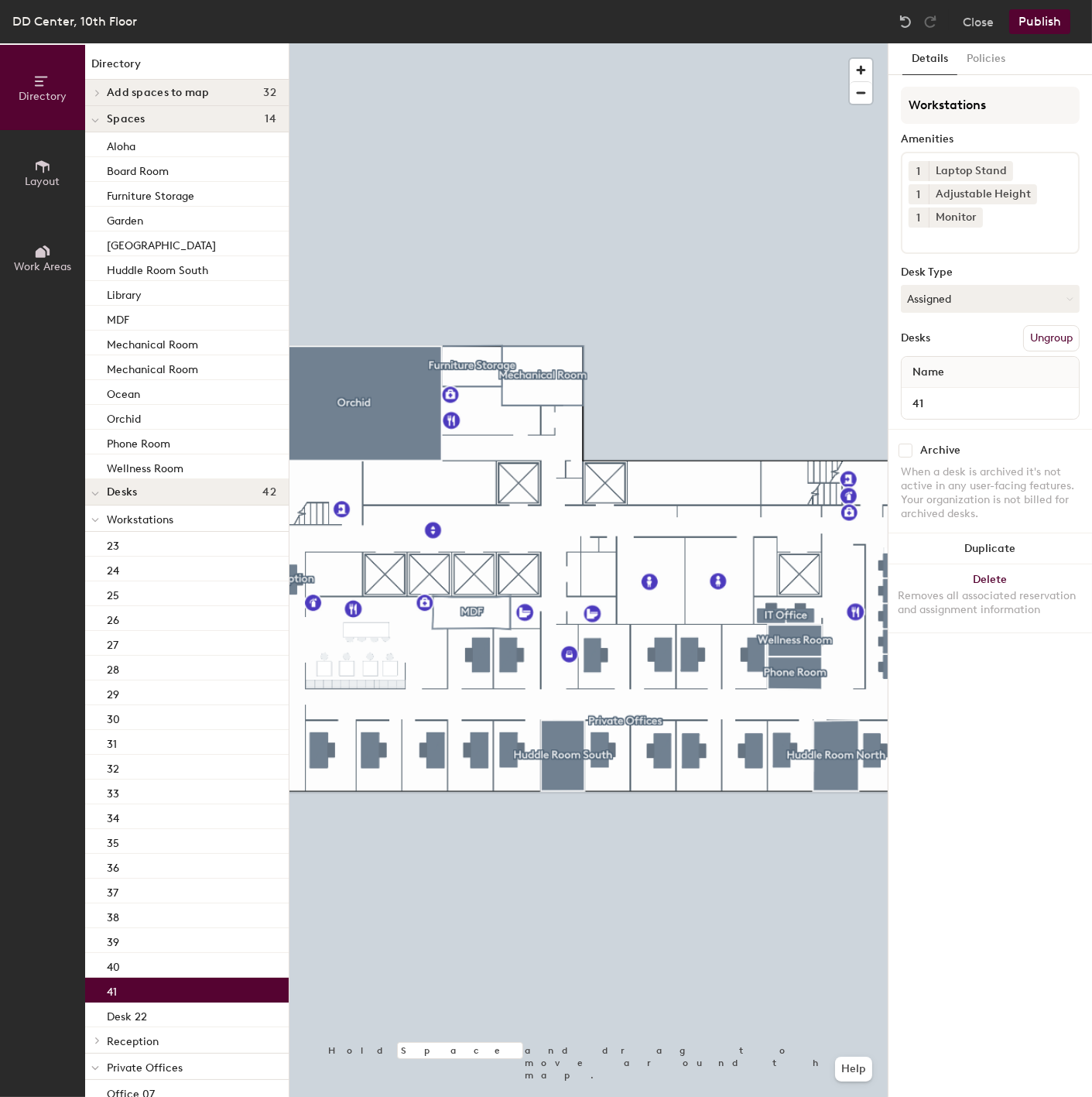
click at [144, 980] on div "41" at bounding box center [186, 990] width 203 height 25
click at [938, 404] on input "41" at bounding box center [991, 403] width 171 height 22
click at [906, 397] on input "41" at bounding box center [991, 403] width 171 height 22
paste input "Desk"
type input "Desk 41"
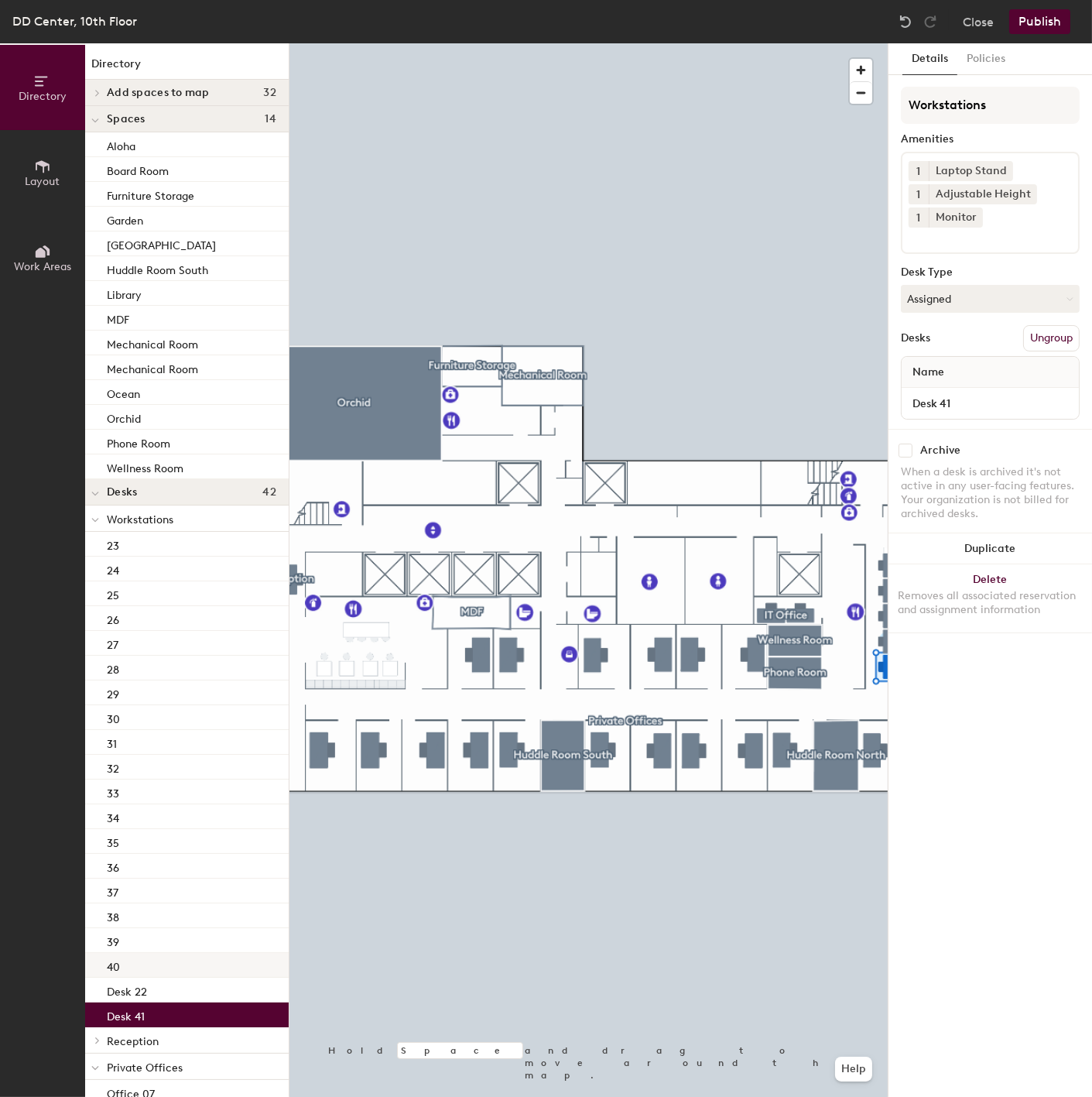
click at [129, 965] on div "40" at bounding box center [186, 965] width 203 height 25
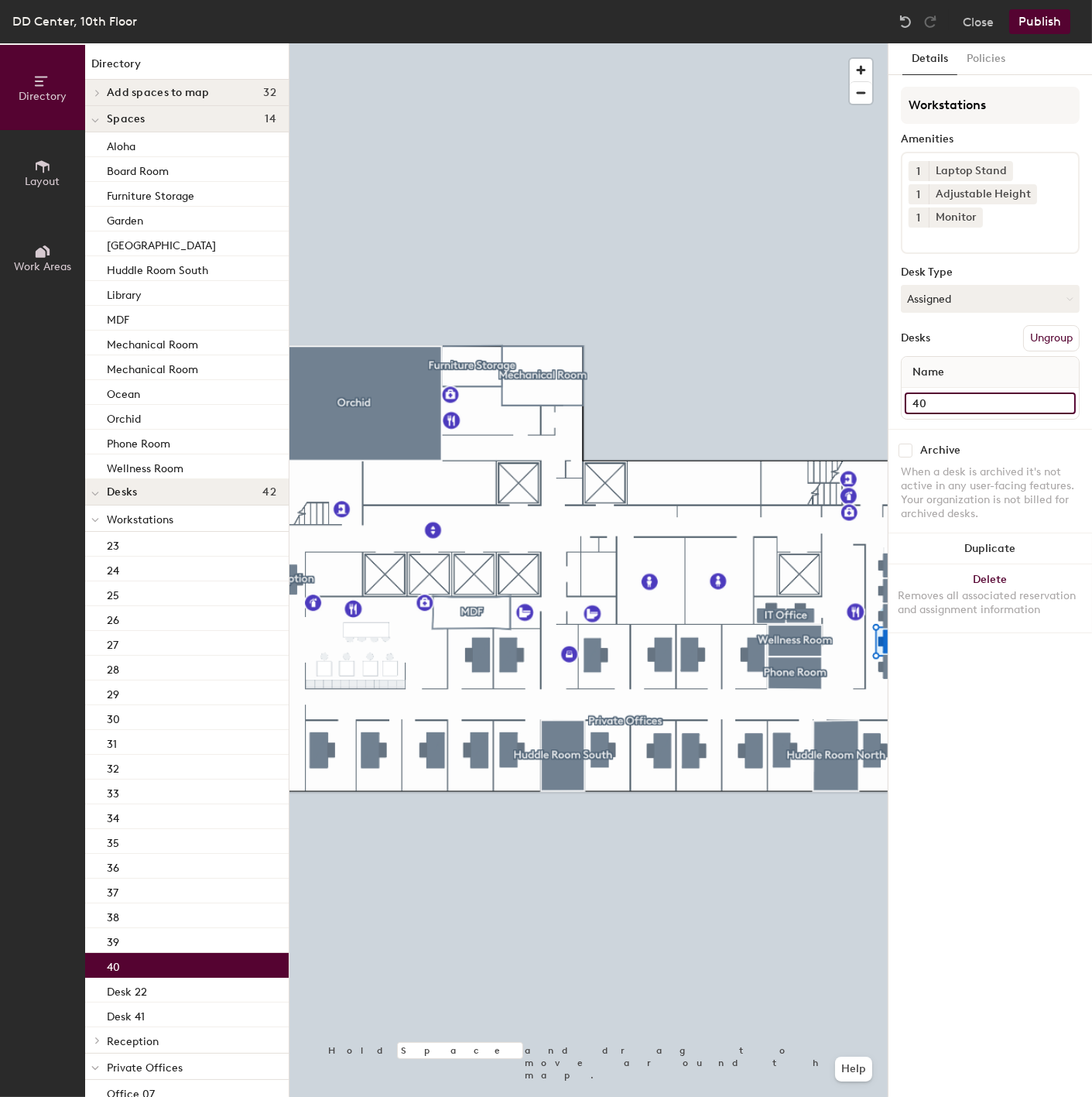
click at [915, 398] on input "40" at bounding box center [991, 403] width 171 height 22
click at [909, 399] on input "40" at bounding box center [991, 403] width 171 height 22
paste input "Desk"
type input "Desk 40"
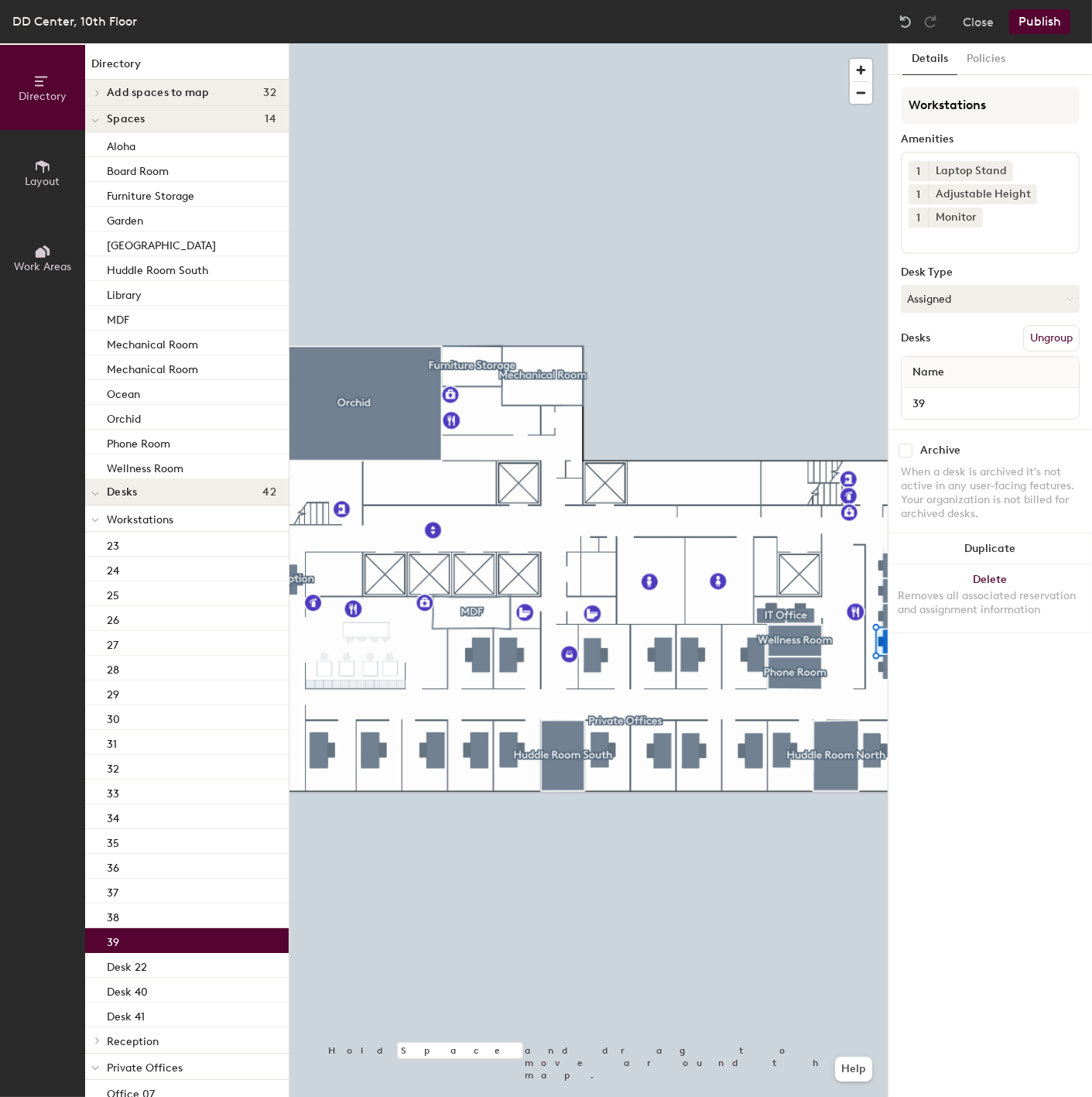
click at [122, 937] on div "39" at bounding box center [186, 940] width 203 height 25
click at [913, 398] on input "39" at bounding box center [991, 403] width 171 height 22
click at [910, 398] on input "39" at bounding box center [991, 403] width 171 height 22
paste input "Desk"
type input "Desk 39"
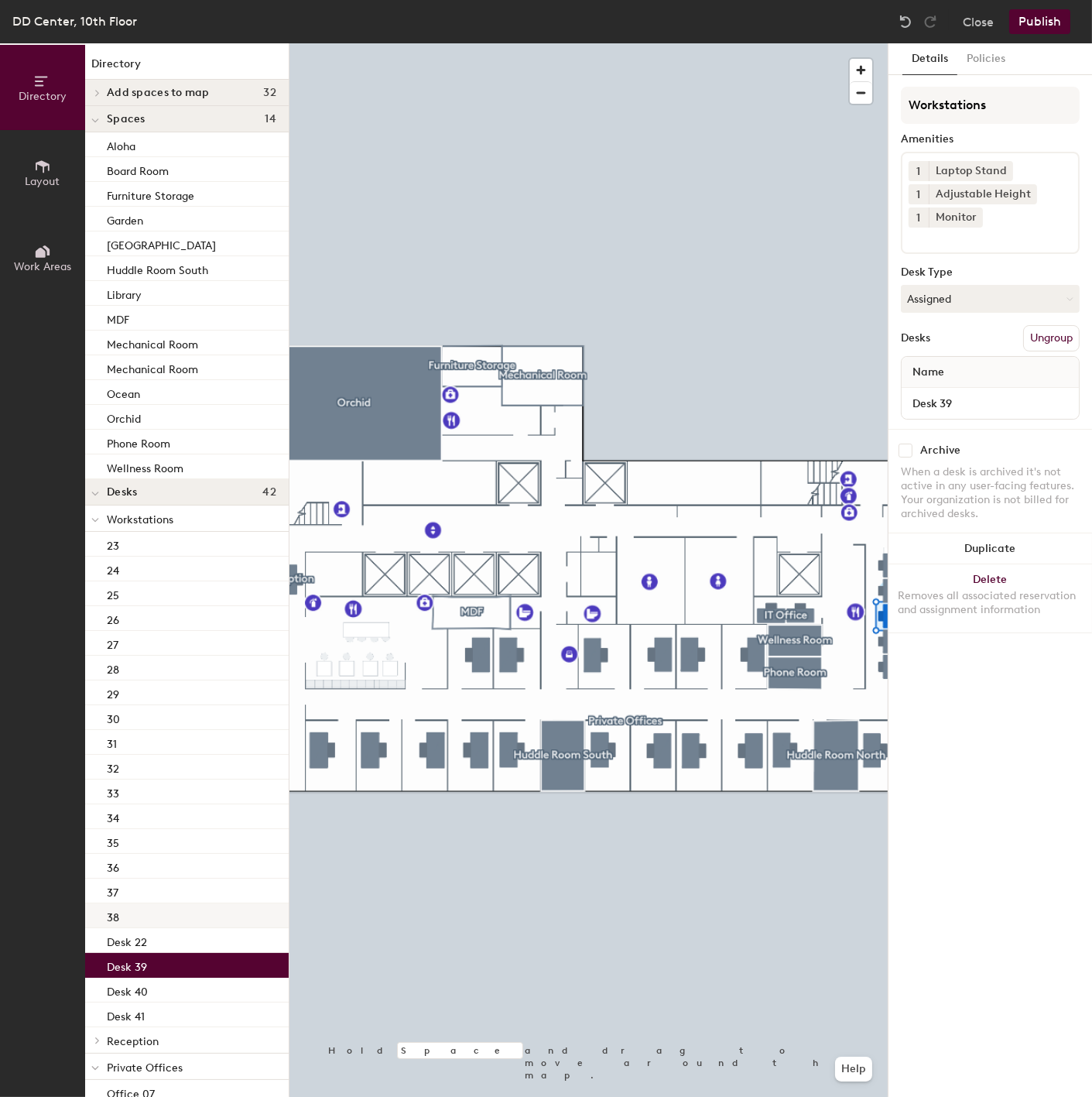
click at [144, 918] on div "38" at bounding box center [186, 915] width 203 height 25
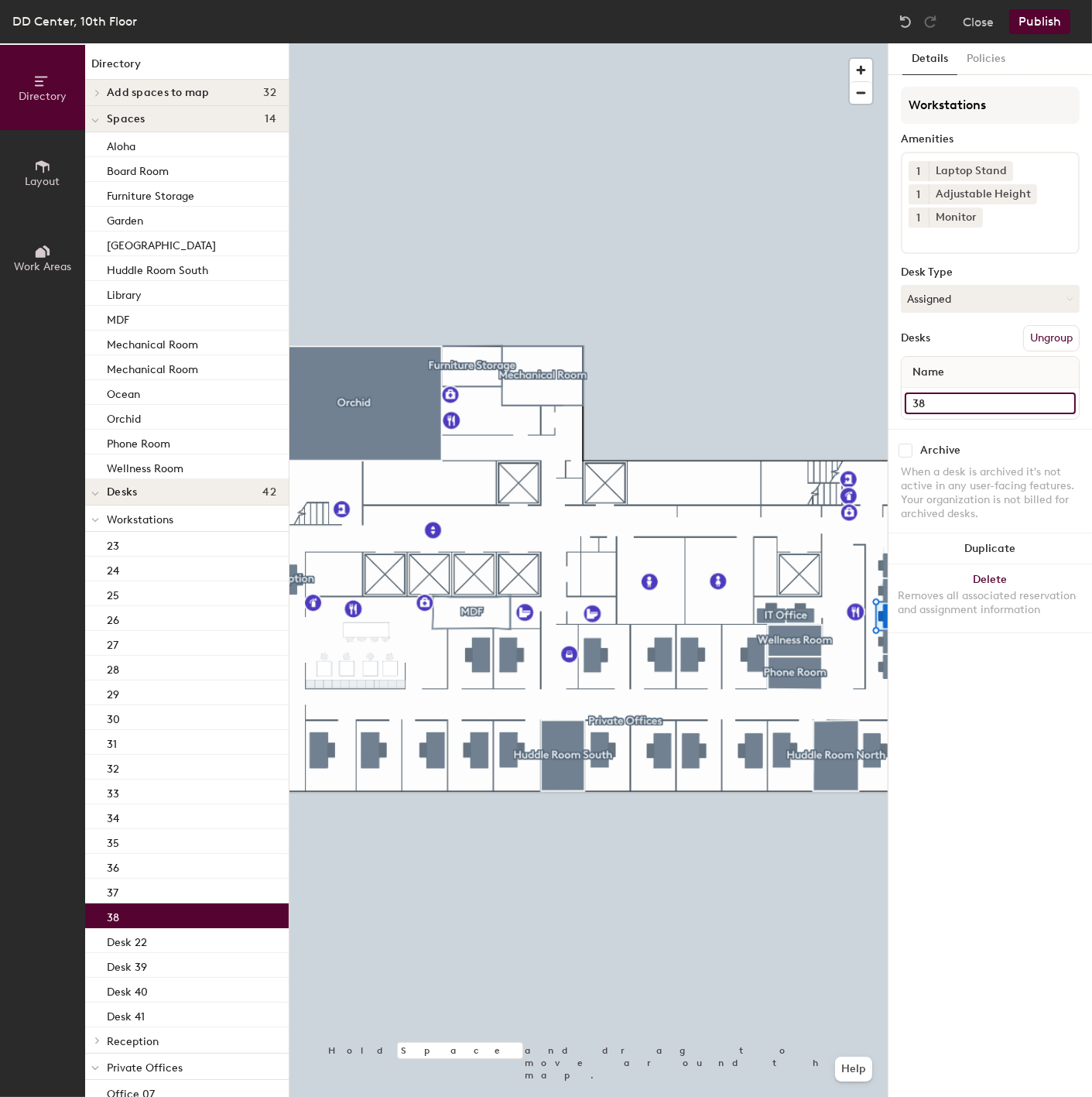
click at [910, 392] on input "38" at bounding box center [991, 403] width 171 height 22
click at [909, 399] on input "38" at bounding box center [991, 403] width 171 height 22
paste input "Desk"
type input "Desk 38"
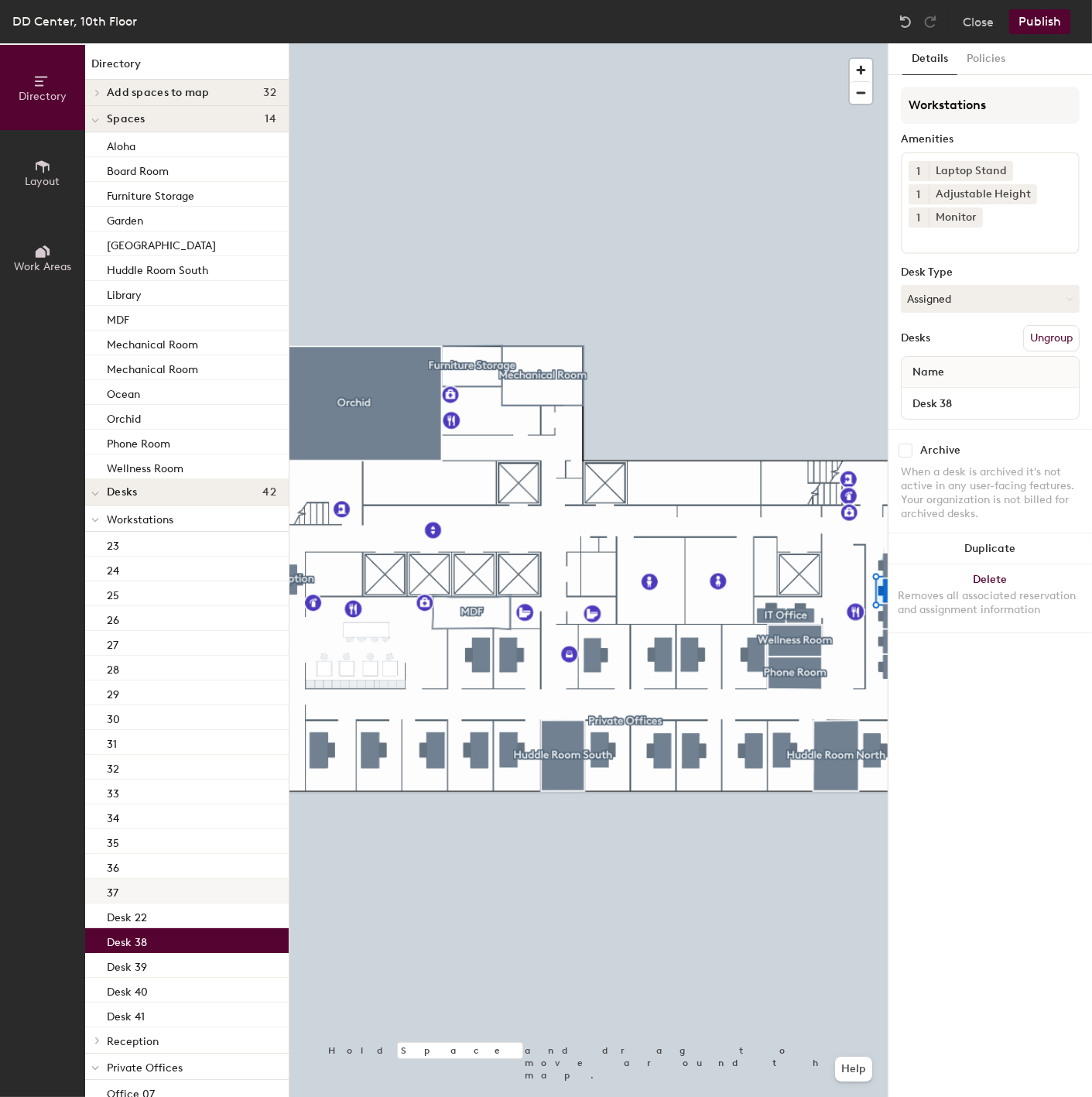
click at [125, 897] on div "37" at bounding box center [186, 890] width 203 height 25
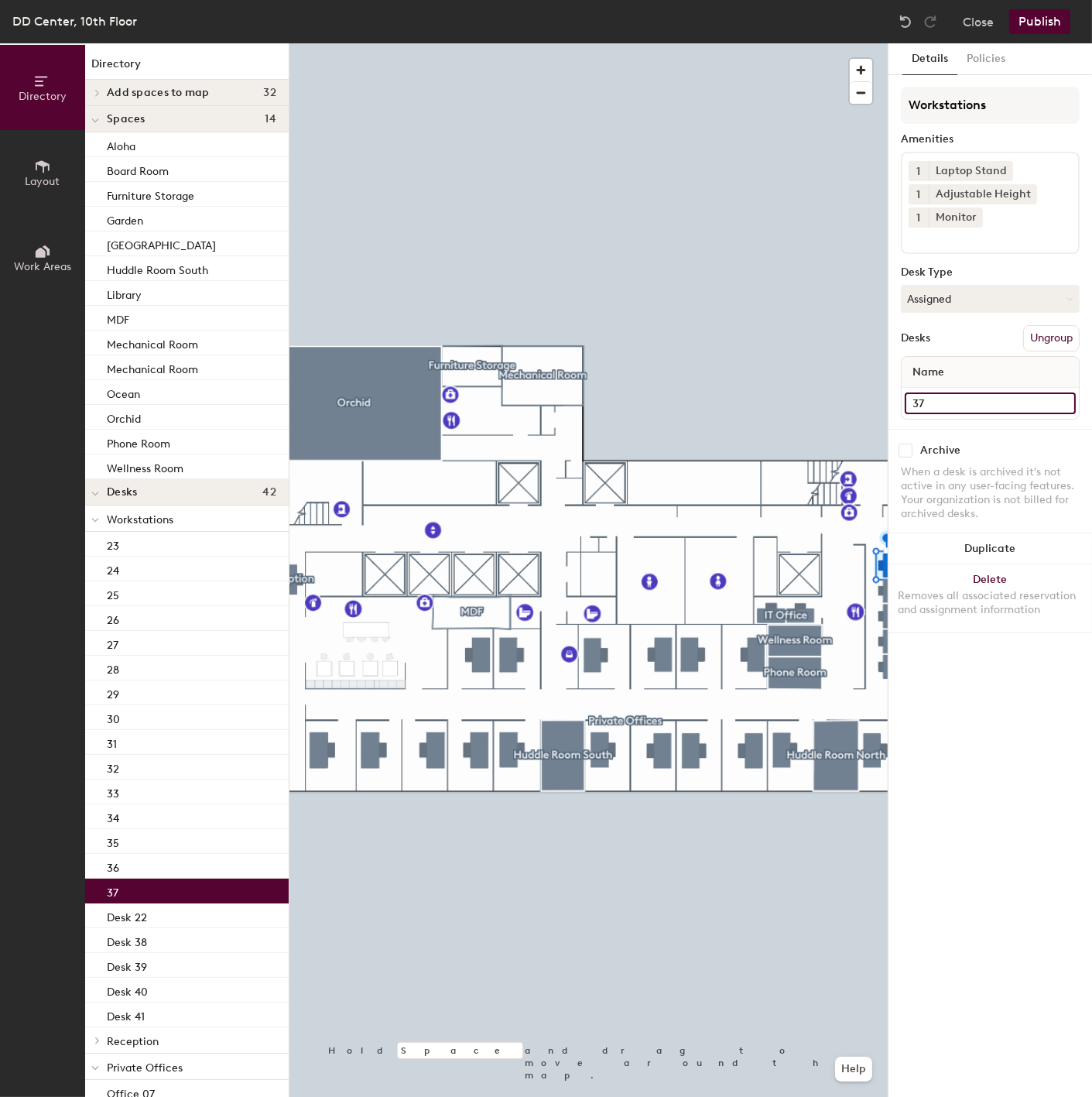
click at [914, 400] on input "37" at bounding box center [991, 403] width 171 height 22
click at [911, 398] on input "37" at bounding box center [991, 403] width 171 height 22
paste input "Desk"
type input "Desk 37"
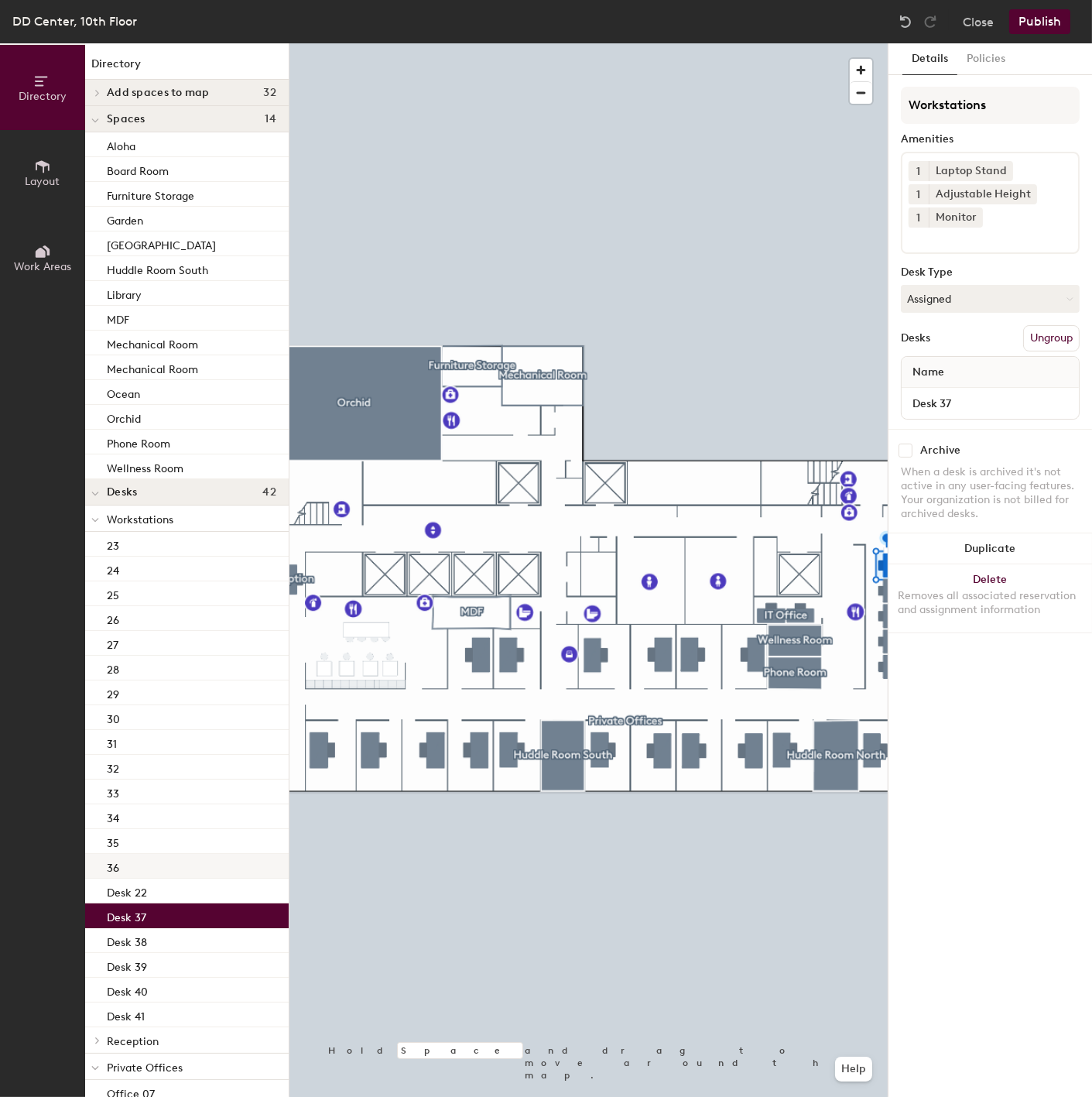
click at [141, 873] on div "36" at bounding box center [186, 865] width 203 height 25
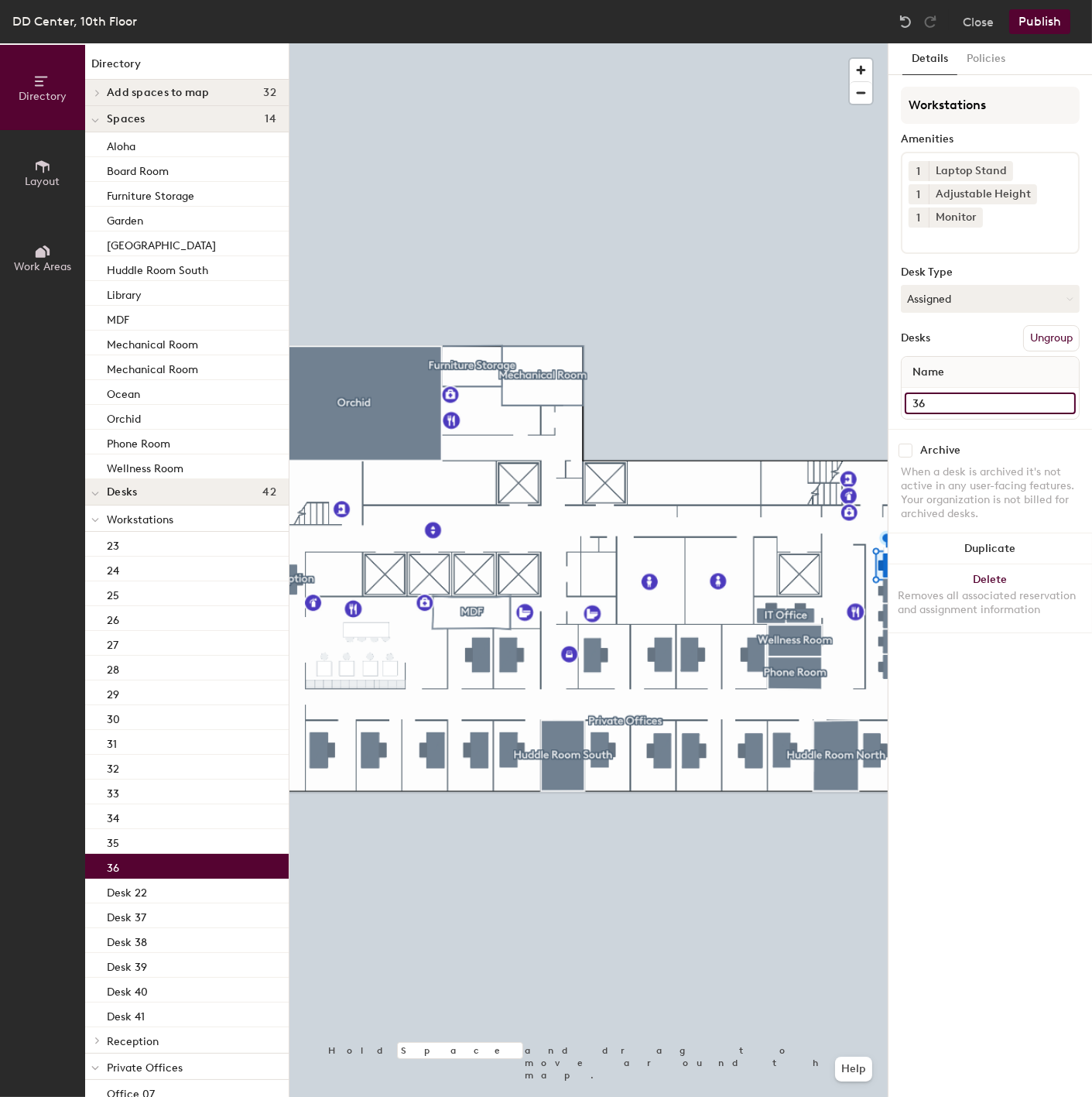
click at [915, 395] on input "36" at bounding box center [991, 403] width 171 height 22
click at [910, 396] on input "36" at bounding box center [991, 403] width 171 height 22
paste input "Desk"
type input "Desk 36"
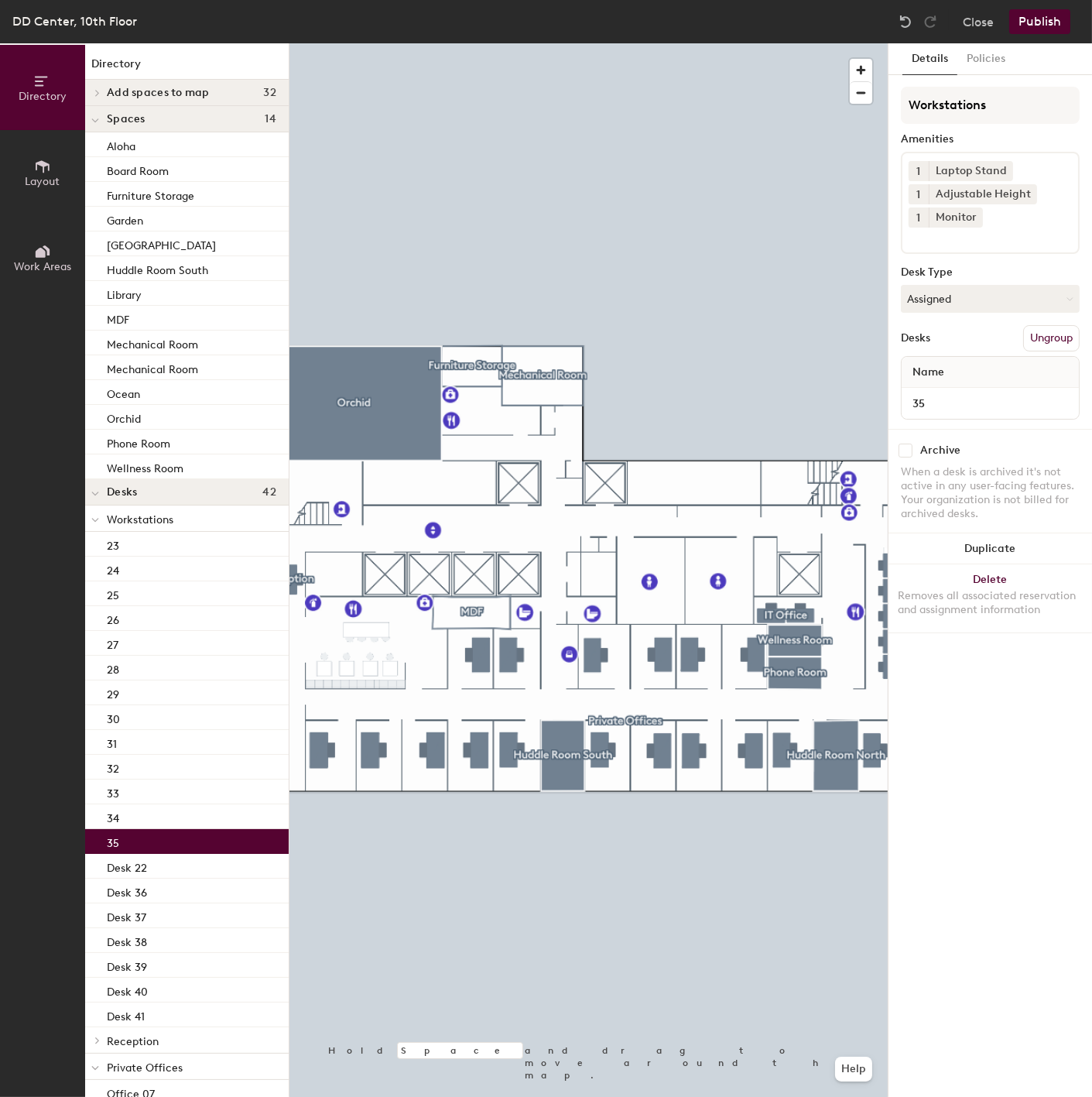
click at [142, 842] on div "35" at bounding box center [186, 841] width 203 height 25
click at [915, 398] on input "35" at bounding box center [991, 403] width 171 height 22
click at [913, 397] on input "35" at bounding box center [991, 403] width 171 height 22
paste input "Desk"
type input "Desk"
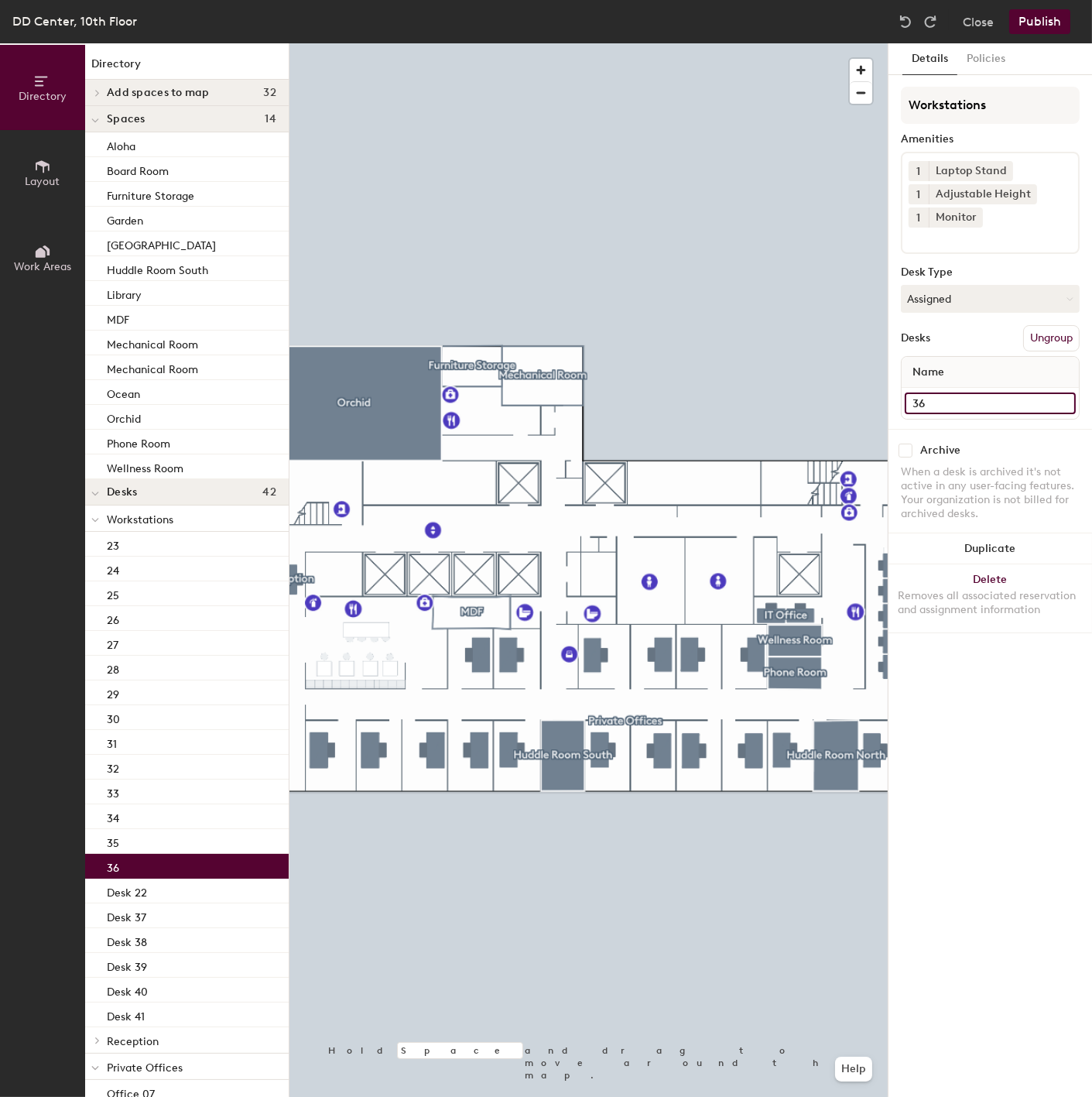
click at [938, 401] on input "Desk 36" at bounding box center [991, 403] width 171 height 22
click at [155, 861] on div "36" at bounding box center [186, 865] width 203 height 25
click at [910, 398] on input "Desk 36" at bounding box center [991, 403] width 171 height 22
click at [187, 854] on div "36" at bounding box center [186, 865] width 203 height 25
click at [187, 842] on div "35" at bounding box center [186, 841] width 203 height 25
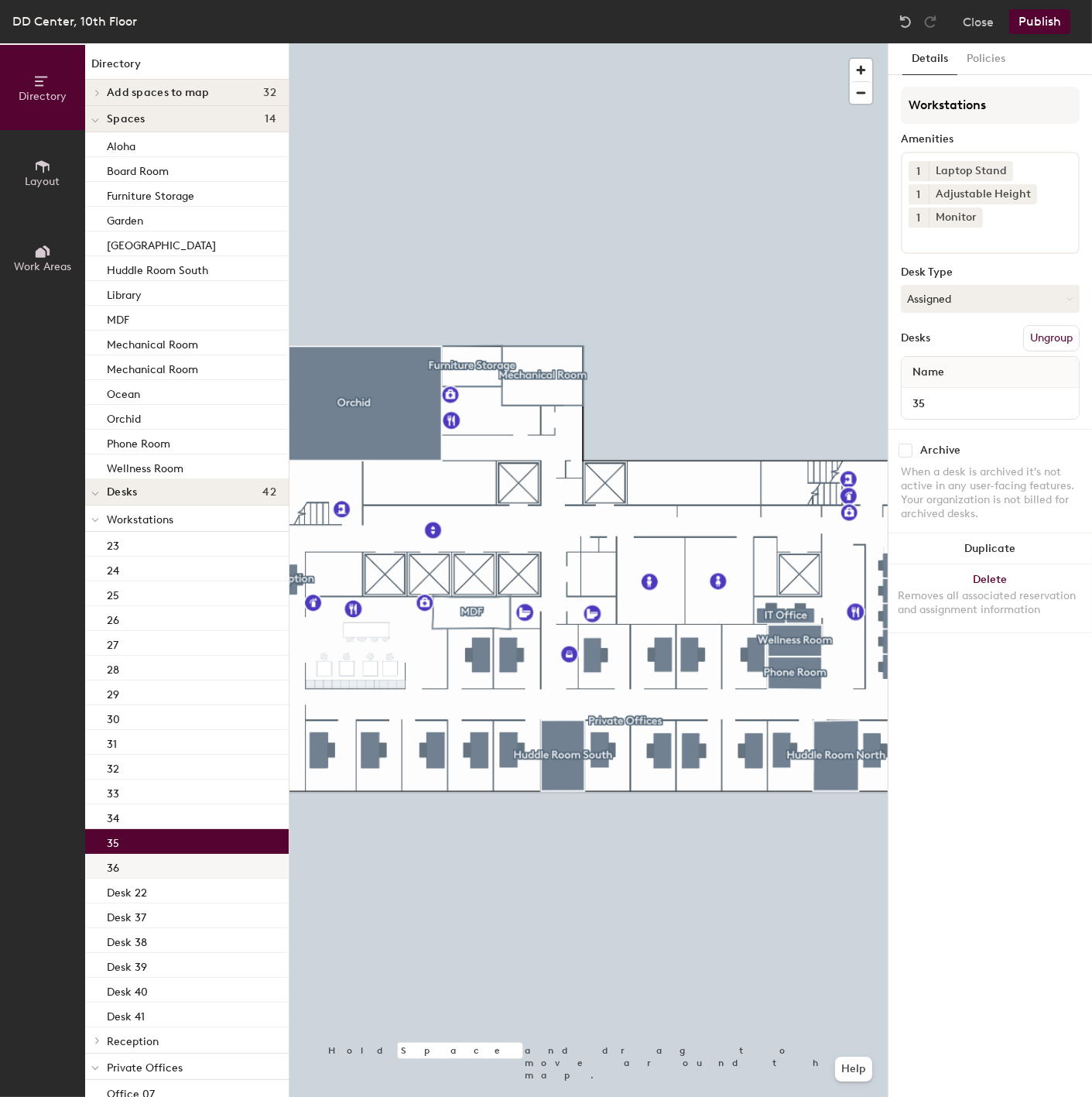
click at [195, 868] on div "36" at bounding box center [186, 865] width 203 height 25
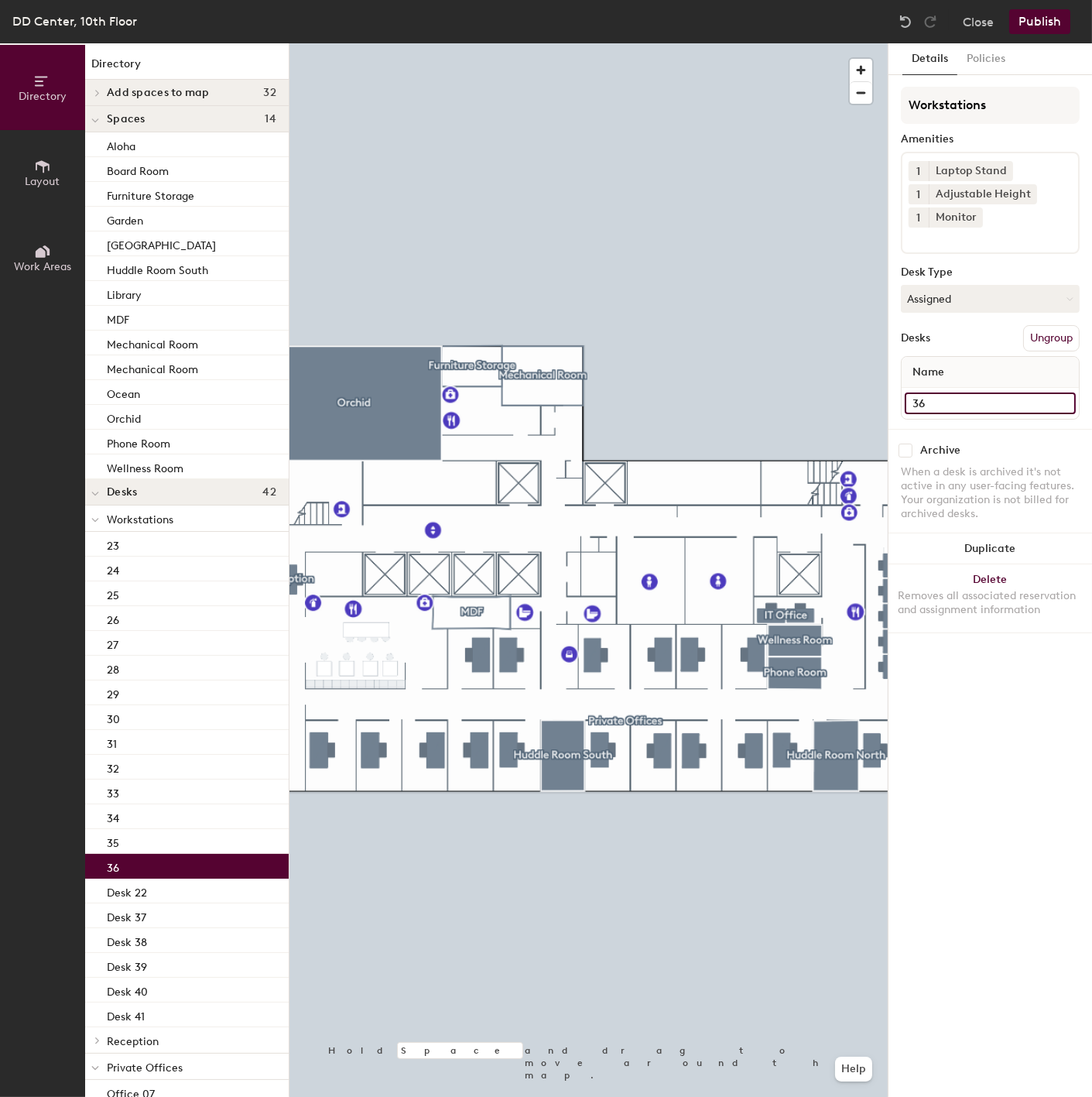
click at [924, 400] on input "36" at bounding box center [991, 403] width 171 height 22
drag, startPoint x: 914, startPoint y: 398, endPoint x: 919, endPoint y: 422, distance: 24.5
click at [912, 399] on input "36" at bounding box center [991, 403] width 171 height 22
paste input "Desk"
type input "Desk 36"
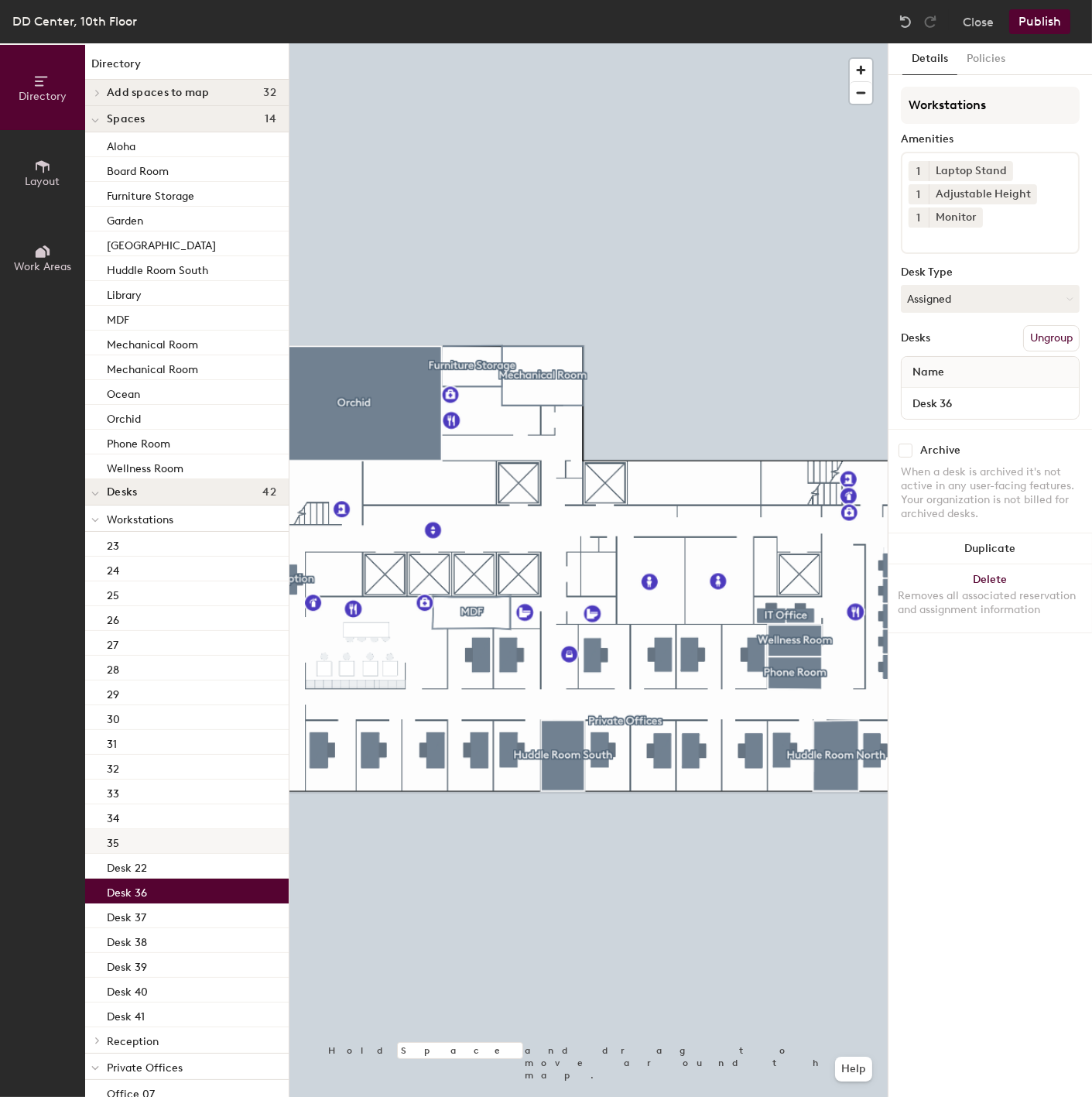
click at [173, 831] on div "35" at bounding box center [186, 841] width 203 height 25
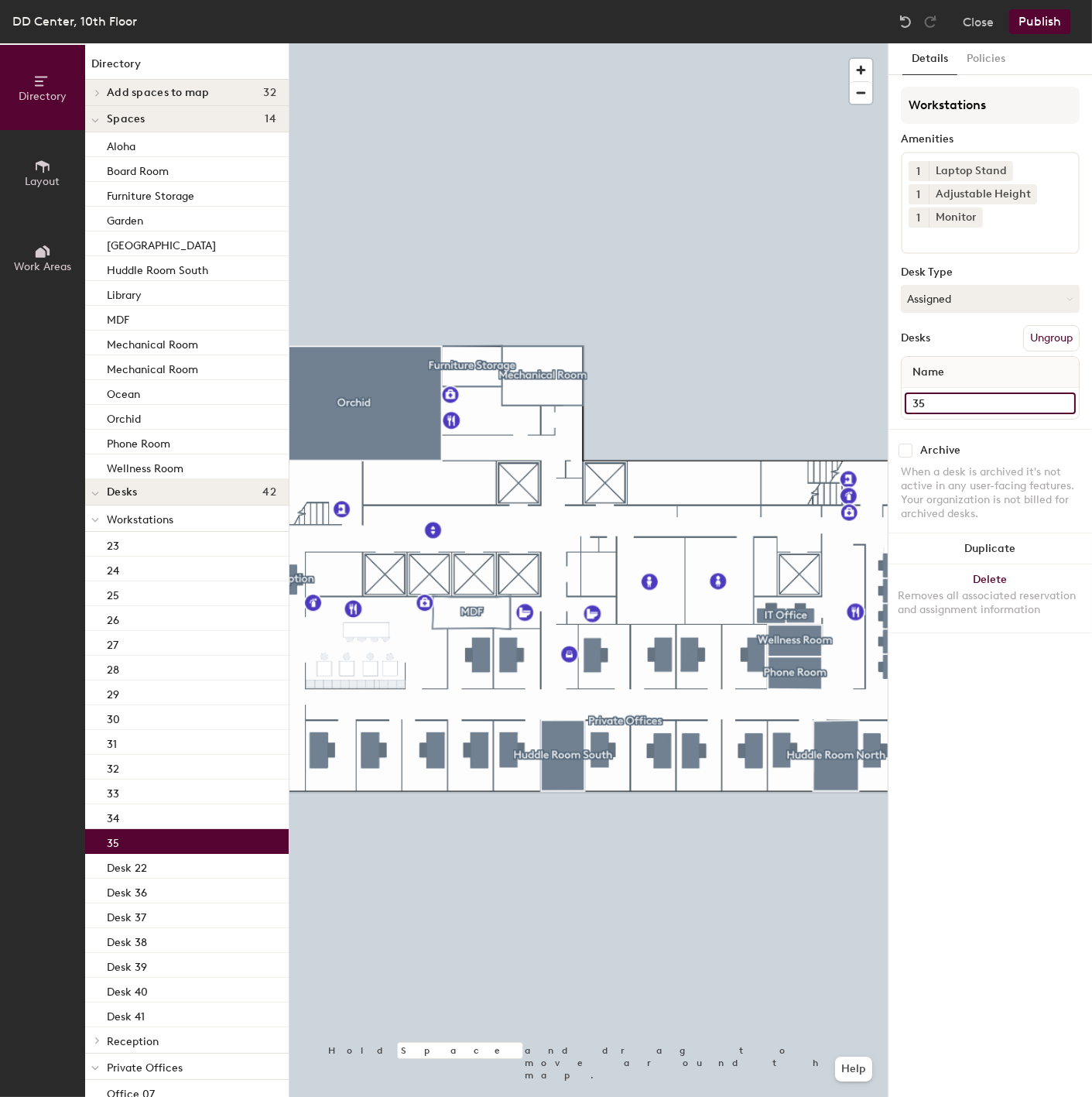
click at [926, 396] on input "35" at bounding box center [991, 403] width 171 height 22
click at [910, 403] on input "35" at bounding box center [991, 403] width 171 height 22
paste input "Desk"
type input "Desk 35"
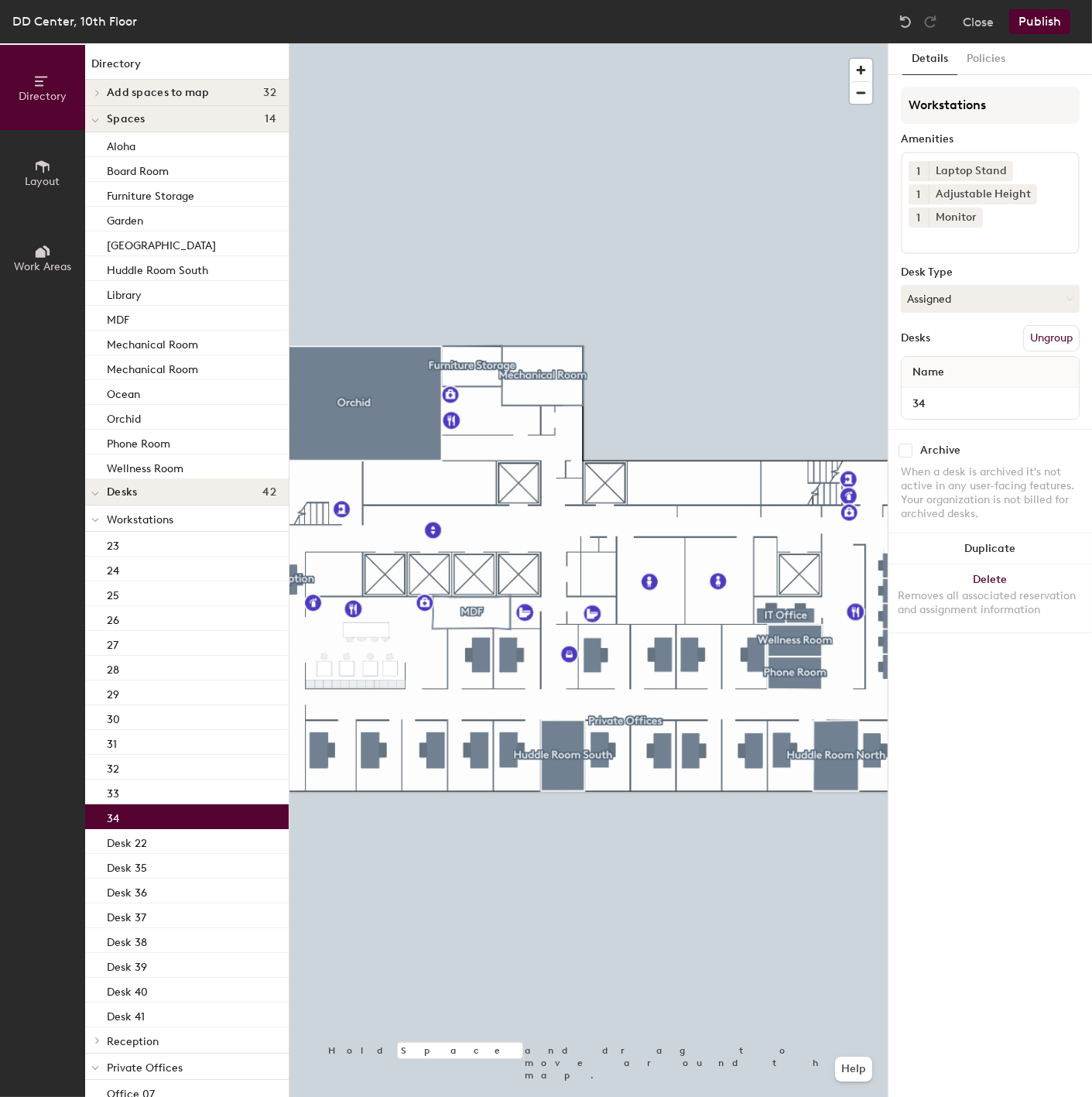
click at [176, 816] on div "34" at bounding box center [186, 816] width 203 height 25
click at [918, 407] on input "34" at bounding box center [991, 403] width 171 height 22
click at [916, 399] on input "34" at bounding box center [991, 403] width 171 height 22
paste input "Desk"
type input "Desk 34"
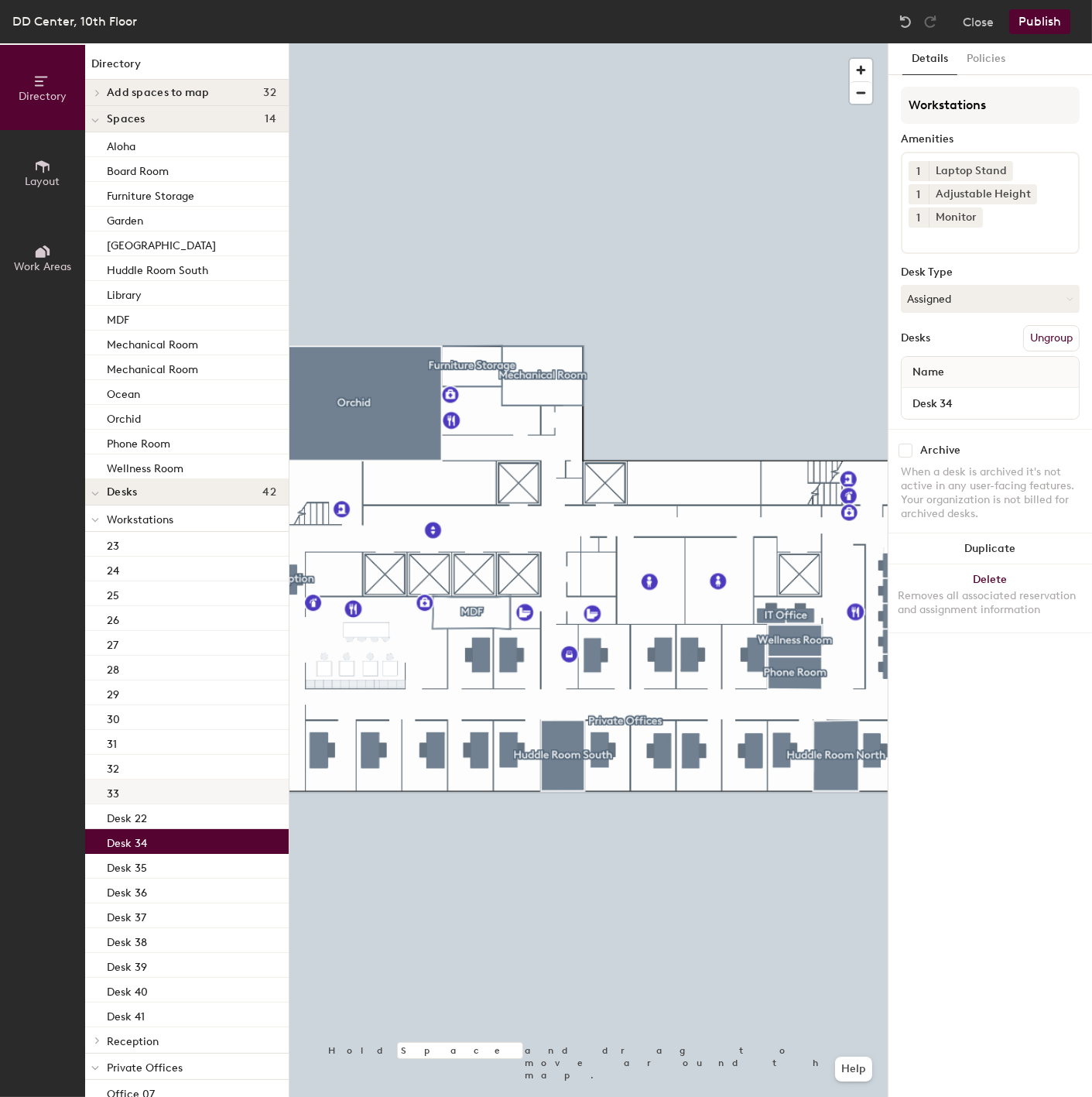
click at [116, 794] on p "33" at bounding box center [113, 791] width 12 height 18
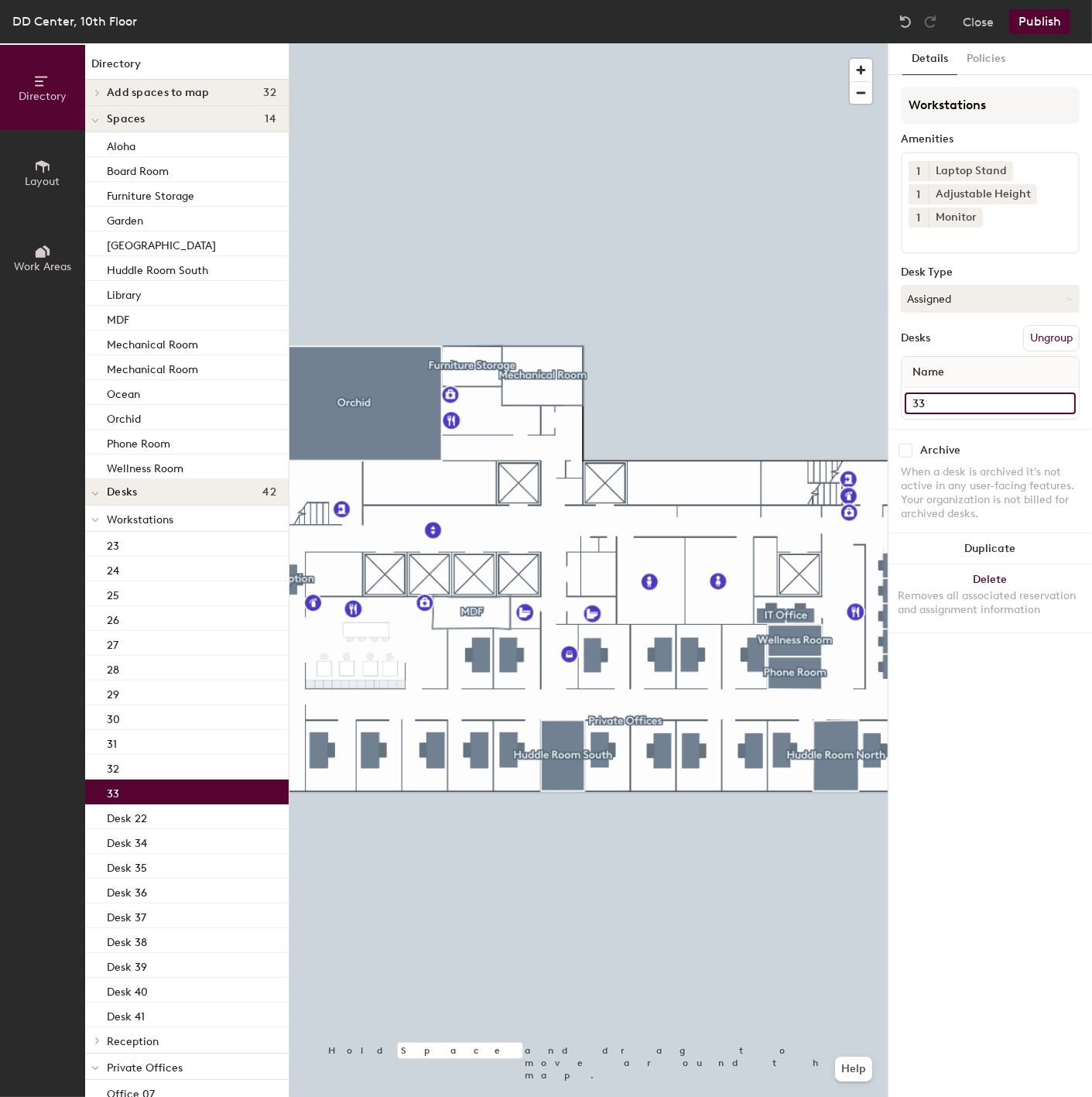
click at [996, 399] on input "33" at bounding box center [991, 403] width 171 height 22
paste input "Desk"
type input "Desk 33"
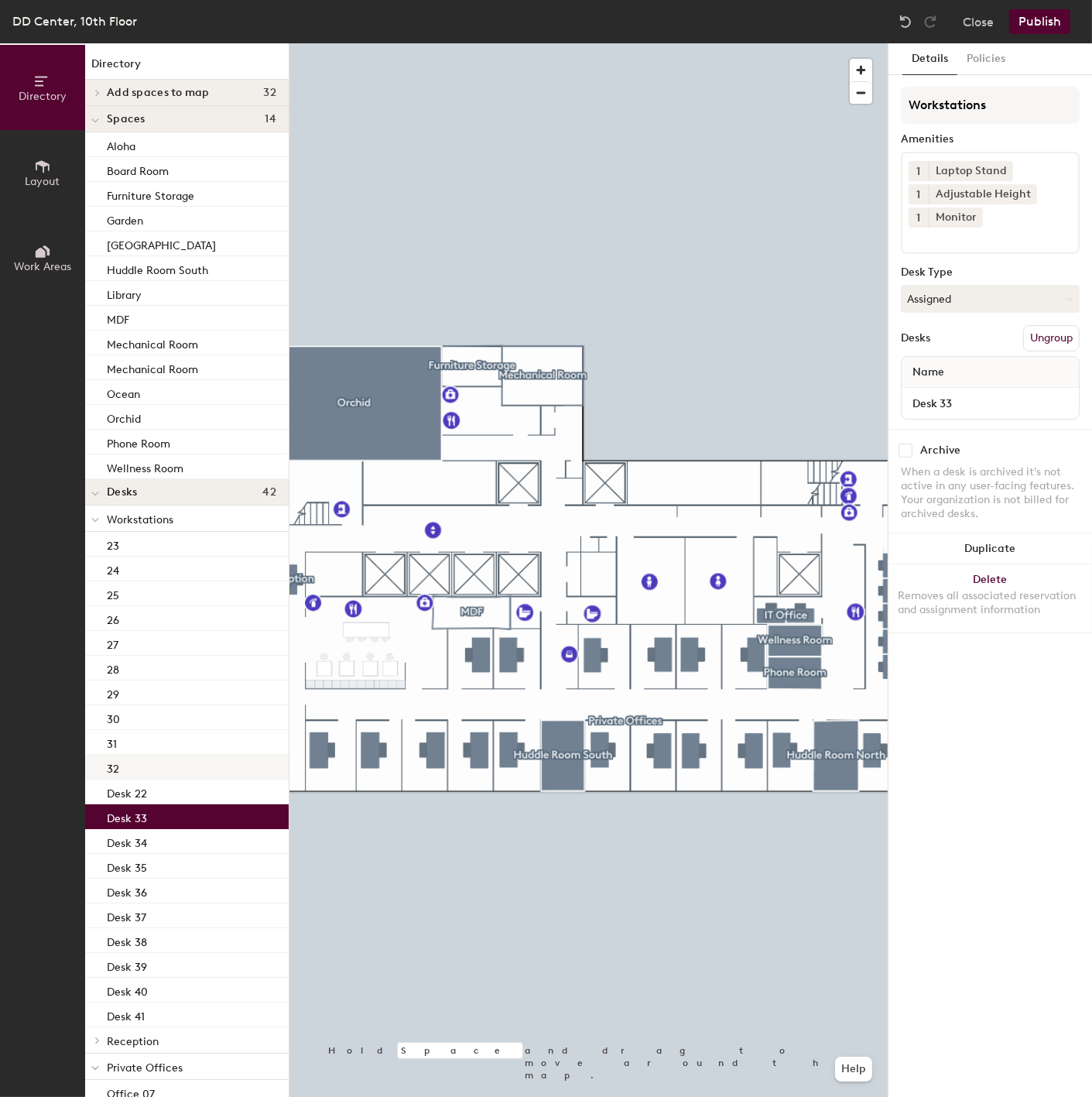
click at [188, 758] on div "32" at bounding box center [186, 767] width 203 height 25
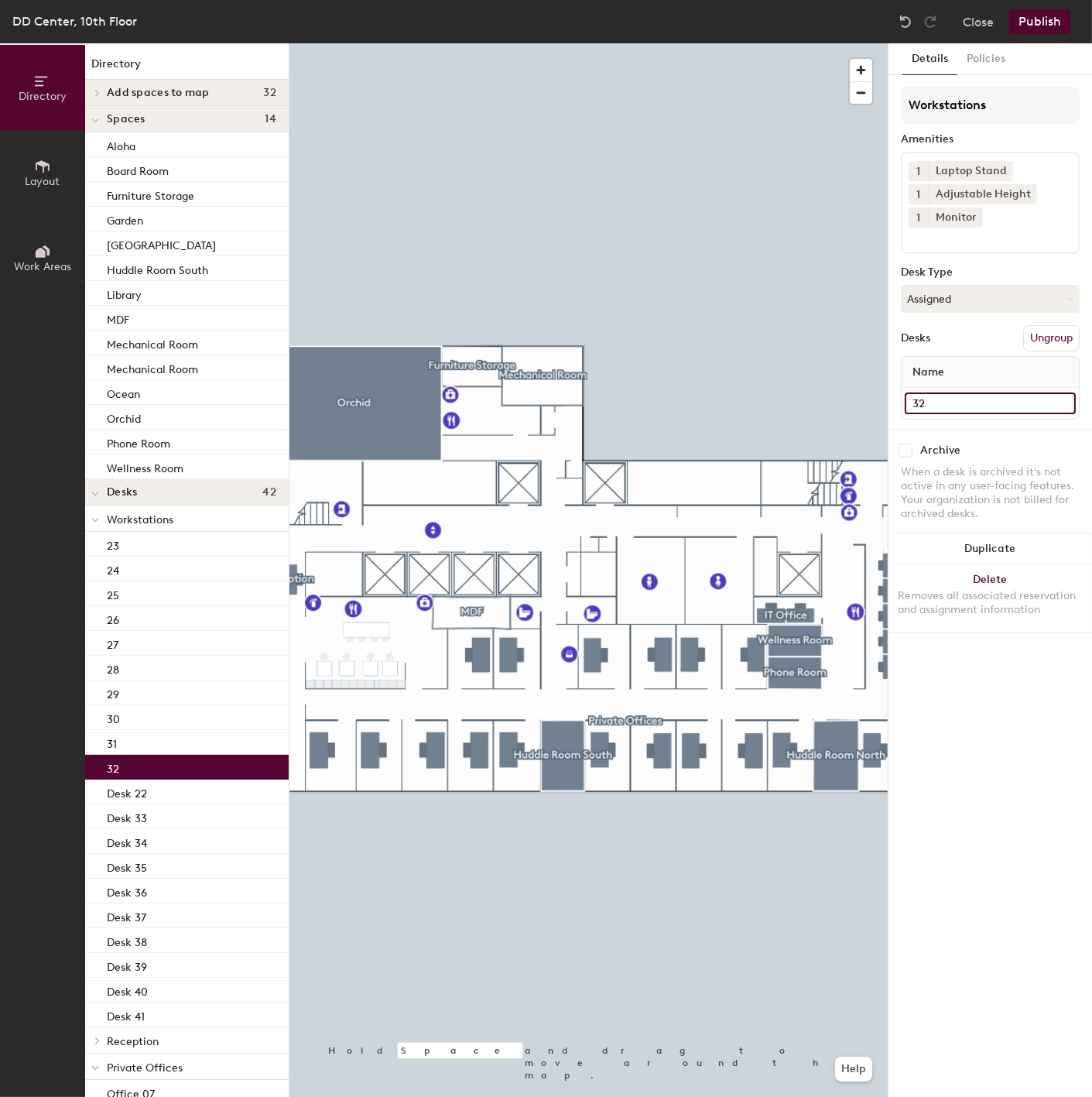
click at [978, 406] on input "32" at bounding box center [991, 403] width 171 height 22
click at [954, 396] on input "32" at bounding box center [991, 403] width 171 height 22
paste input "Desk"
type input "Desk 32"
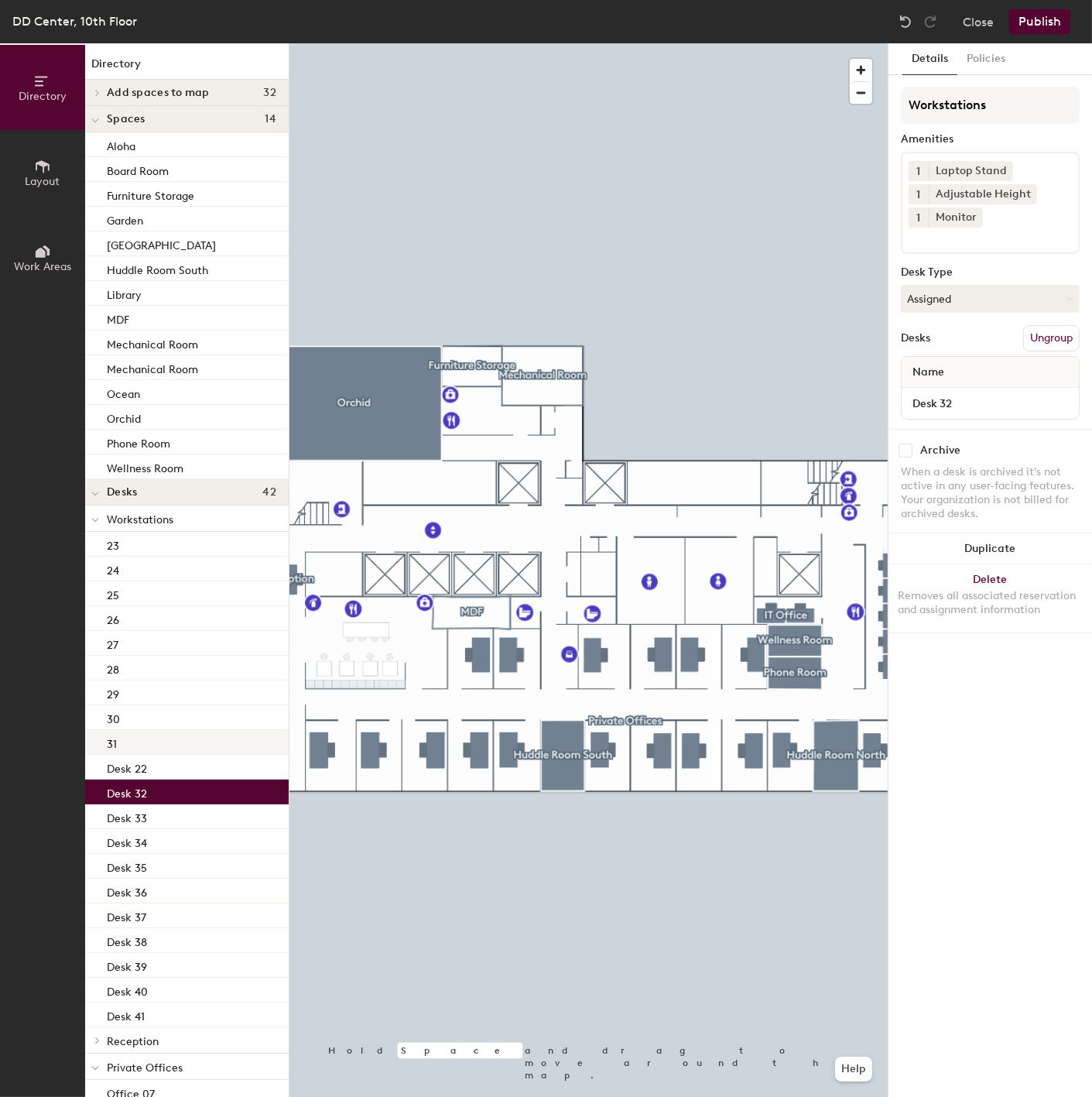
click at [141, 732] on div "31" at bounding box center [186, 742] width 203 height 25
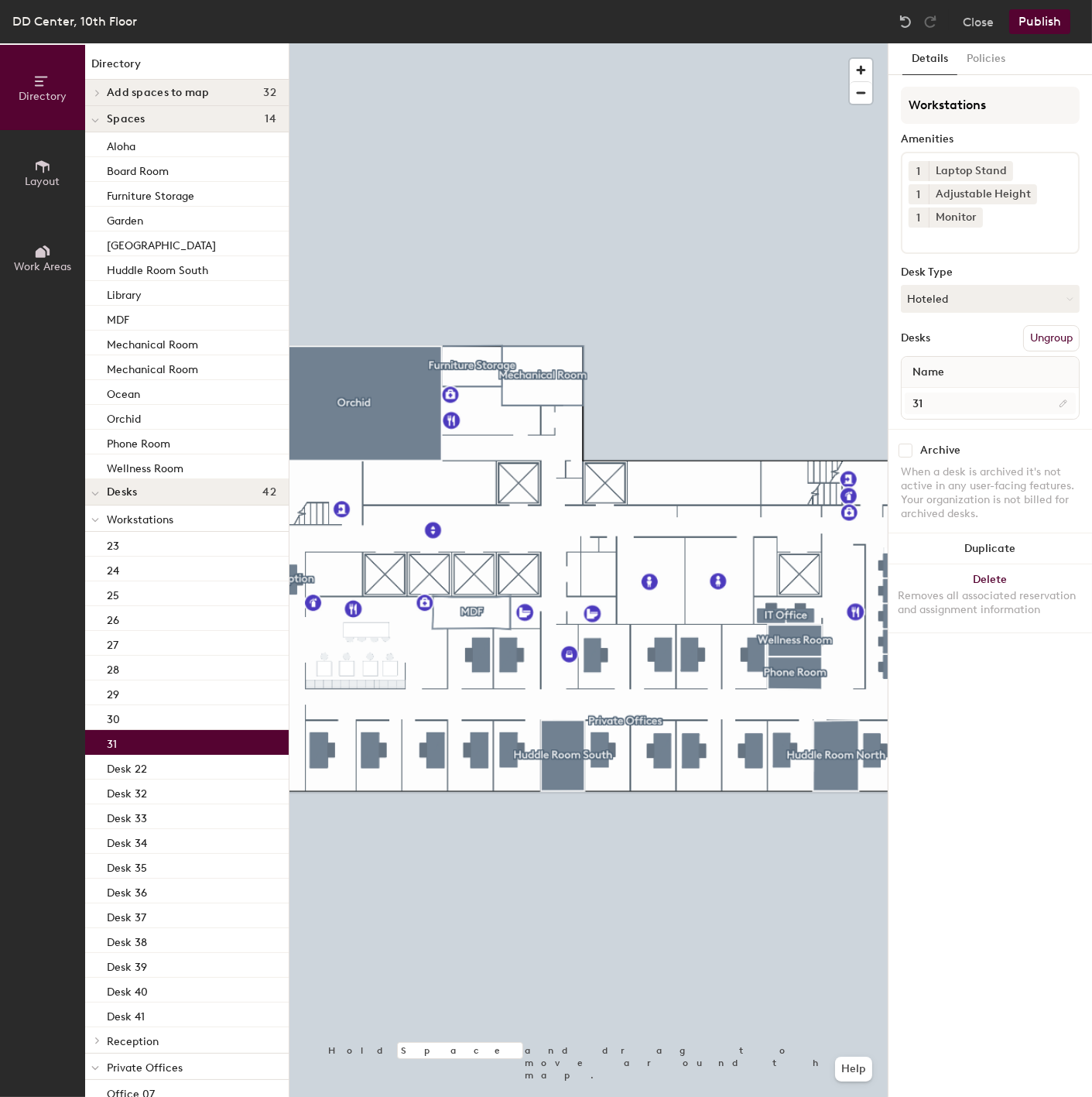
drag, startPoint x: 965, startPoint y: 415, endPoint x: 944, endPoint y: 397, distance: 27.7
click at [954, 407] on div "31" at bounding box center [990, 404] width 177 height 31
click at [944, 397] on input "31" at bounding box center [991, 403] width 171 height 22
click at [948, 395] on input "31" at bounding box center [991, 403] width 171 height 22
click at [953, 409] on input "31" at bounding box center [991, 403] width 171 height 22
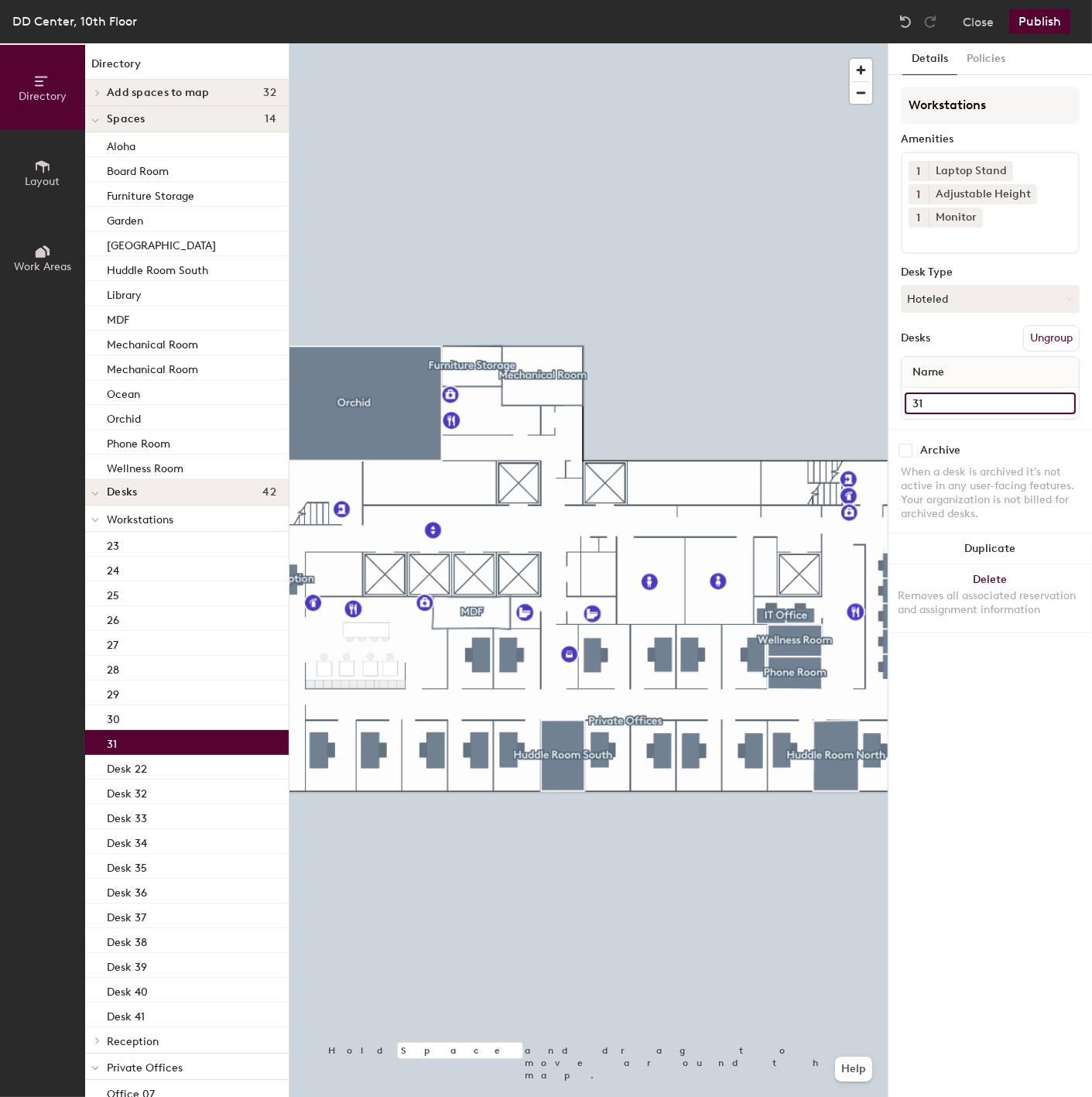
paste input "Desk"
type input "Desk 31"
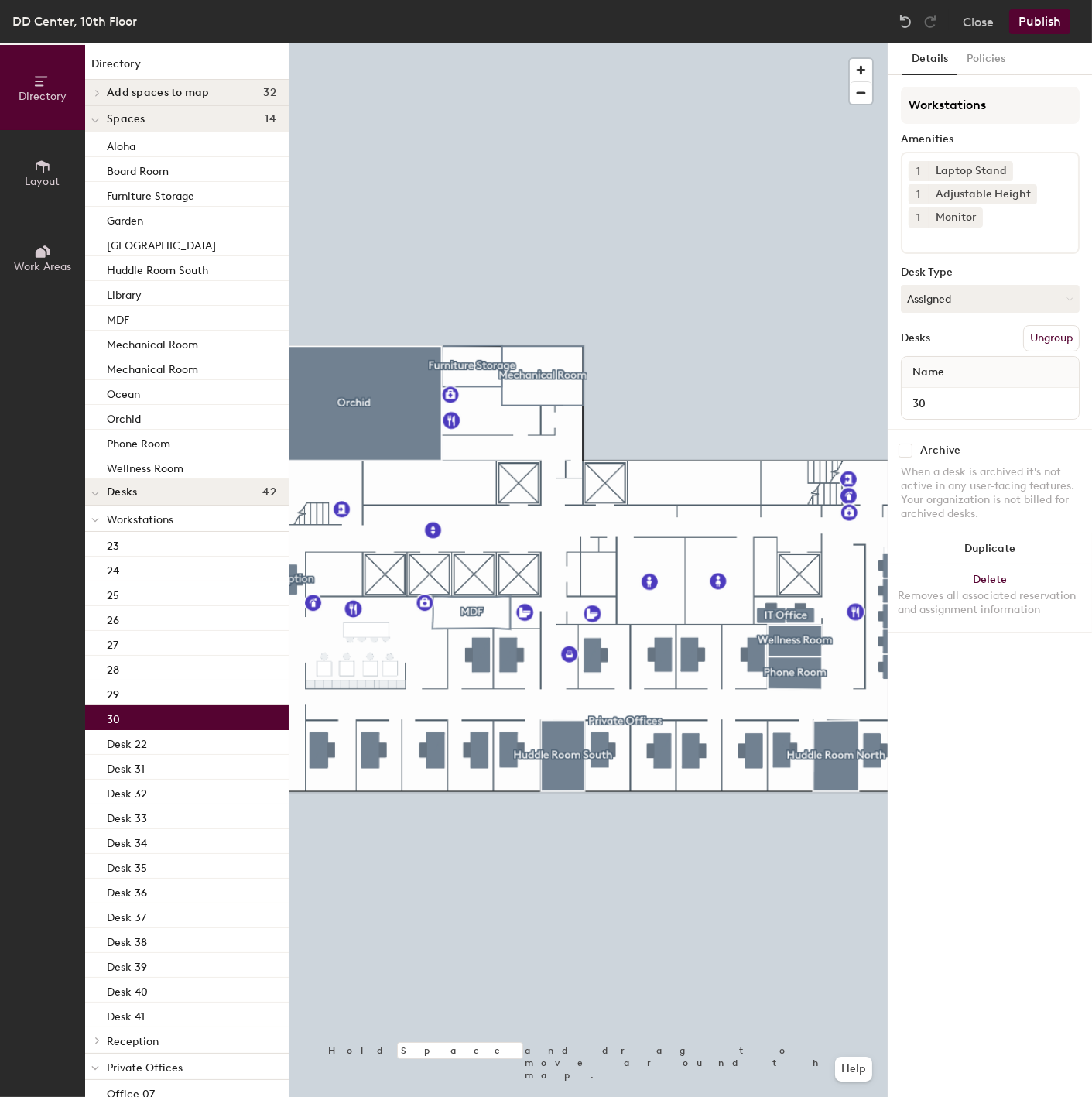
click at [152, 707] on div "30" at bounding box center [186, 718] width 203 height 25
click at [993, 396] on input "30" at bounding box center [991, 403] width 171 height 22
click at [989, 398] on input "30" at bounding box center [991, 403] width 171 height 22
paste input "Desk"
type input "Desk 30"
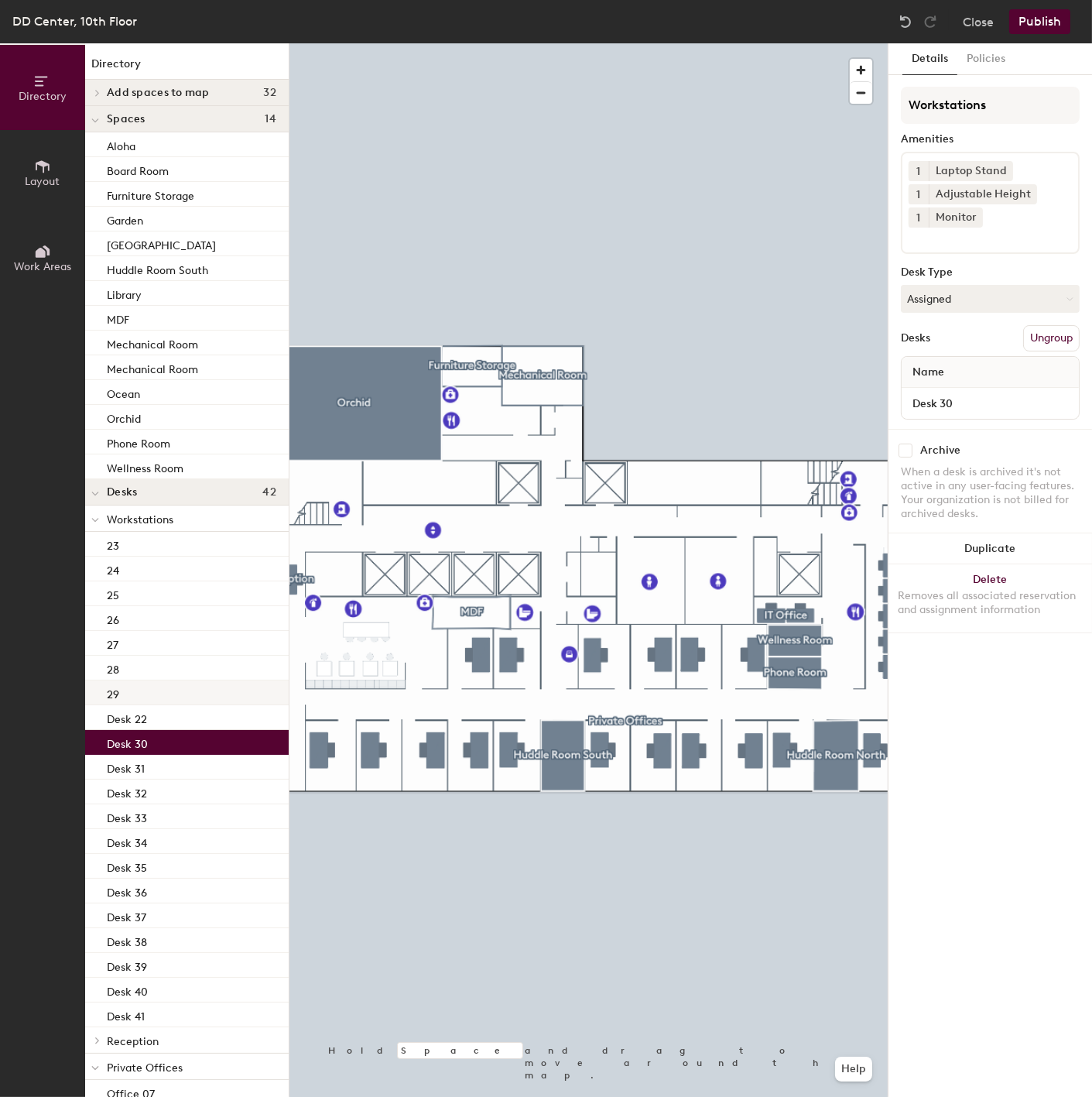
click at [192, 687] on div "29" at bounding box center [186, 692] width 203 height 25
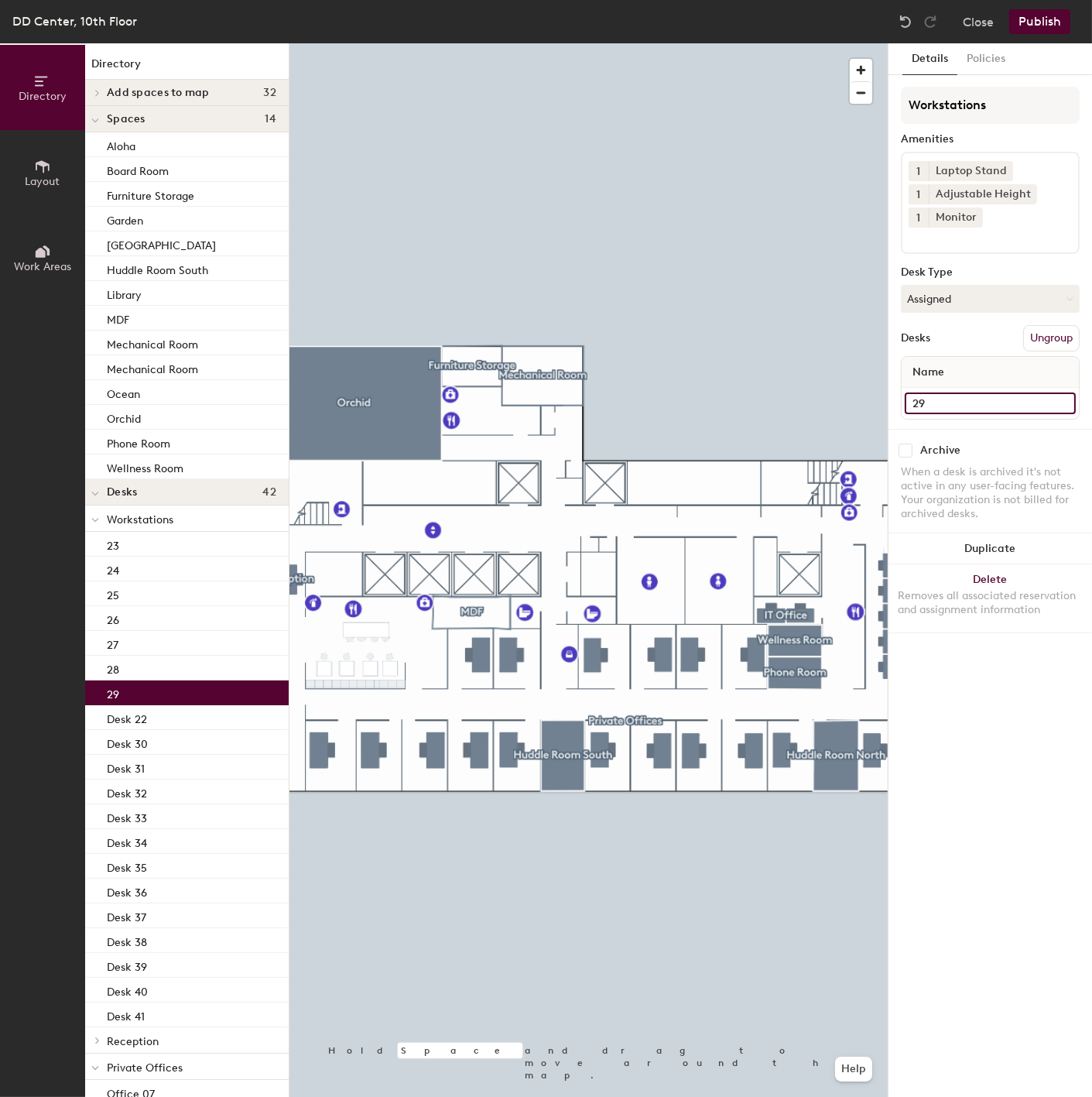
click at [987, 399] on input "29" at bounding box center [991, 403] width 171 height 22
click at [950, 398] on input "29" at bounding box center [991, 403] width 171 height 22
paste input "Desk"
type input "Desk 29"
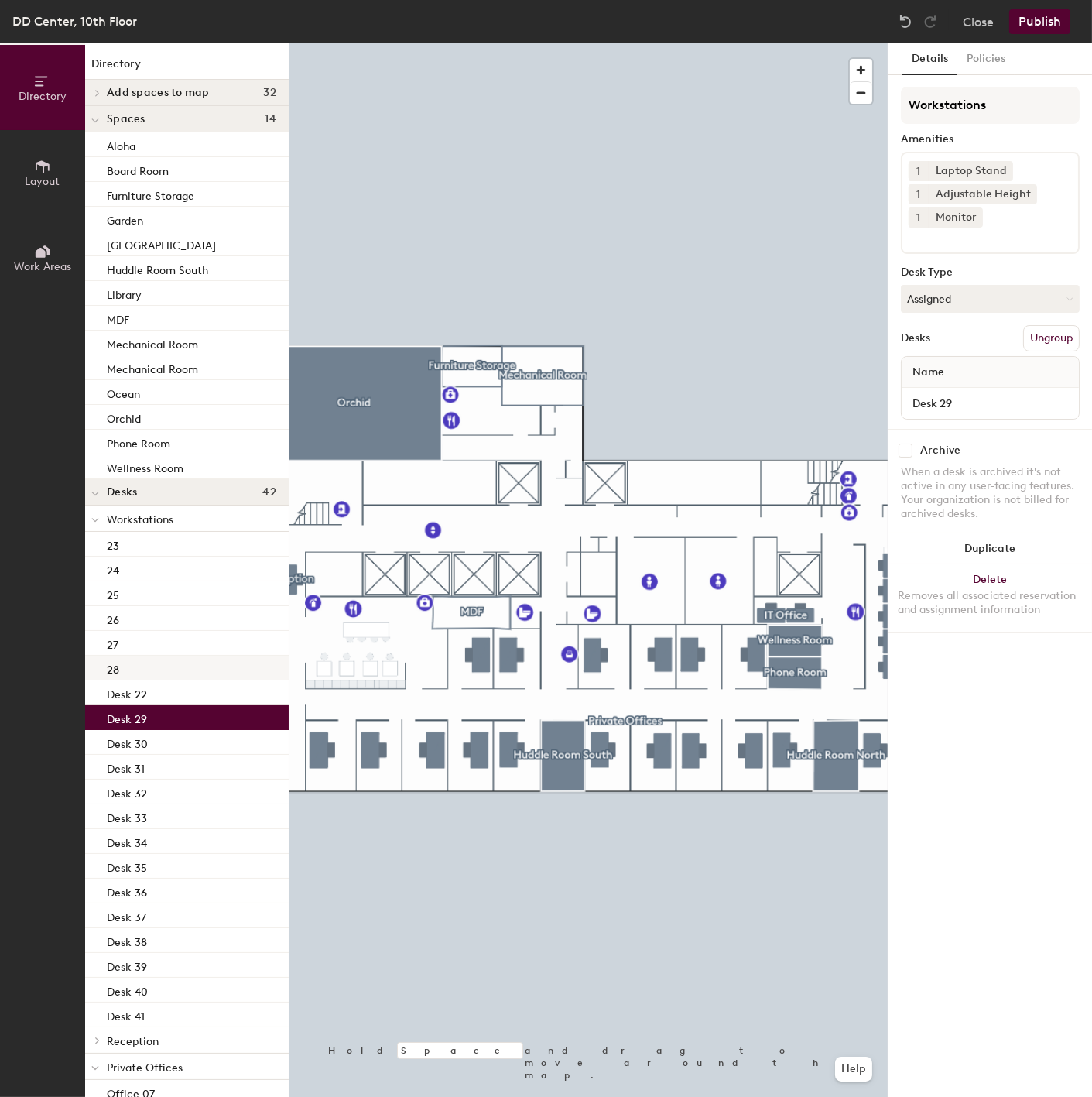
click at [150, 676] on div "28" at bounding box center [186, 667] width 203 height 25
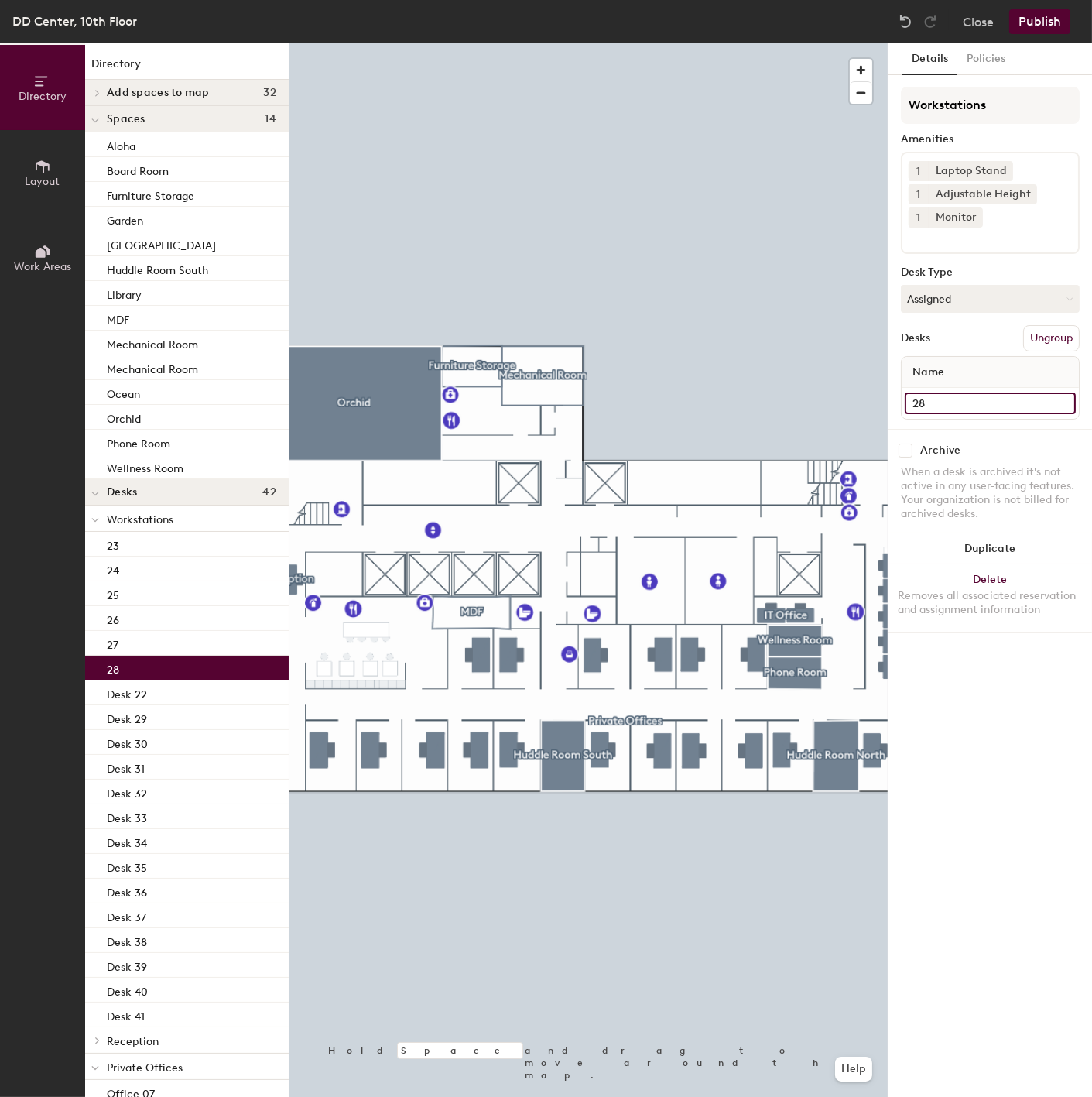
click at [964, 392] on input "28" at bounding box center [991, 403] width 171 height 22
click at [954, 399] on input "28" at bounding box center [991, 403] width 171 height 22
paste input "Desk"
type input "Desk 28"
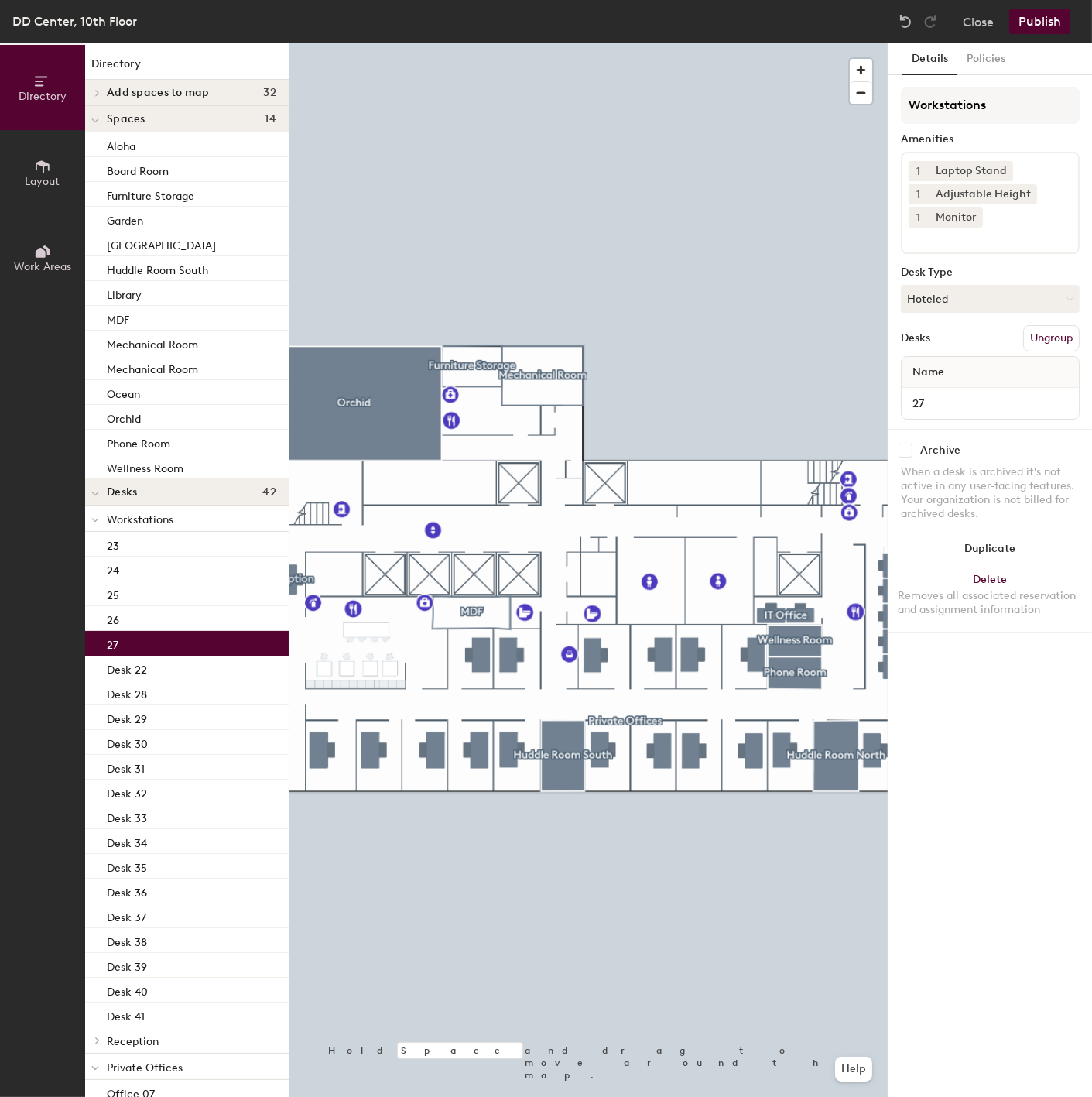
click at [159, 644] on div "27" at bounding box center [186, 643] width 203 height 25
drag, startPoint x: 950, startPoint y: 380, endPoint x: 945, endPoint y: 395, distance: 15.8
click at [949, 380] on span "Name" at bounding box center [929, 372] width 48 height 28
click at [942, 399] on input "27" at bounding box center [991, 403] width 171 height 22
click at [955, 397] on input "27" at bounding box center [991, 403] width 171 height 22
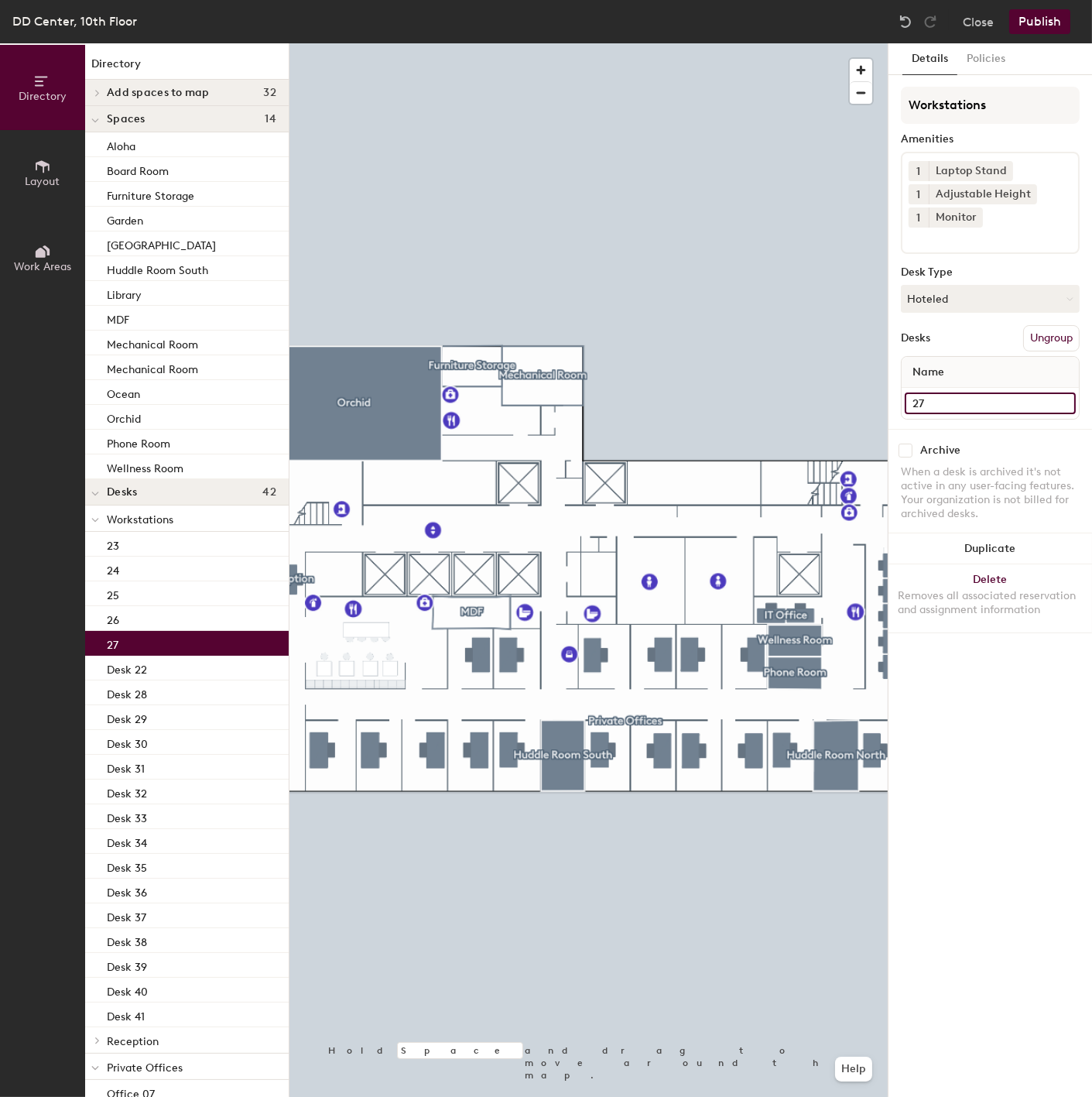
paste input "Desk"
type input "Desk 27"
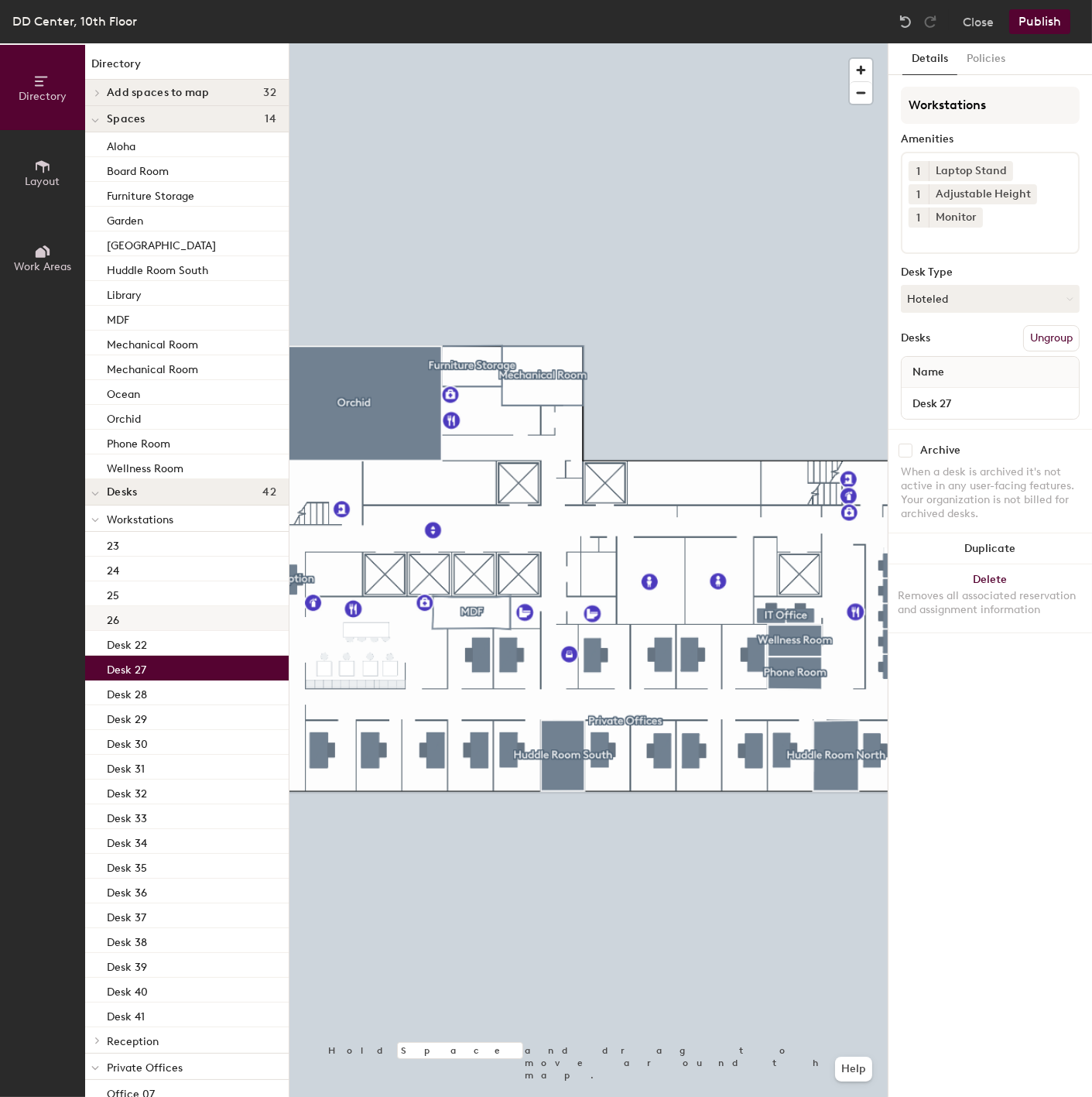
click at [137, 611] on div "26" at bounding box center [186, 618] width 203 height 25
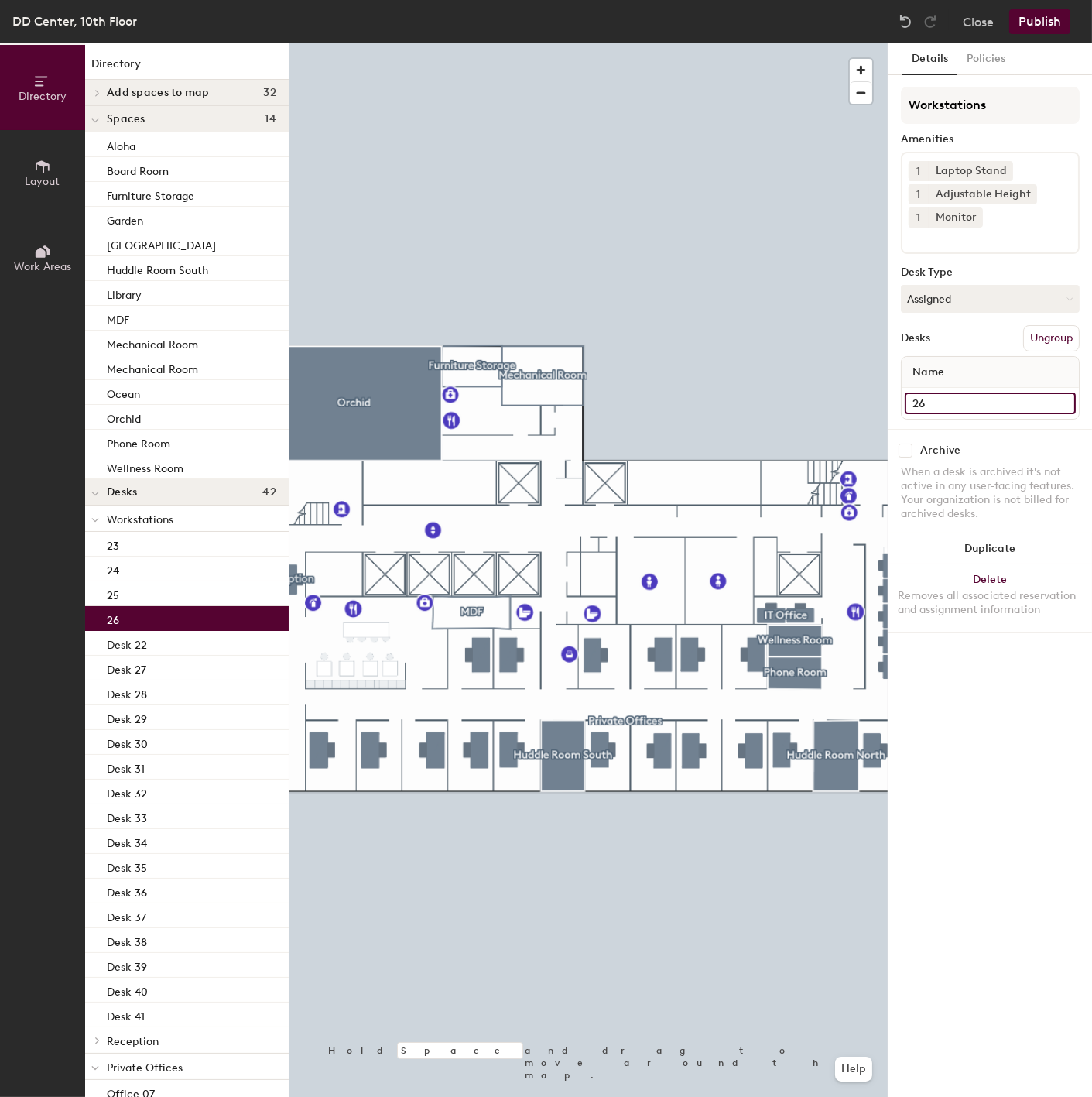
click at [972, 395] on input "26" at bounding box center [991, 403] width 171 height 22
drag, startPoint x: 962, startPoint y: 395, endPoint x: 953, endPoint y: 399, distance: 9.8
click at [961, 397] on input "26" at bounding box center [991, 403] width 171 height 22
paste input "Desk"
type input "Desk 26"
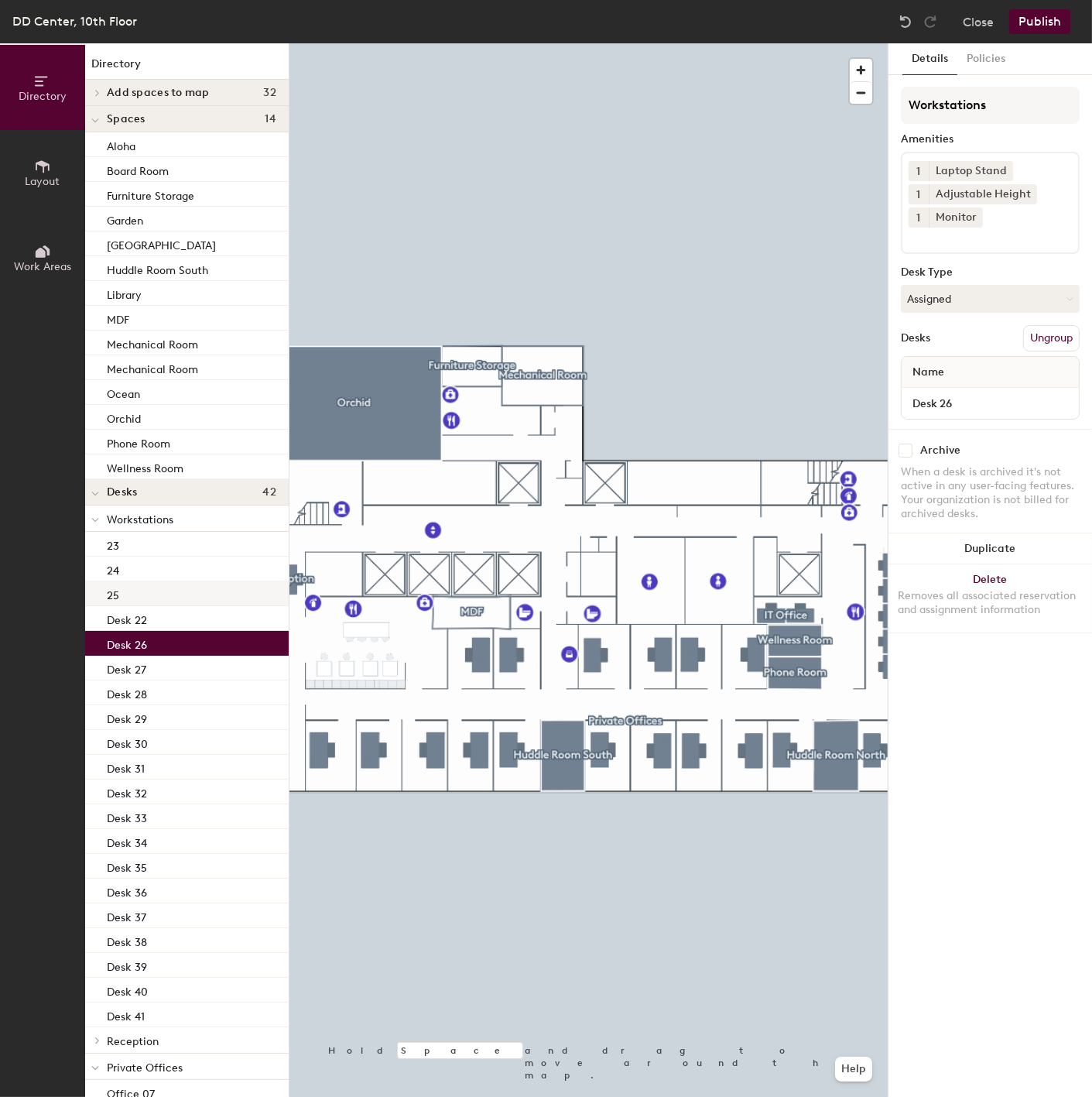
click at [104, 593] on div "25" at bounding box center [186, 593] width 203 height 25
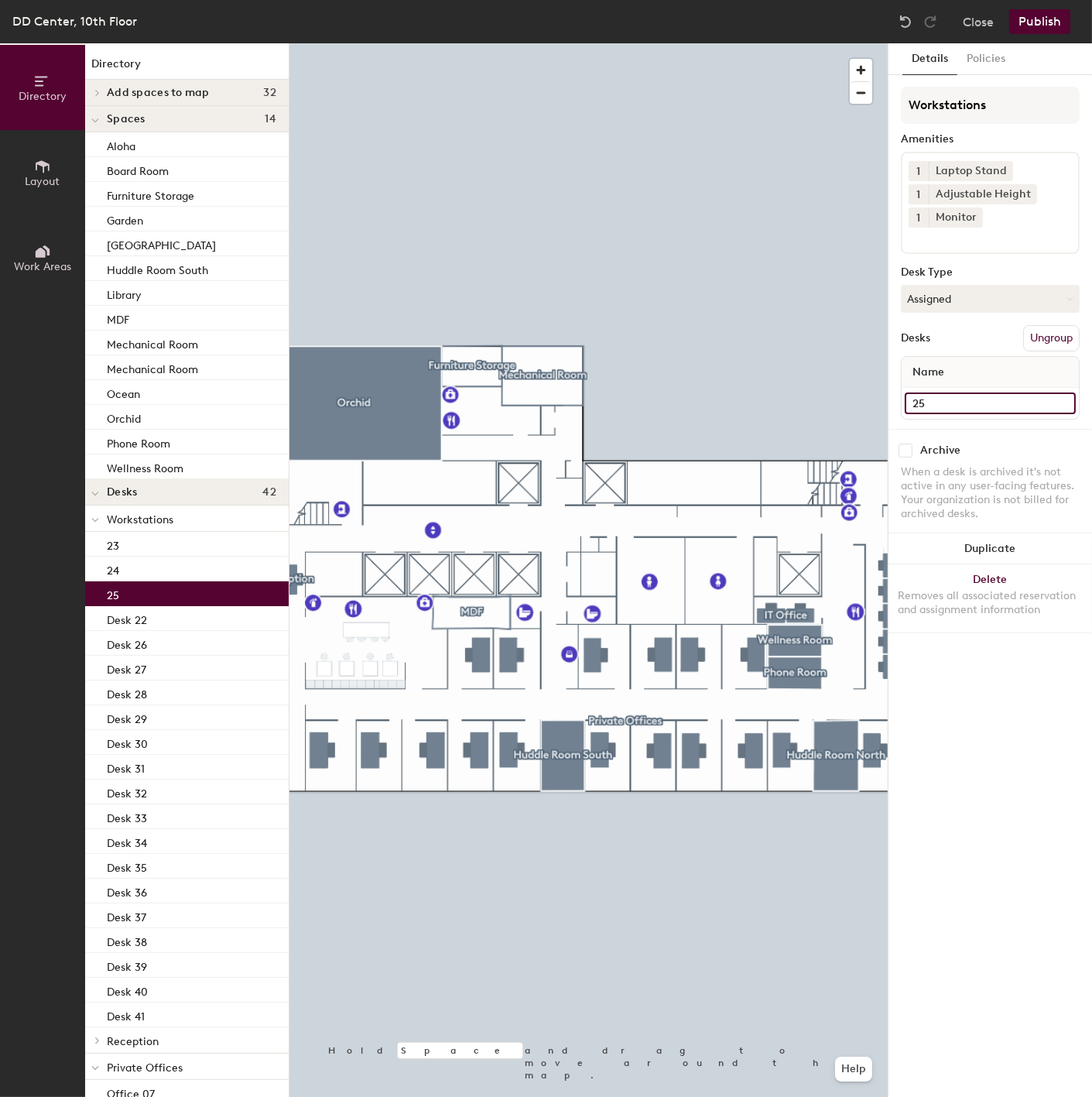
drag, startPoint x: 994, startPoint y: 395, endPoint x: 955, endPoint y: 401, distance: 39.5
click at [993, 396] on input "25" at bounding box center [991, 403] width 171 height 22
click at [942, 400] on input "25" at bounding box center [991, 403] width 171 height 22
paste input "Desk"
type input "Desk 25"
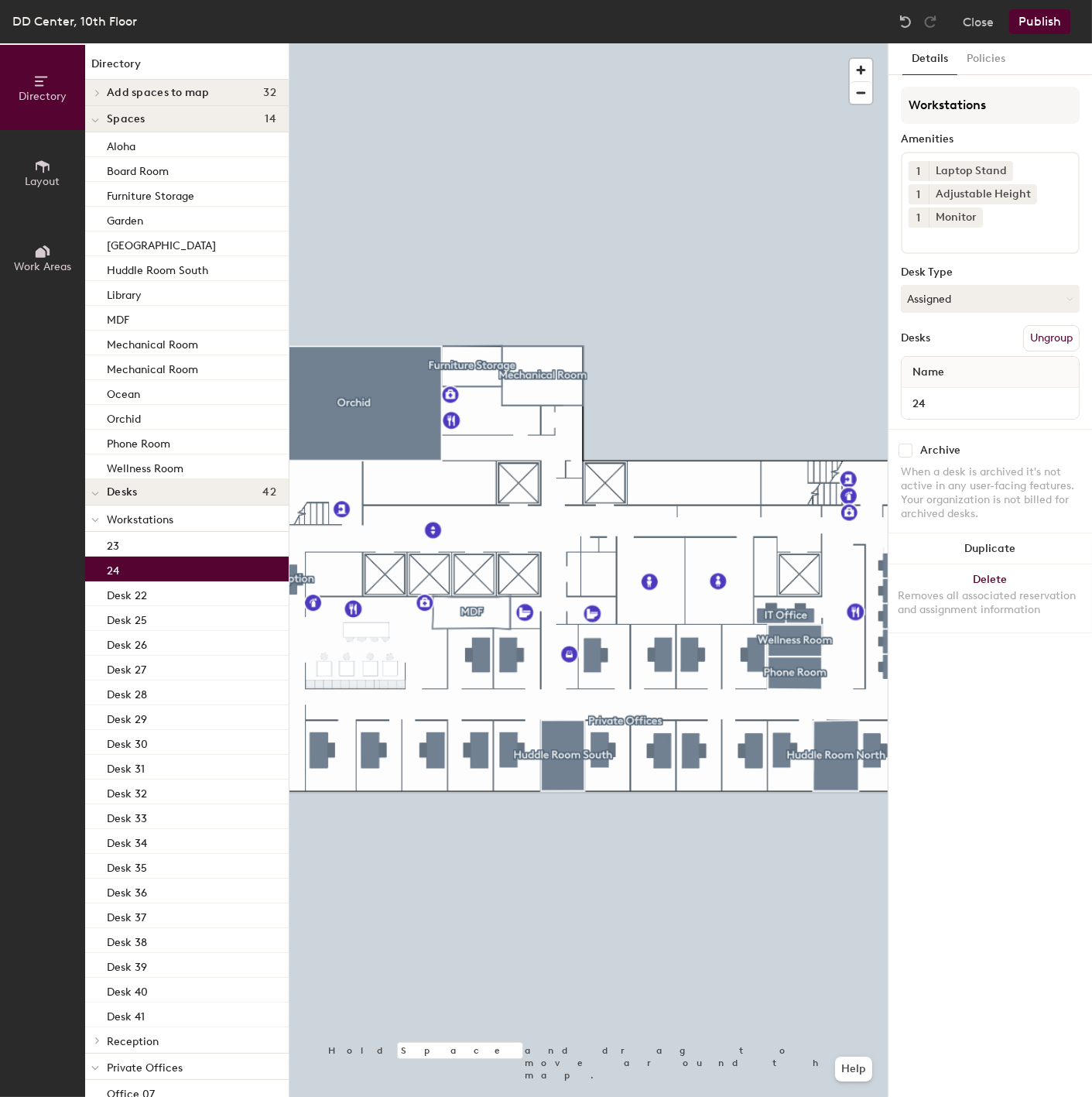
click at [118, 560] on p "24" at bounding box center [113, 568] width 12 height 18
drag, startPoint x: 949, startPoint y: 395, endPoint x: 974, endPoint y: 395, distance: 25.0
click at [953, 395] on input "24" at bounding box center [991, 403] width 171 height 22
click at [987, 395] on input "24" at bounding box center [991, 403] width 171 height 22
paste input "Desk"
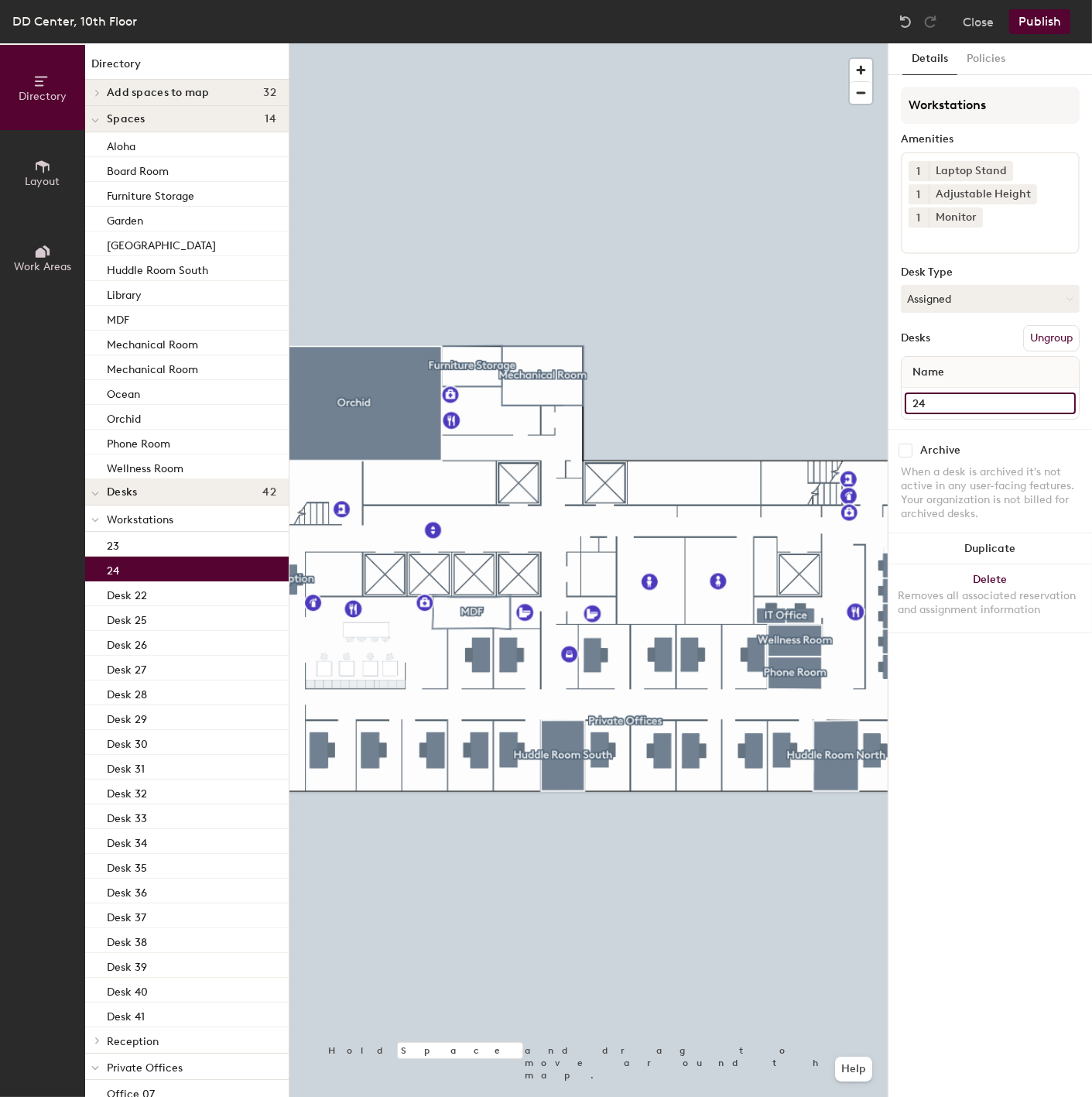
type input "Desk 24"
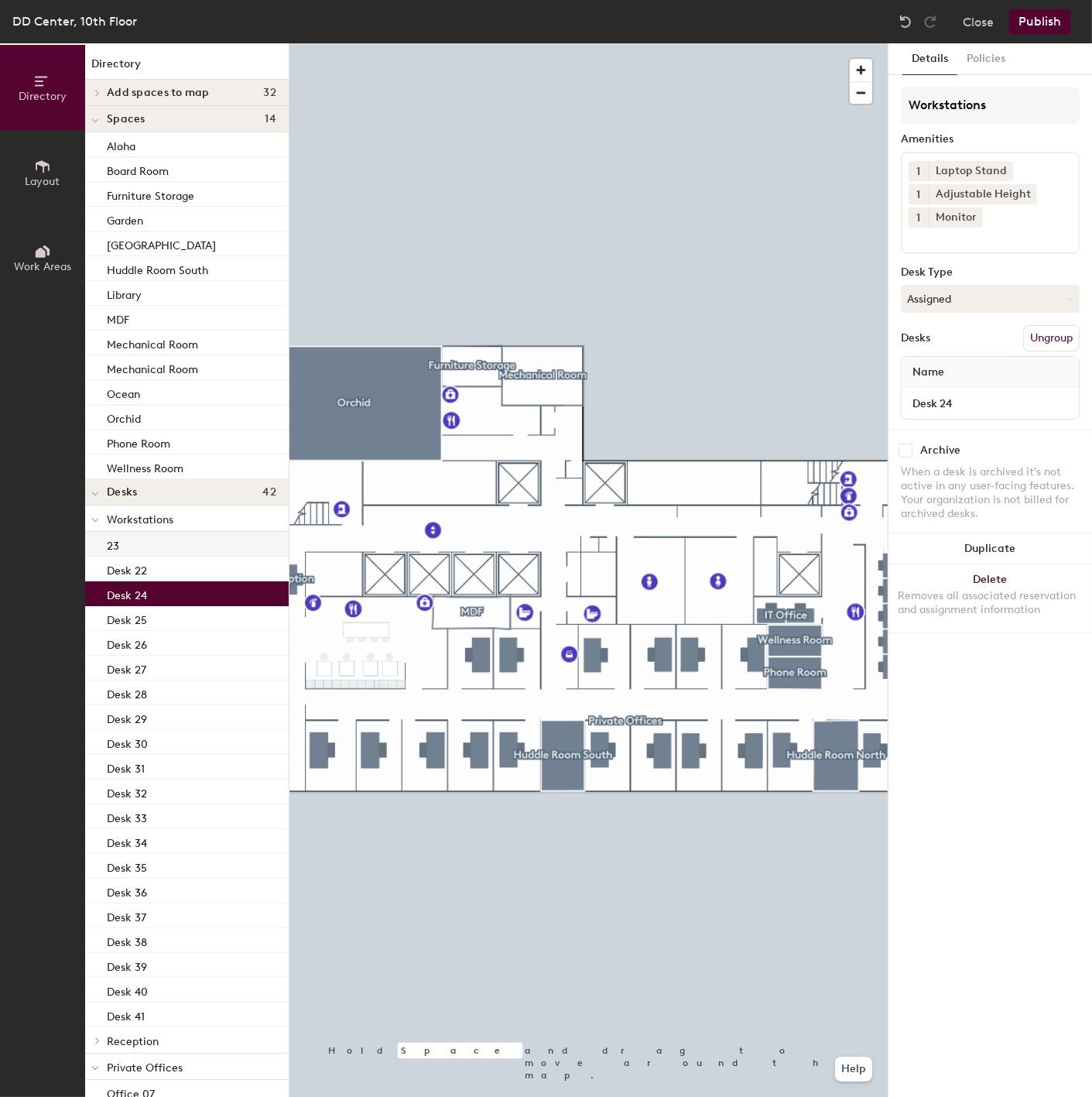
click at [134, 547] on div "23" at bounding box center [186, 544] width 203 height 25
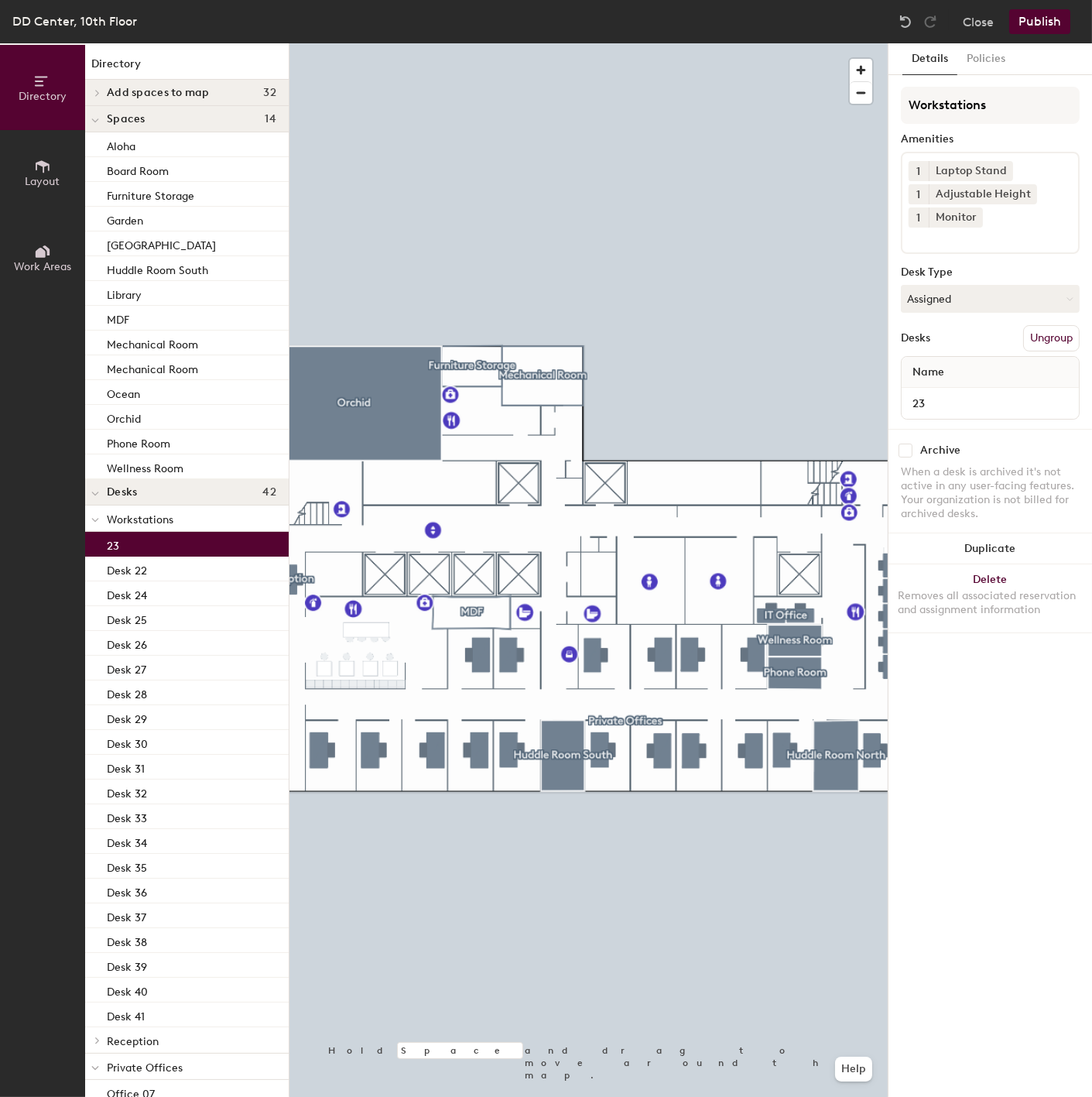
click at [995, 388] on div "23" at bounding box center [990, 404] width 177 height 31
click at [993, 399] on input "23" at bounding box center [991, 403] width 171 height 22
paste input "Desk"
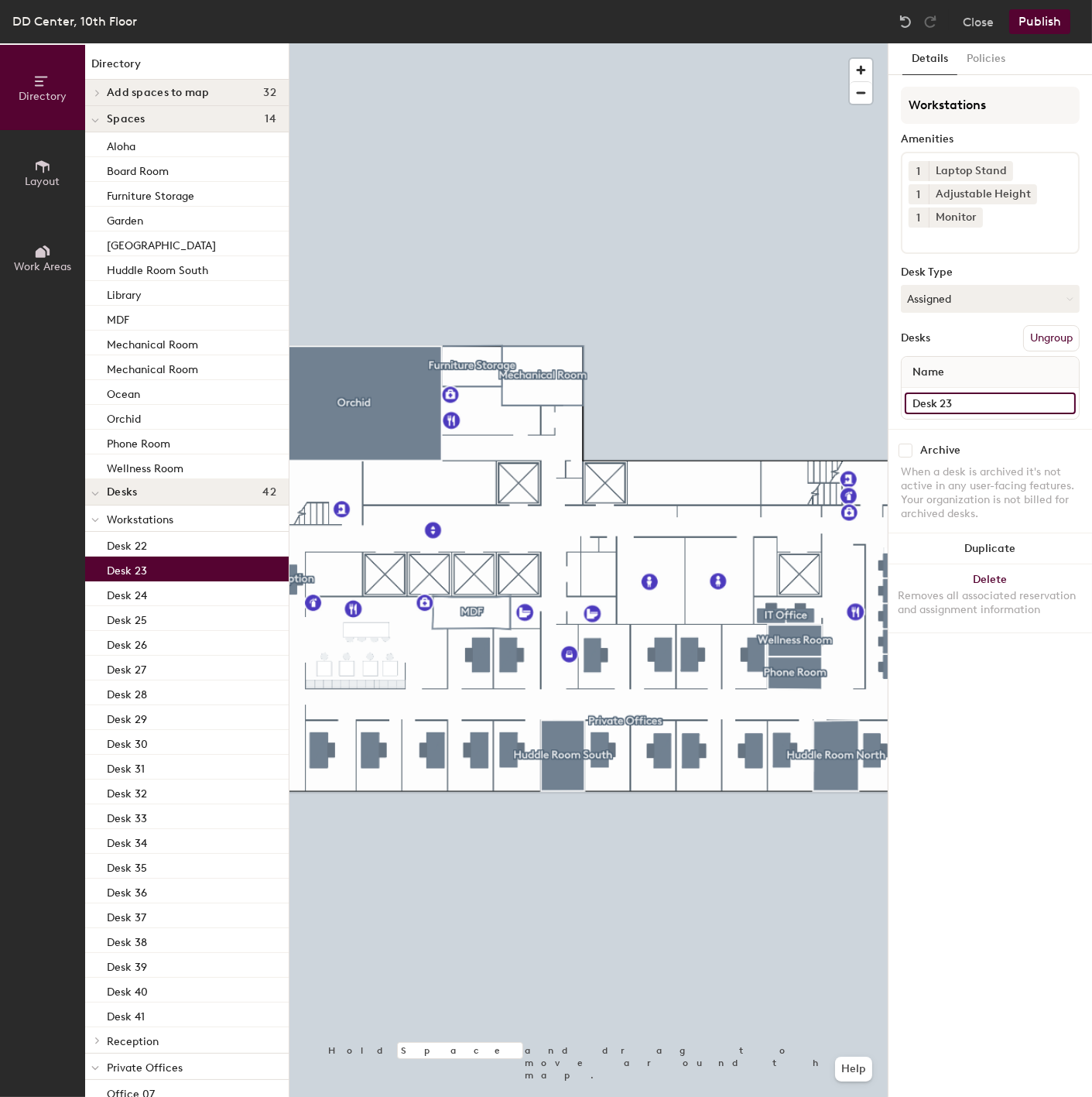
type input "Desk 23"
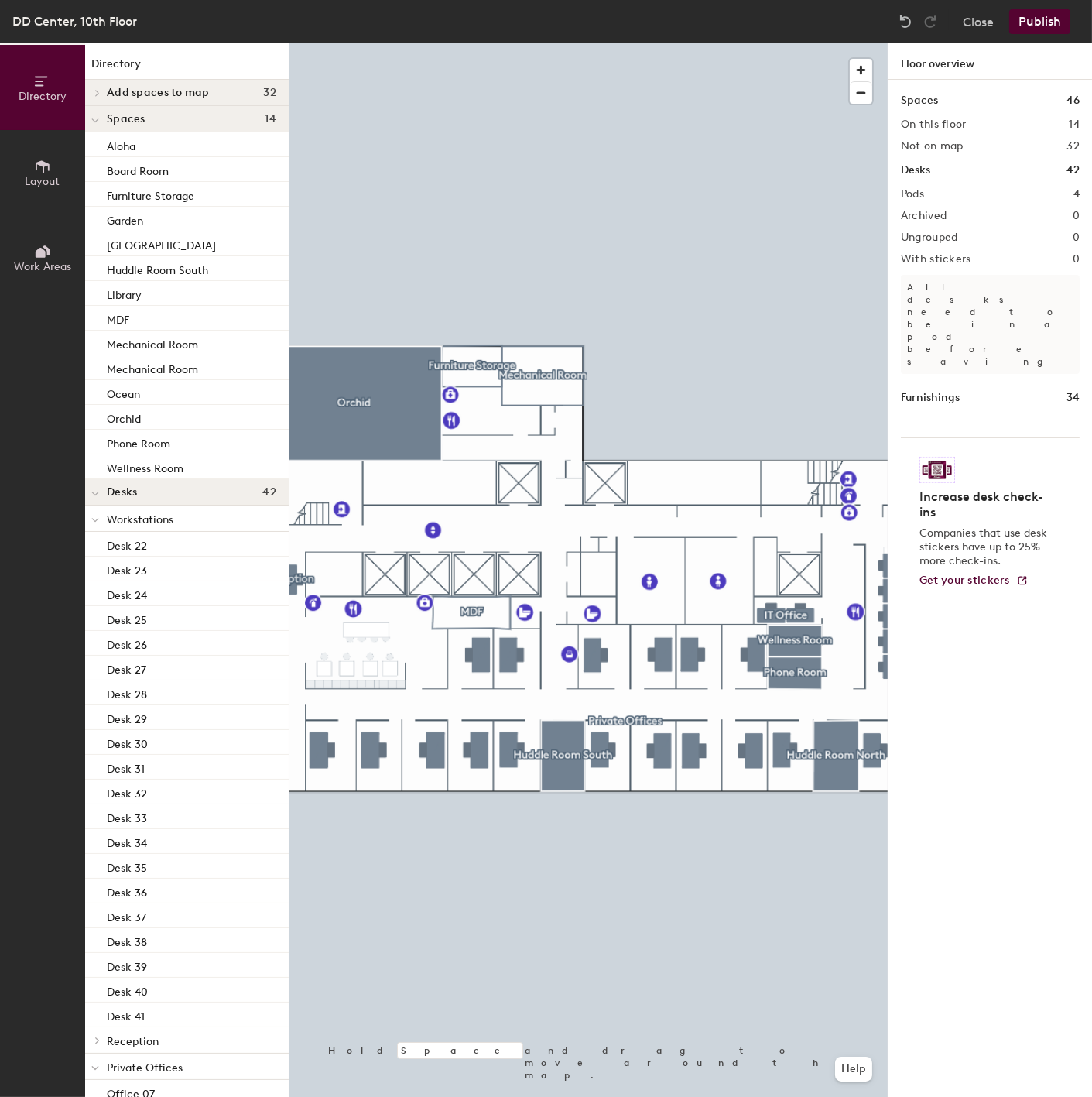
click at [1038, 32] on button "Publish" at bounding box center [1039, 22] width 61 height 25
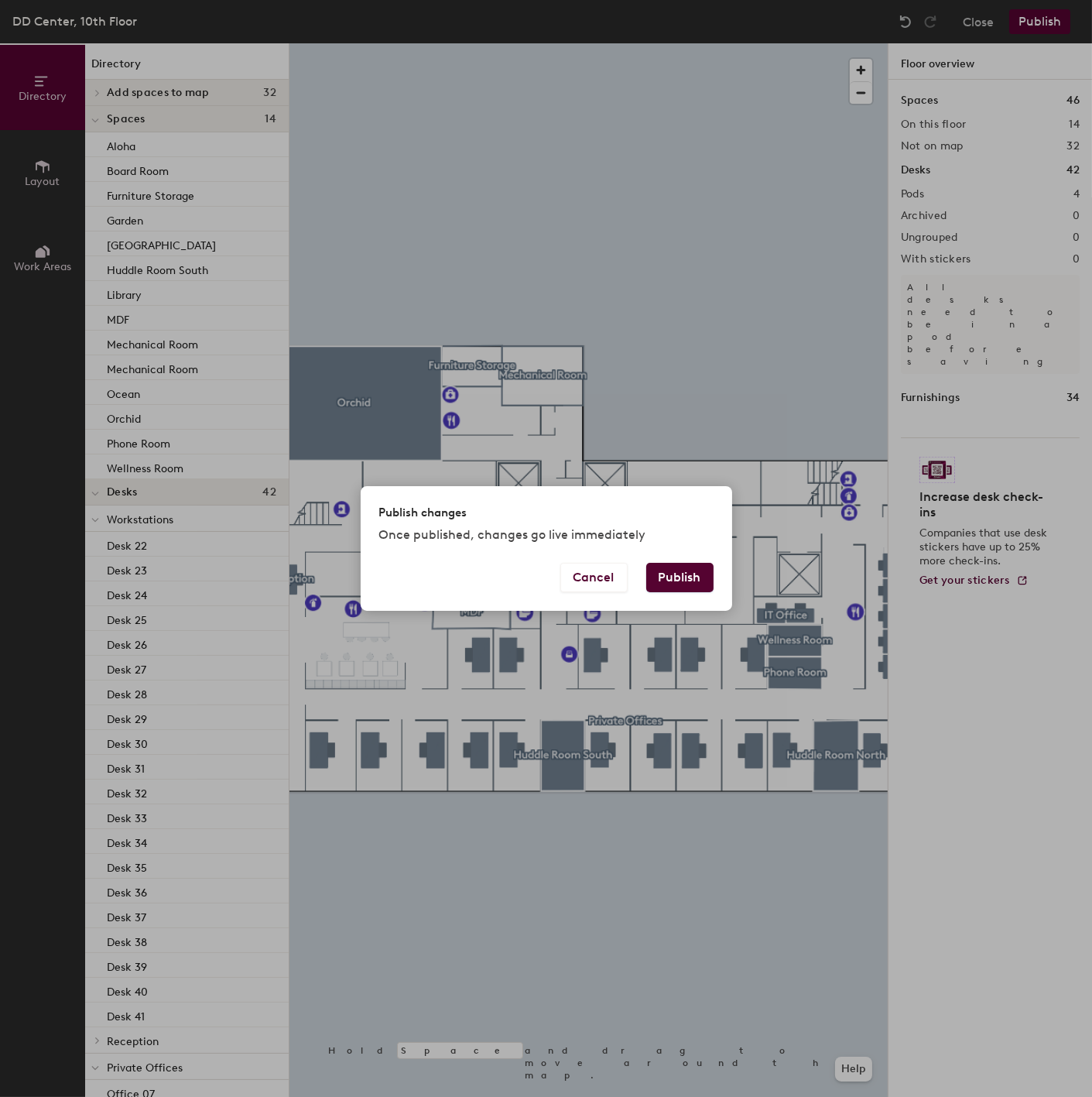
click at [661, 589] on button "Publish" at bounding box center [680, 577] width 67 height 29
